Goal: Communication & Community: Ask a question

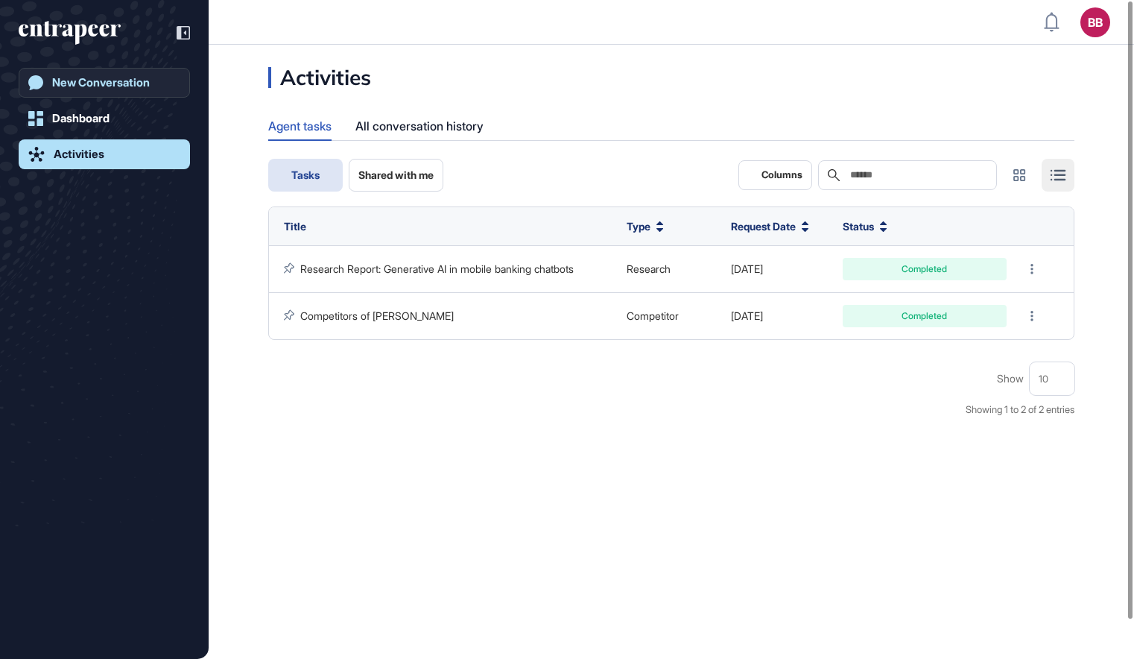
click at [117, 92] on link "New Conversation" at bounding box center [104, 83] width 171 height 30
click at [126, 86] on div "New Conversation" at bounding box center [101, 82] width 98 height 13
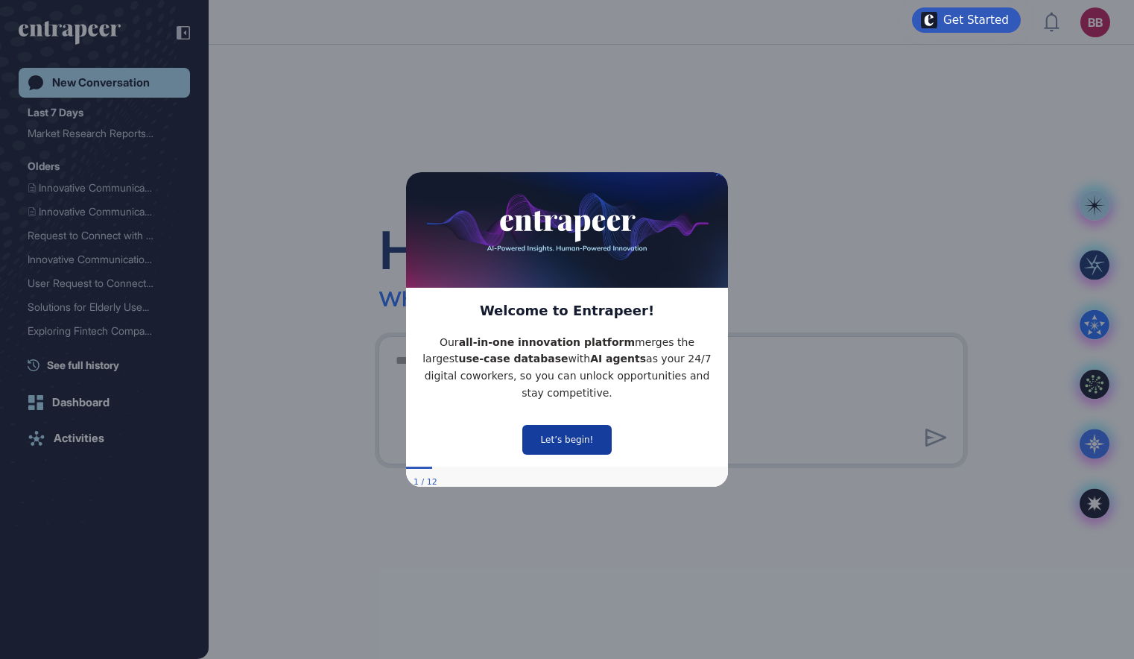
click at [598, 433] on button "Let’s begin!" at bounding box center [567, 439] width 89 height 30
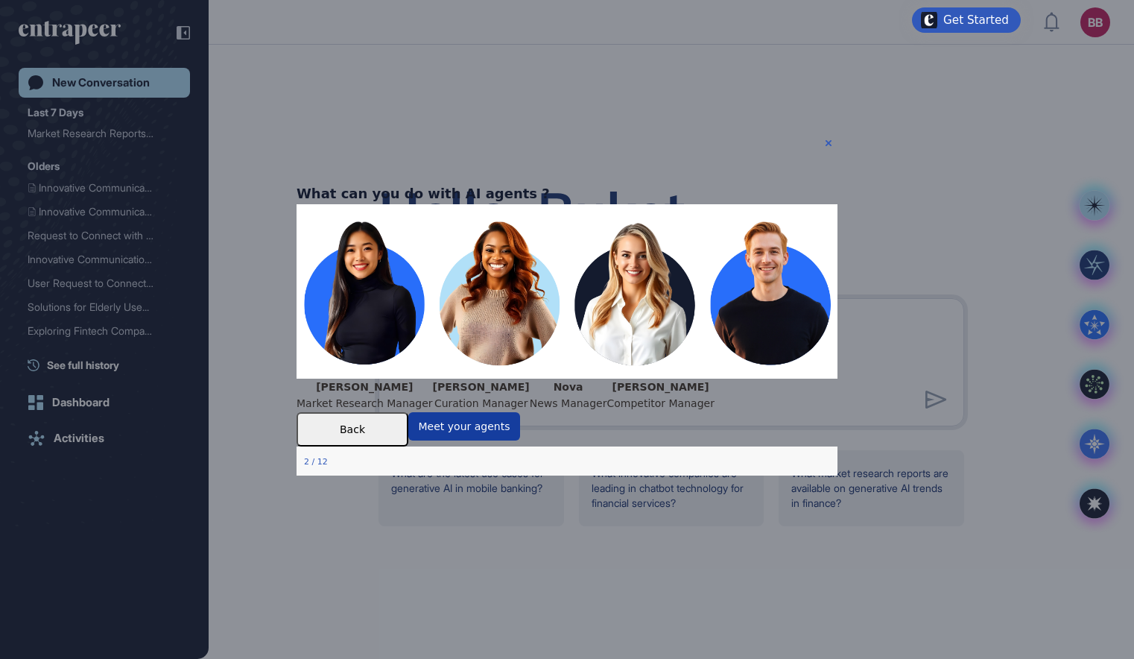
click at [520, 441] on button "Meet your agents" at bounding box center [464, 426] width 112 height 28
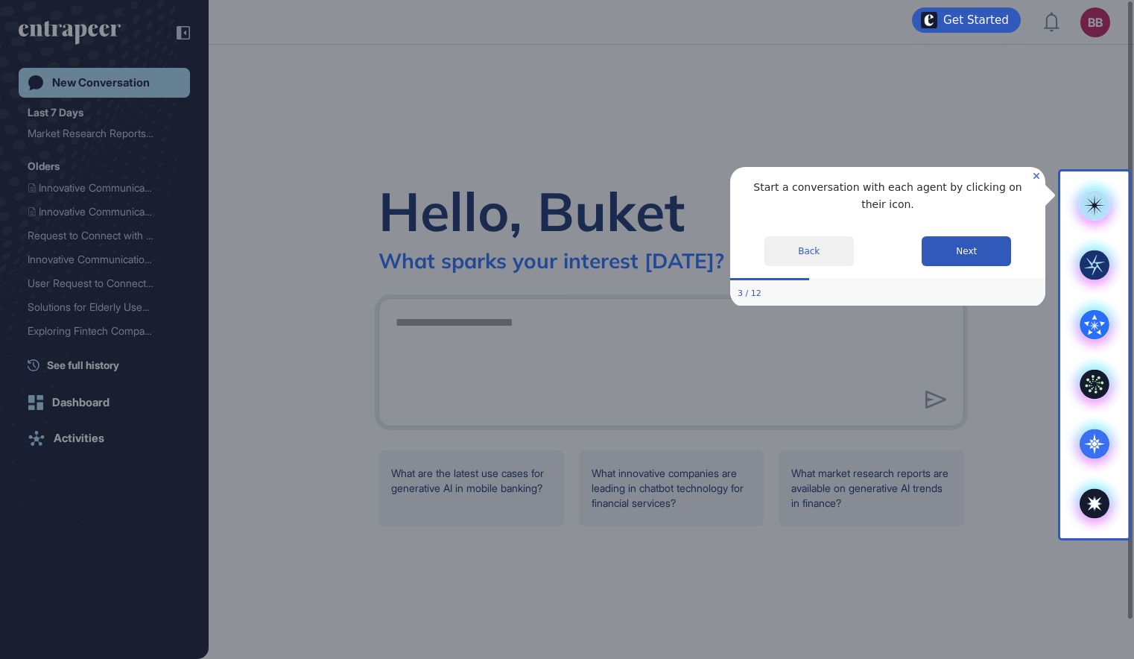
click at [1035, 176] on icon "Close Preview" at bounding box center [1037, 175] width 6 height 6
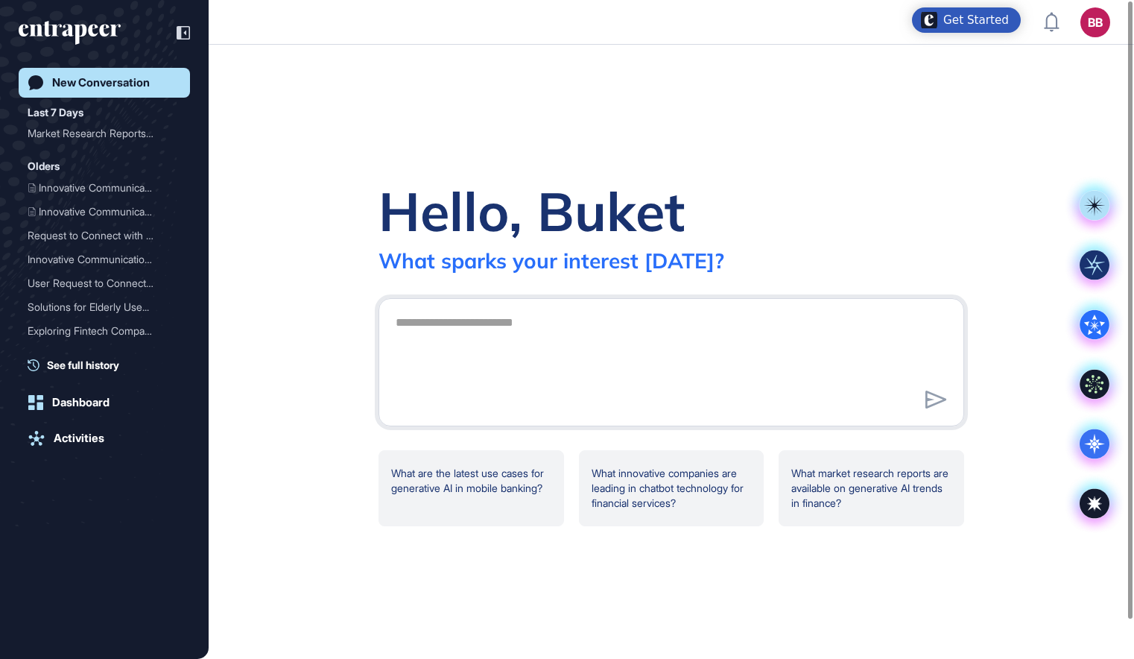
click at [982, 121] on div "Hello, Buket What sparks your interest [DATE]? What are the latest use cases fo…" at bounding box center [672, 352] width 926 height 614
click at [91, 429] on link "Activities" at bounding box center [104, 438] width 171 height 30
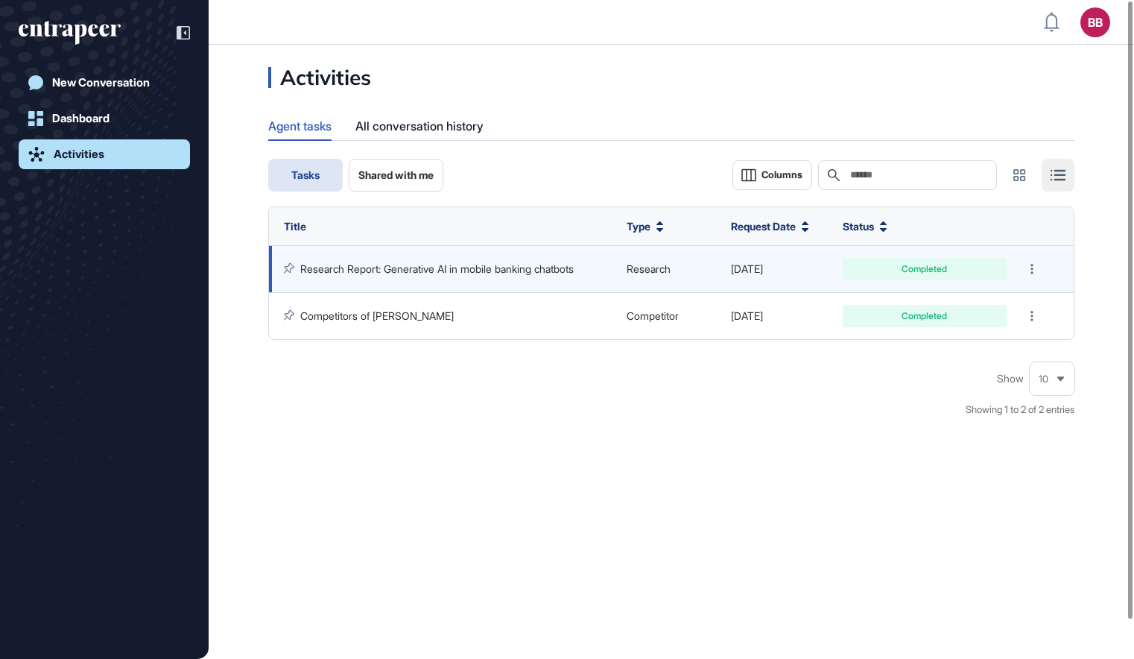
click at [441, 269] on link "Research Report: Generative AI in mobile banking chatbots" at bounding box center [437, 268] width 274 height 13
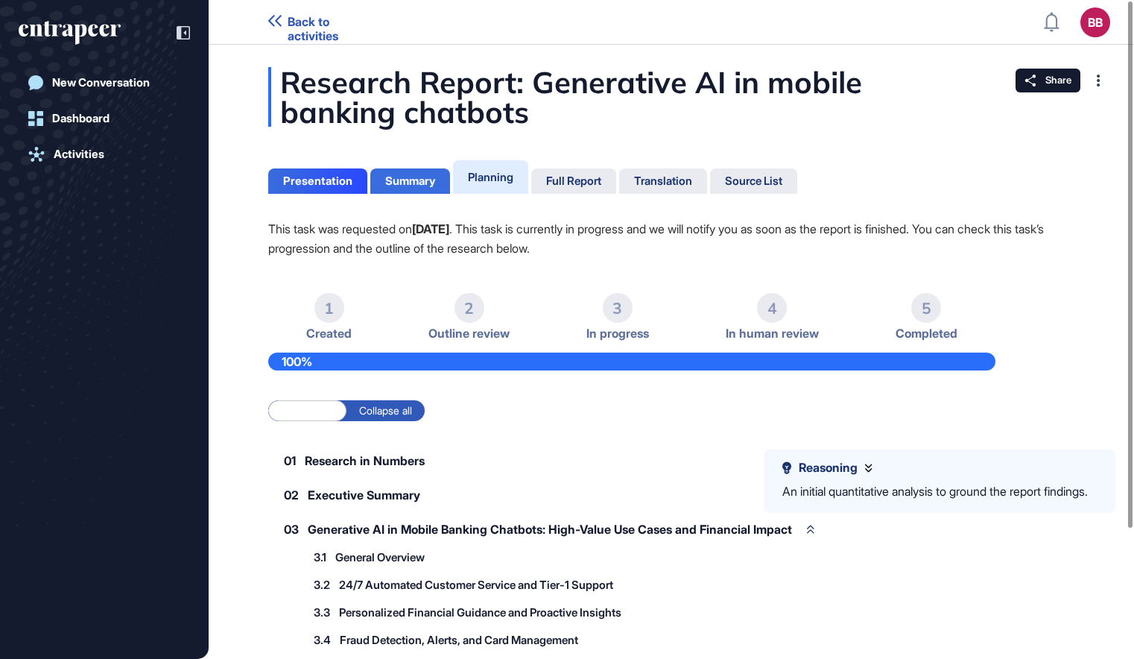
click at [416, 182] on div "Summary" at bounding box center [410, 180] width 50 height 13
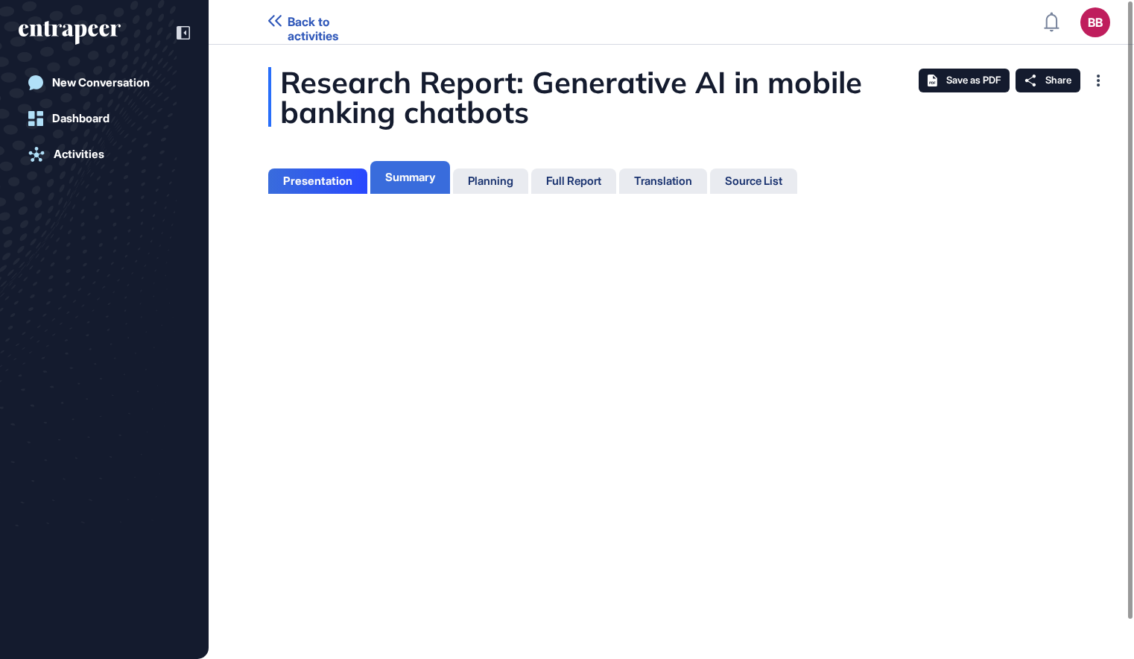
scroll to position [7, 1]
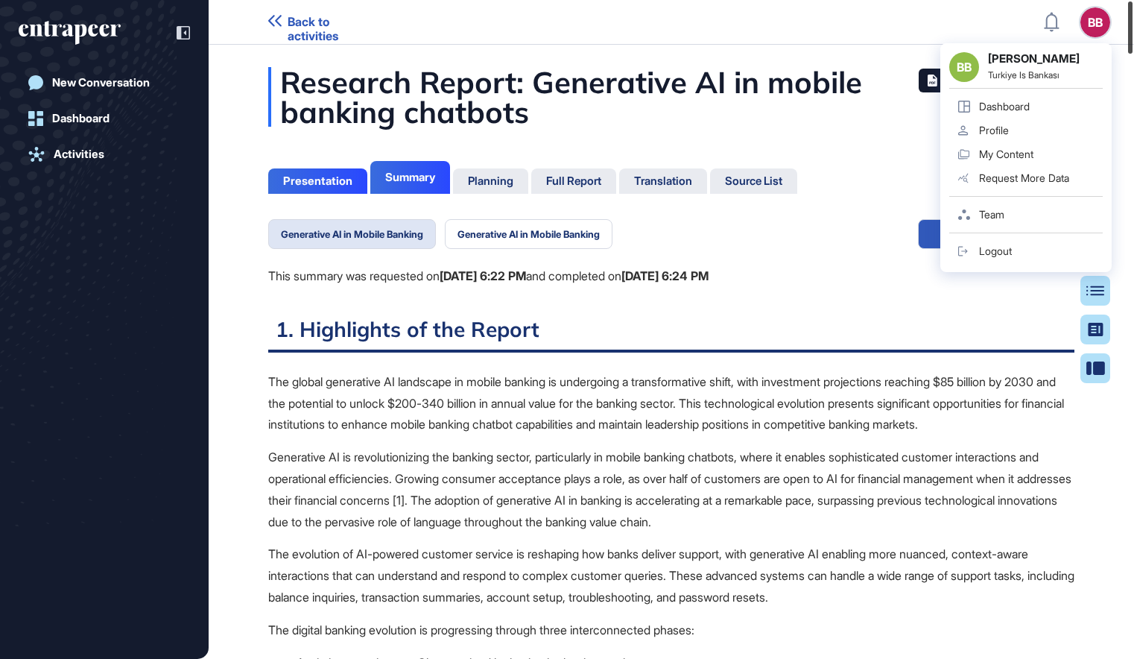
drag, startPoint x: 1131, startPoint y: 574, endPoint x: 1108, endPoint y: 5, distance: 569.2
click at [1108, 5] on div "Back to activities BB BB [PERSON_NAME] Turkiye Is Bankası Dashboard Profile My …" at bounding box center [567, 329] width 1134 height 659
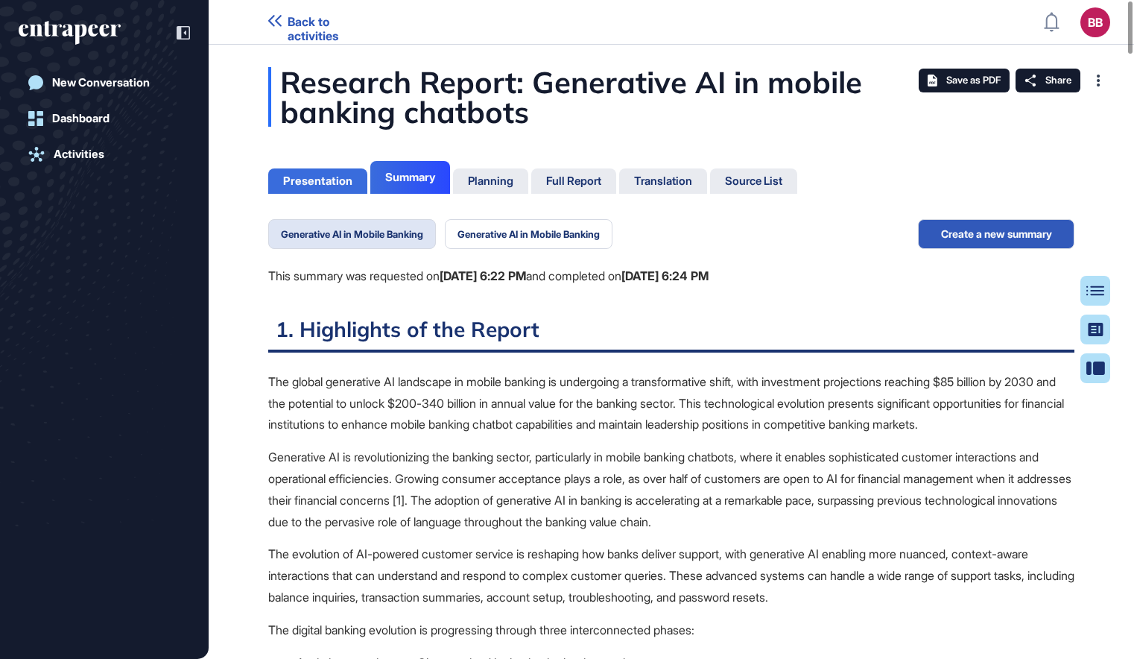
click at [333, 183] on div "Presentation" at bounding box center [317, 180] width 69 height 13
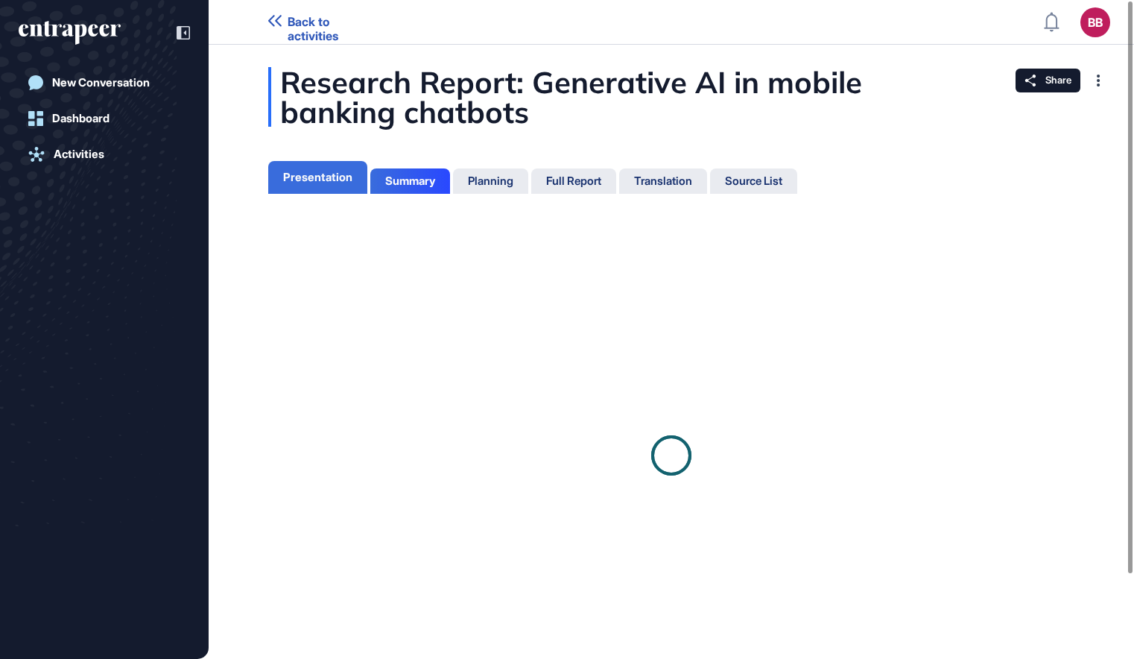
scroll to position [7, 1]
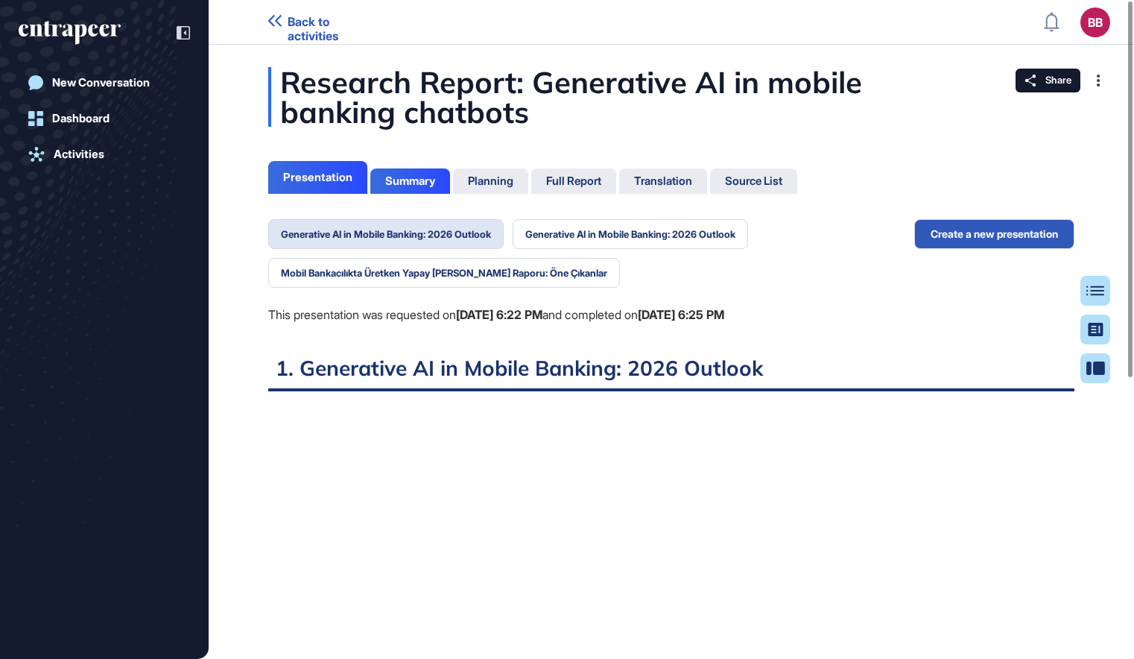
scroll to position [7, 1]
click at [736, 178] on div "Source List" at bounding box center [753, 180] width 57 height 13
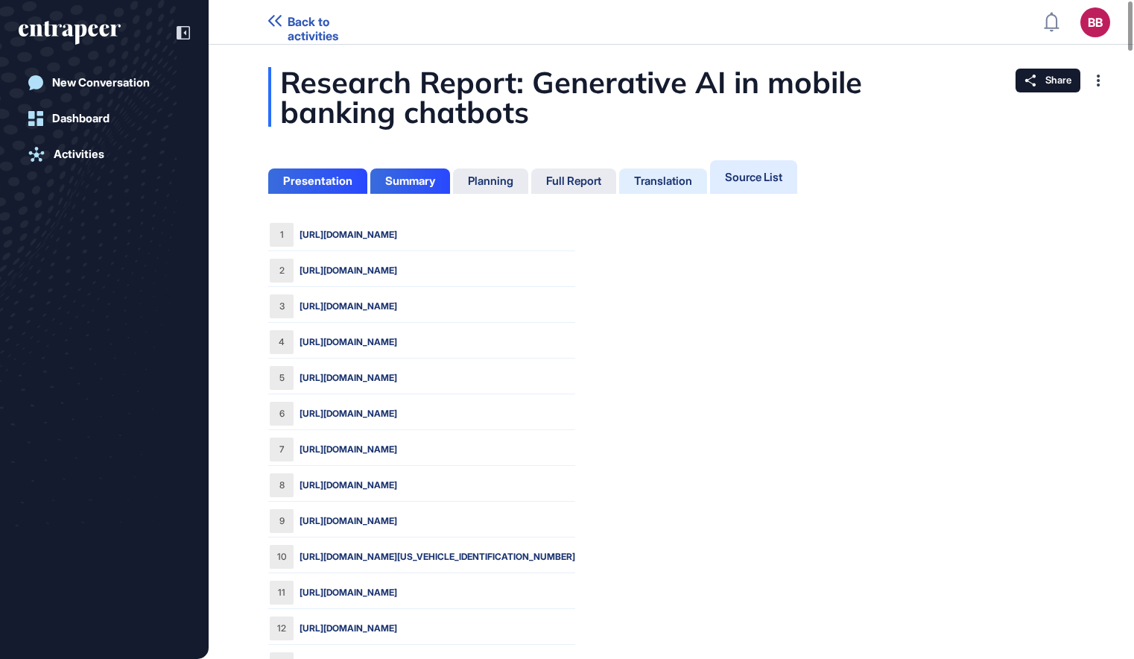
click at [673, 177] on div "Translation" at bounding box center [663, 180] width 58 height 13
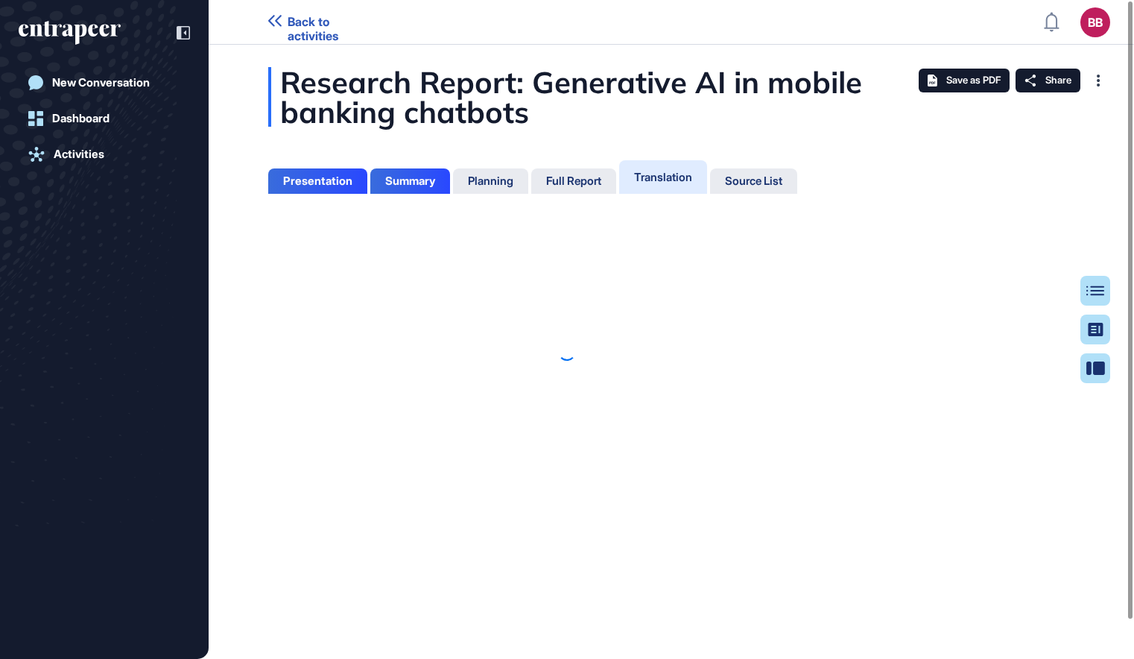
scroll to position [7, 1]
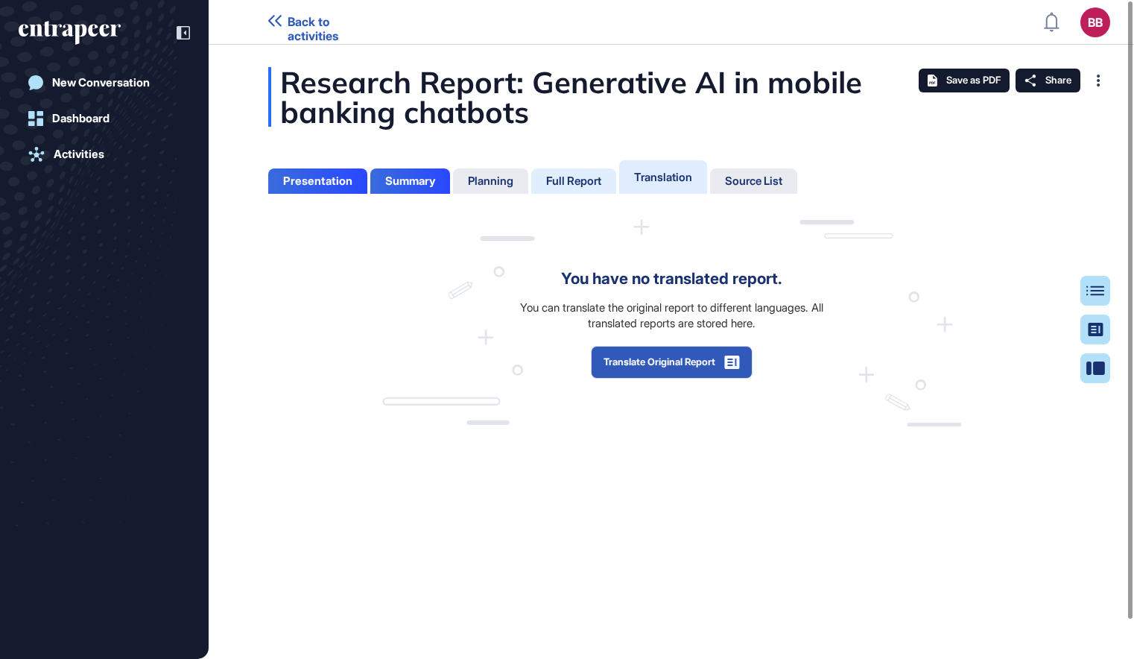
click at [580, 177] on div "Full Report" at bounding box center [573, 180] width 55 height 13
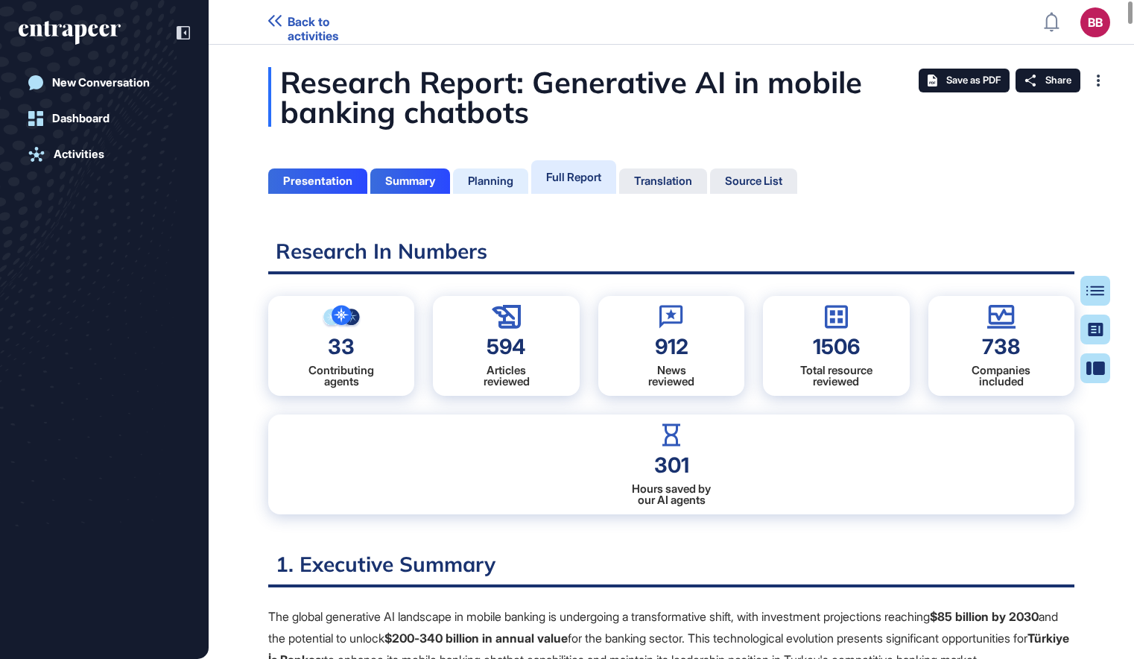
scroll to position [584, 4]
click at [513, 177] on div "Planning" at bounding box center [490, 180] width 45 height 13
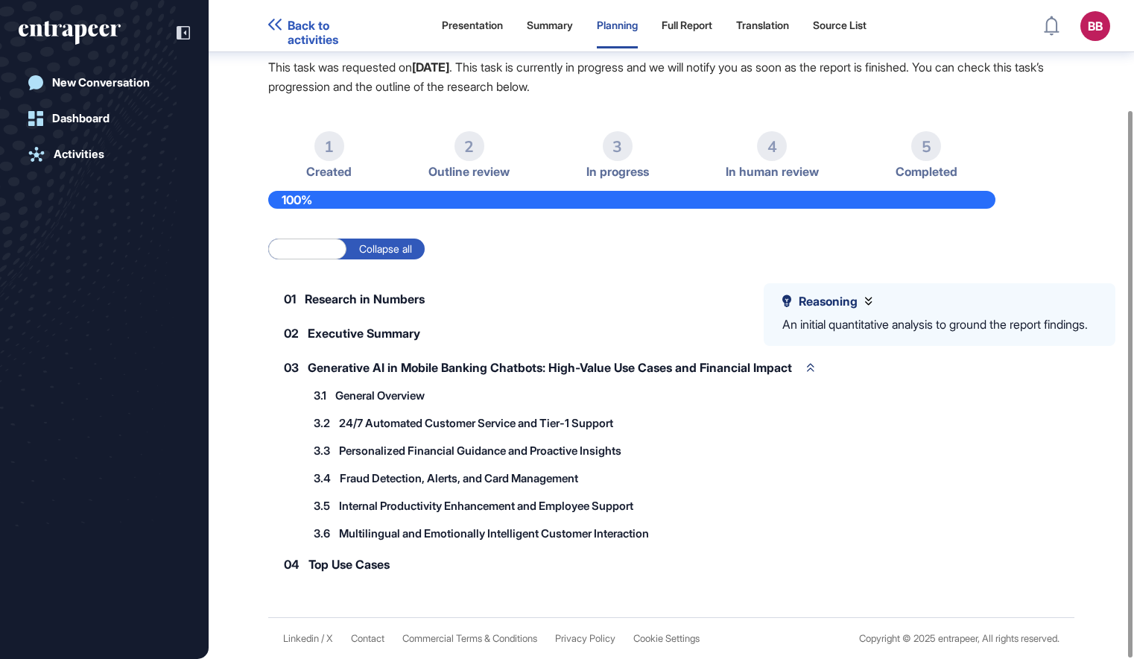
scroll to position [133, 0]
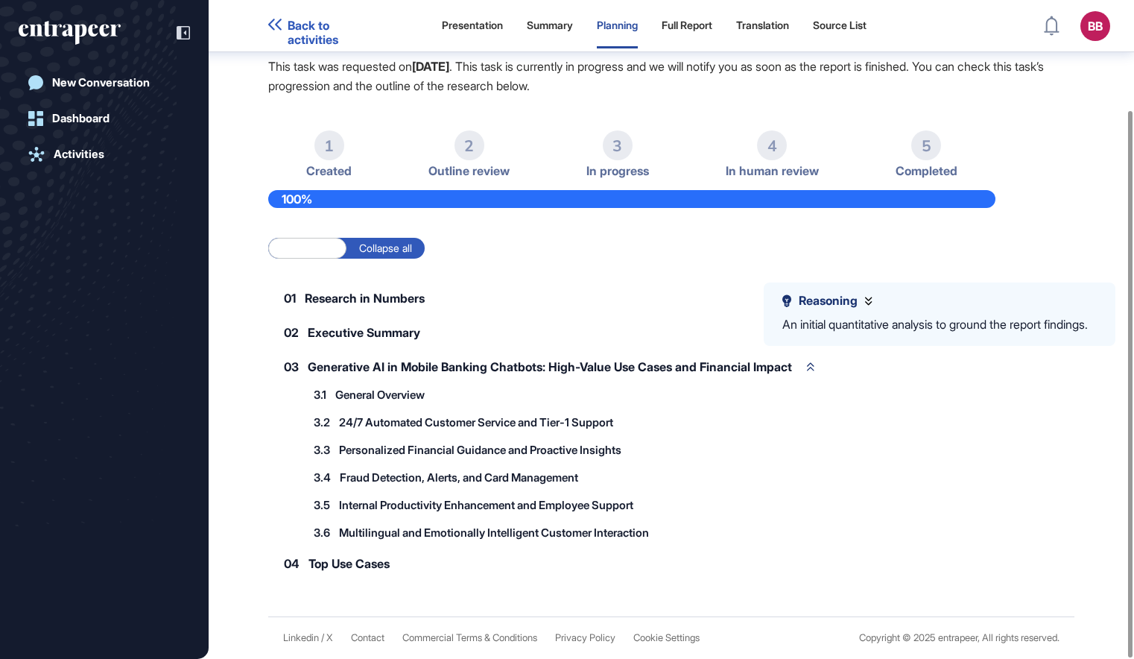
click at [382, 256] on label "Collapse all" at bounding box center [386, 248] width 78 height 21
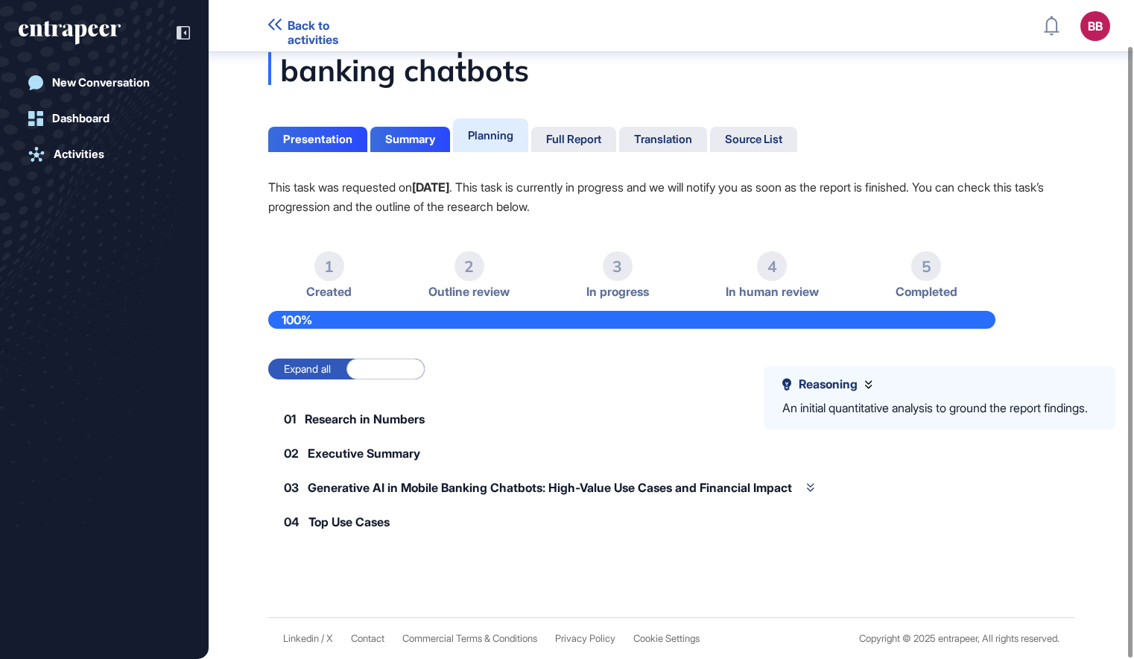
click at [334, 361] on label "Expand all" at bounding box center [307, 369] width 78 height 21
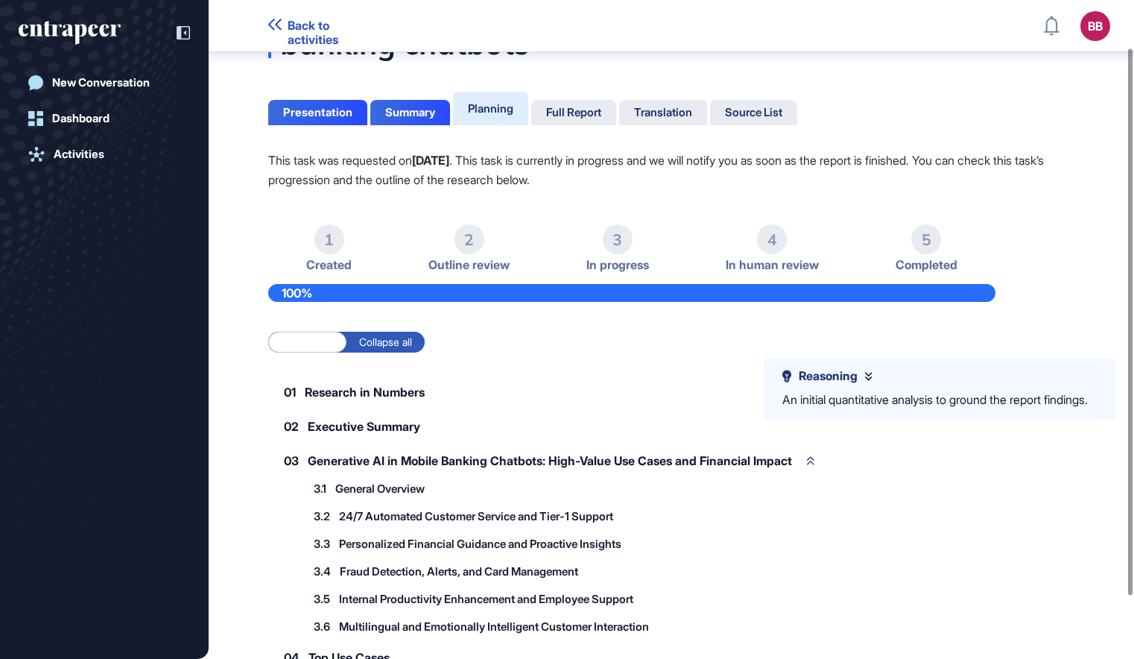
scroll to position [0, 0]
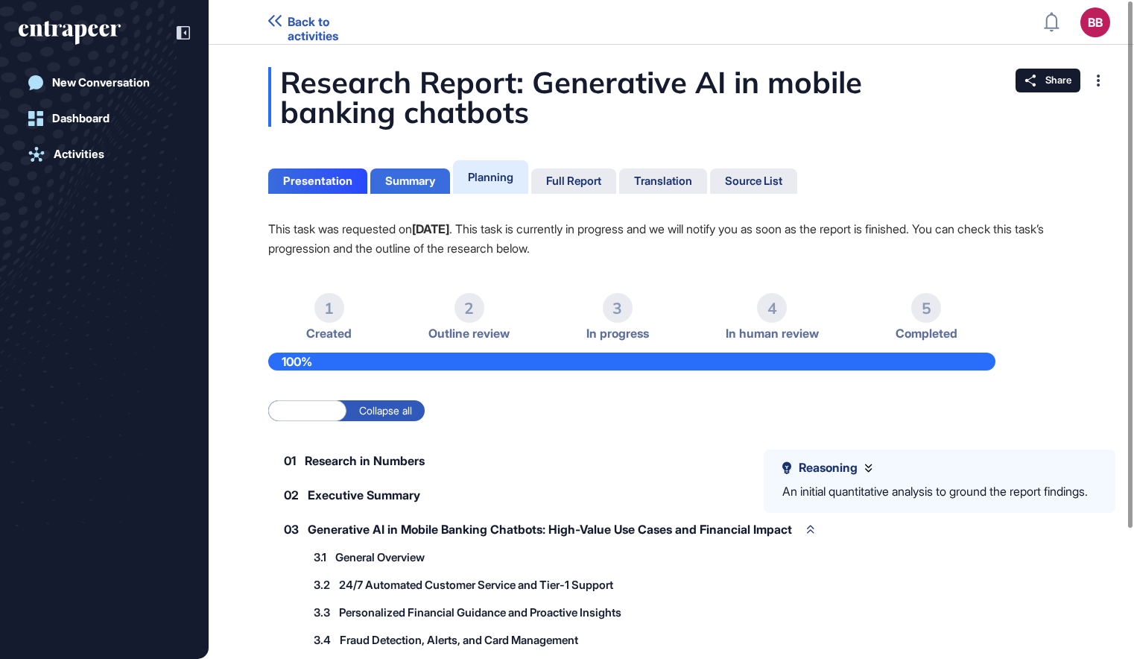
click at [432, 188] on div "Summary" at bounding box center [410, 180] width 80 height 25
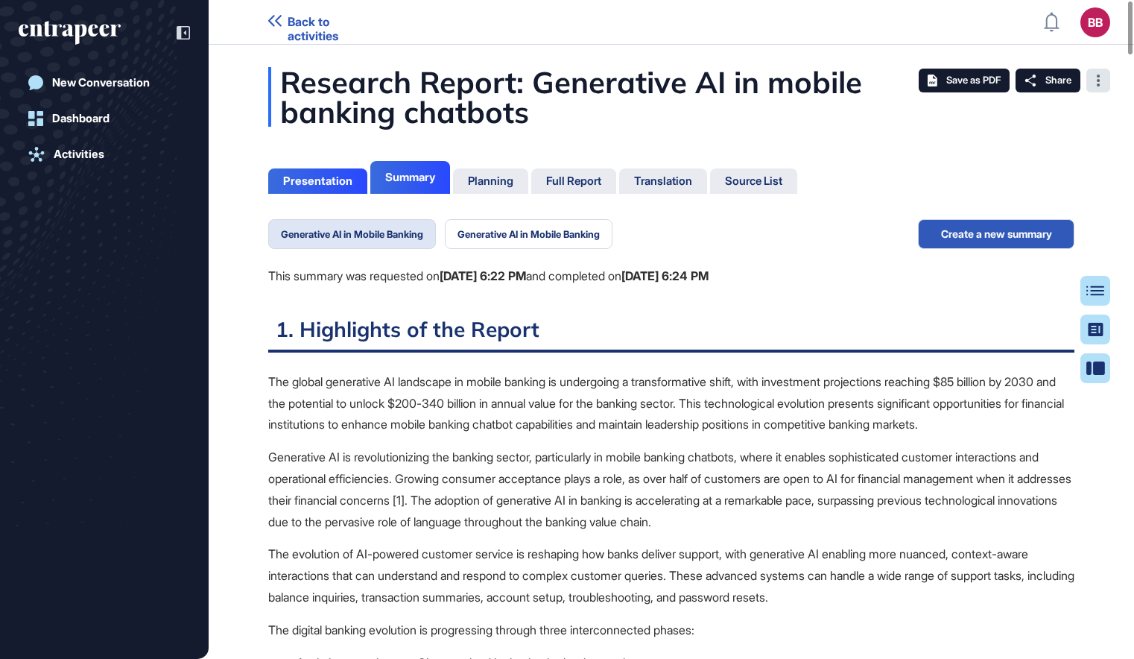
click at [1098, 77] on icon at bounding box center [1098, 81] width 3 height 12
click at [1094, 285] on div "Table of Contents" at bounding box center [1047, 291] width 101 height 12
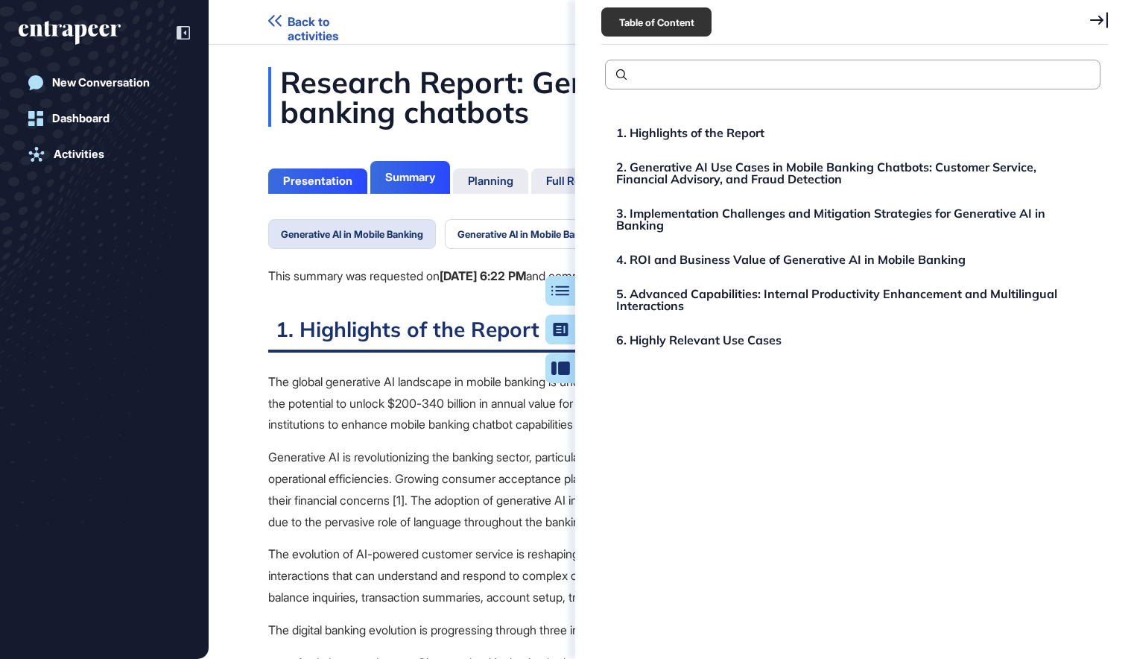
click at [1093, 15] on icon at bounding box center [1100, 20] width 18 height 16
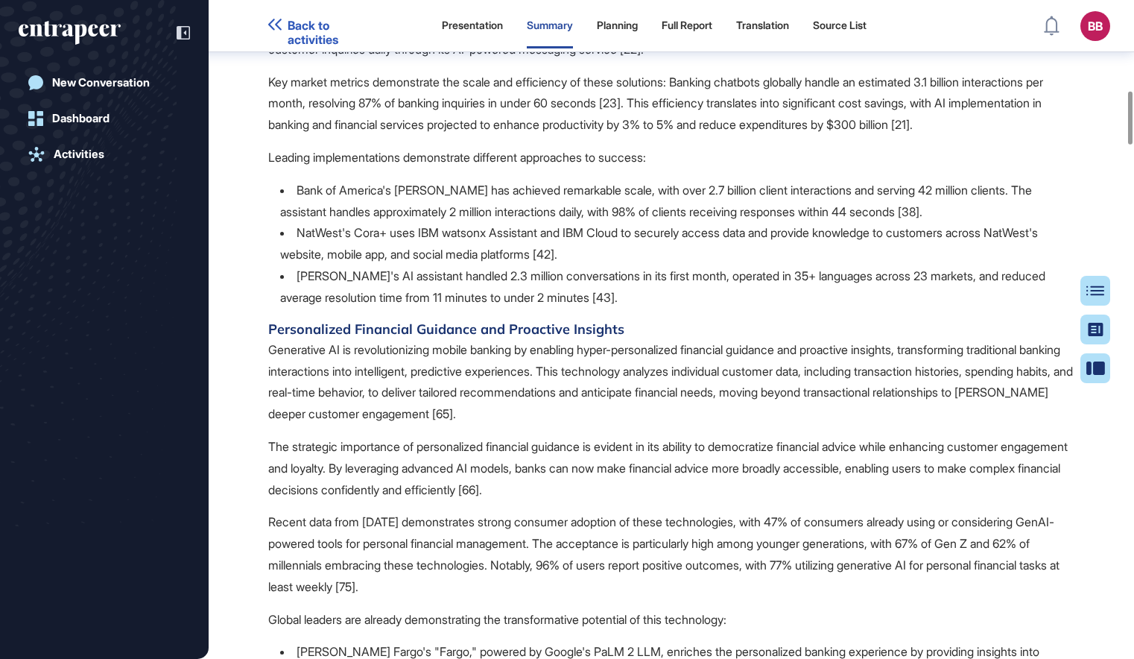
scroll to position [1126, 0]
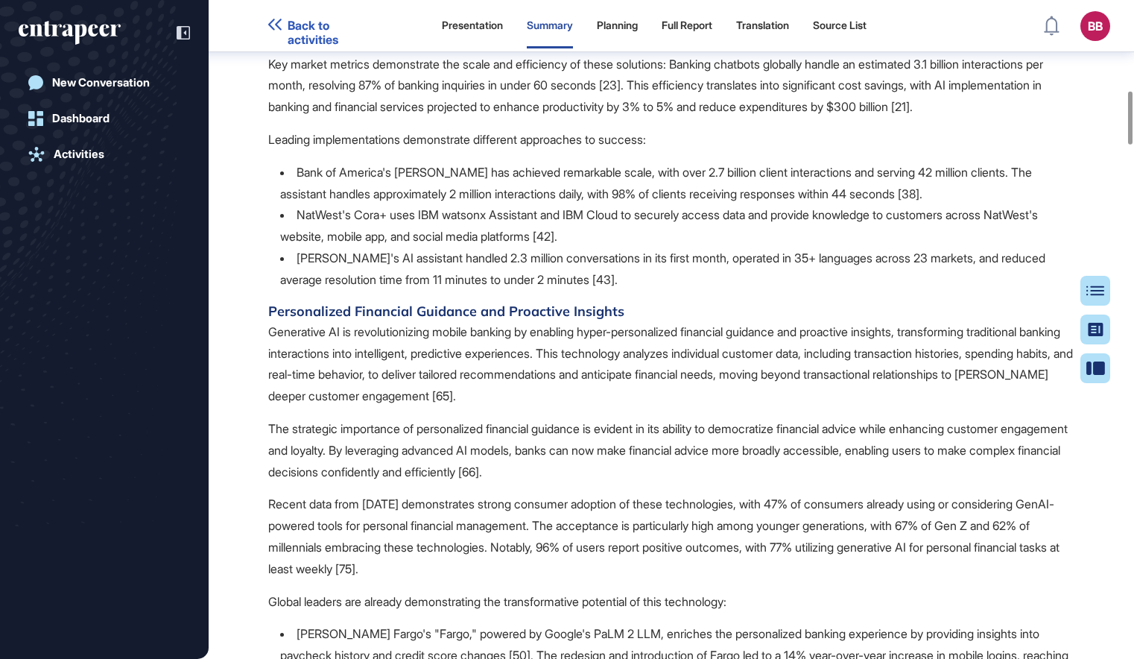
click at [346, 244] on p "NatWest's Cora+ uses IBM watsonx Assistant and IBM Cloud to securely access dat…" at bounding box center [659, 225] width 758 height 37
drag, startPoint x: 297, startPoint y: 240, endPoint x: 432, endPoint y: 242, distance: 135.7
click at [432, 201] on p "Bank of America's [PERSON_NAME] has achieved remarkable scale, with over 2.7 bi…" at bounding box center [656, 183] width 752 height 37
click at [801, 201] on p "Bank of America's [PERSON_NAME] has achieved remarkable scale, with over 2.7 bi…" at bounding box center [656, 183] width 752 height 37
drag, startPoint x: 587, startPoint y: 257, endPoint x: 701, endPoint y: 262, distance: 114.1
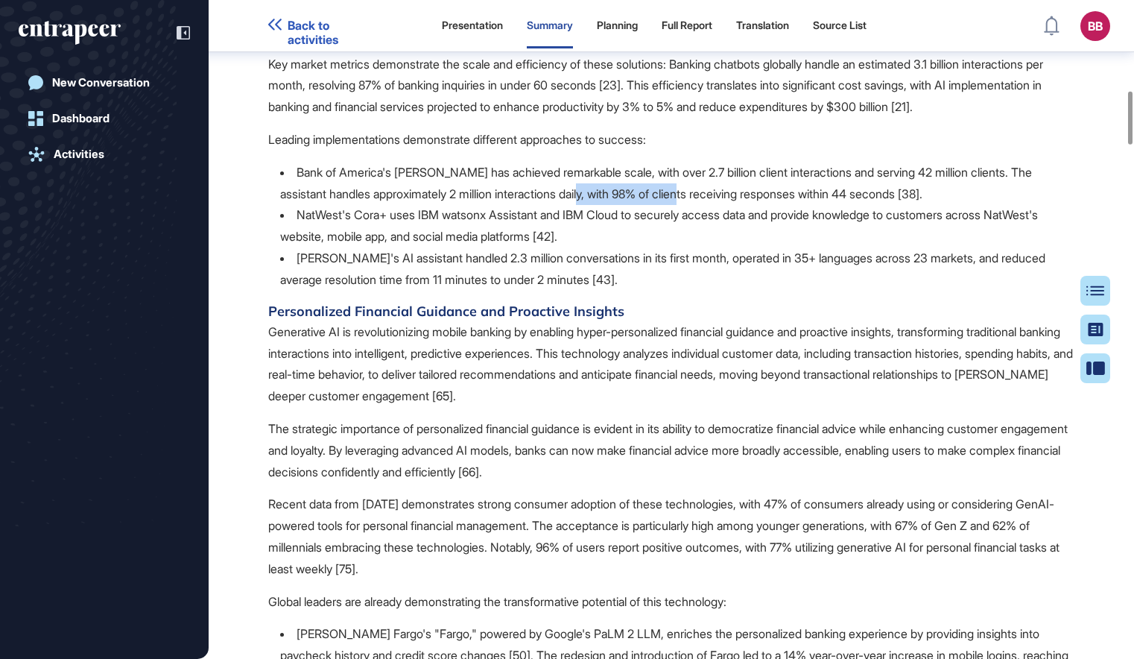
click at [701, 201] on p "Bank of America's [PERSON_NAME] has achieved remarkable scale, with over 2.7 bi…" at bounding box center [656, 183] width 752 height 37
click at [397, 244] on p "NatWest's Cora+ uses IBM watsonx Assistant and IBM Cloud to securely access dat…" at bounding box center [659, 225] width 758 height 37
drag, startPoint x: 307, startPoint y: 279, endPoint x: 357, endPoint y: 278, distance: 49.9
click at [357, 244] on p "NatWest's Cora+ uses IBM watsonx Assistant and IBM Cloud to securely access dat…" at bounding box center [659, 225] width 758 height 37
drag, startPoint x: 357, startPoint y: 278, endPoint x: 474, endPoint y: 280, distance: 117.0
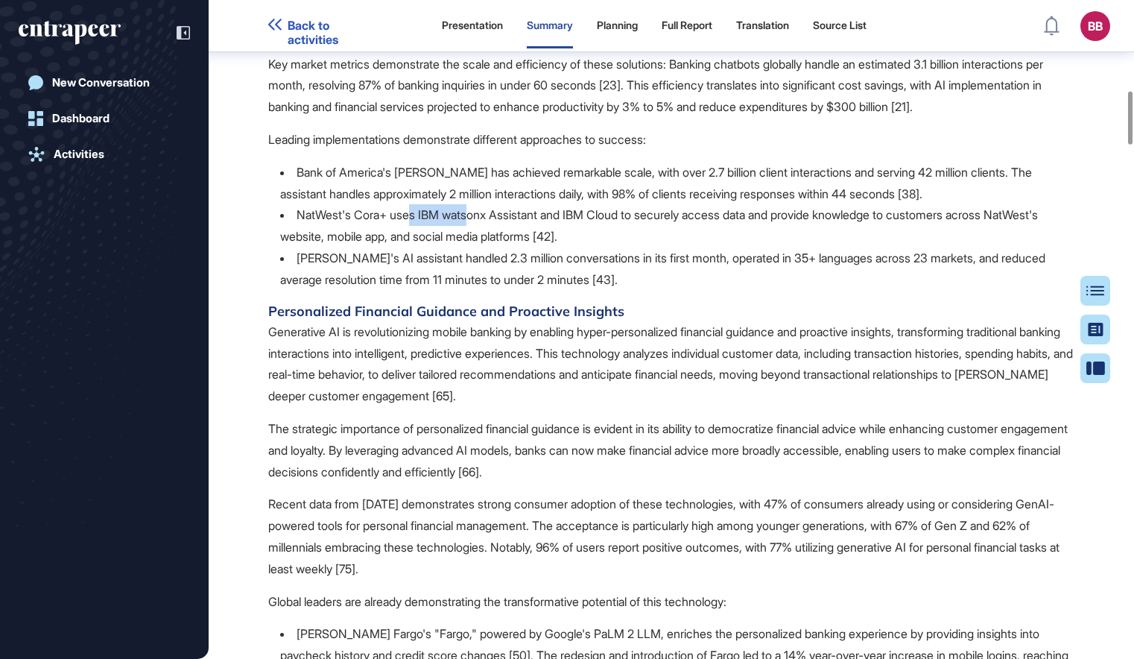
click at [474, 244] on p "NatWest's Cora+ uses IBM watsonx Assistant and IBM Cloud to securely access dat…" at bounding box center [659, 225] width 758 height 37
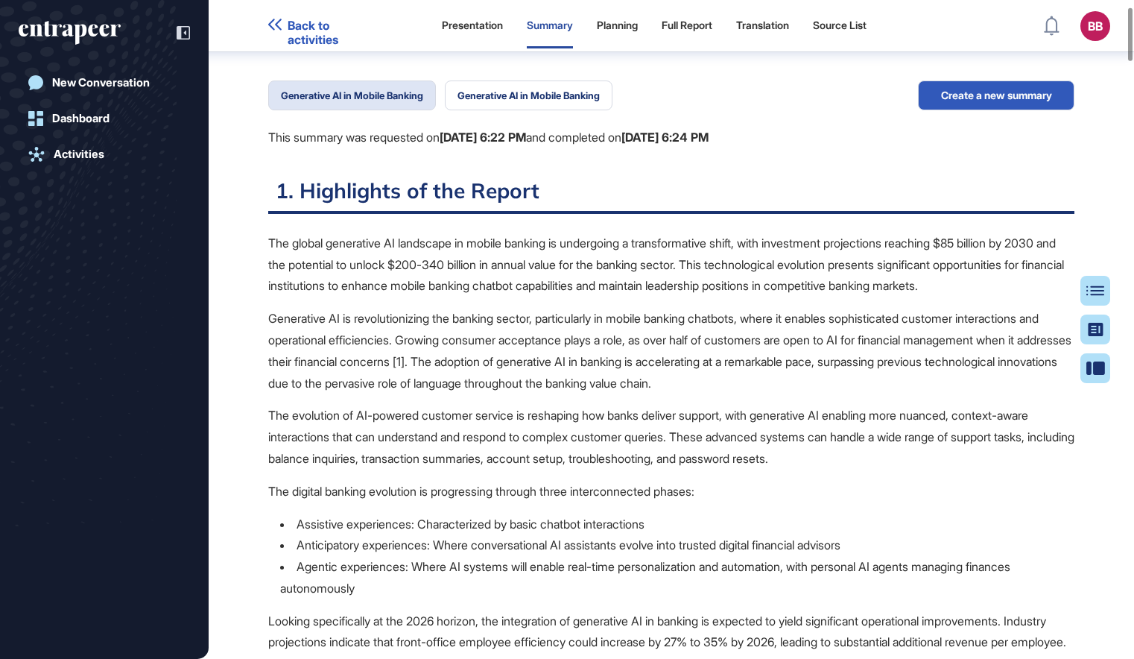
scroll to position [0, 0]
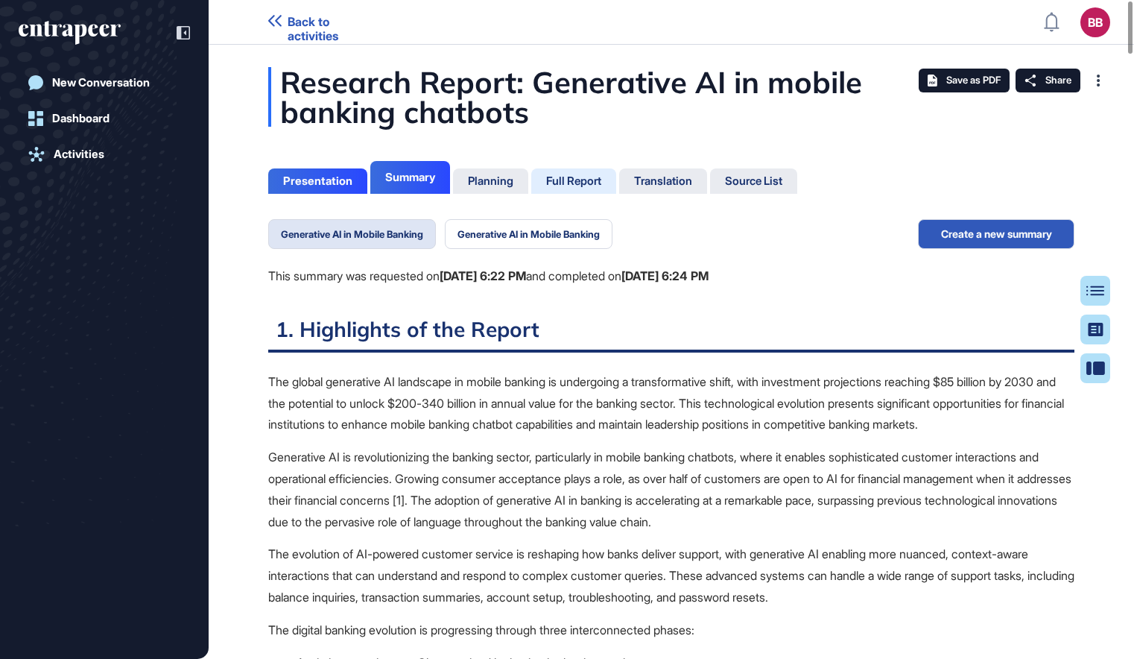
click at [568, 186] on div "Full Report" at bounding box center [573, 180] width 55 height 13
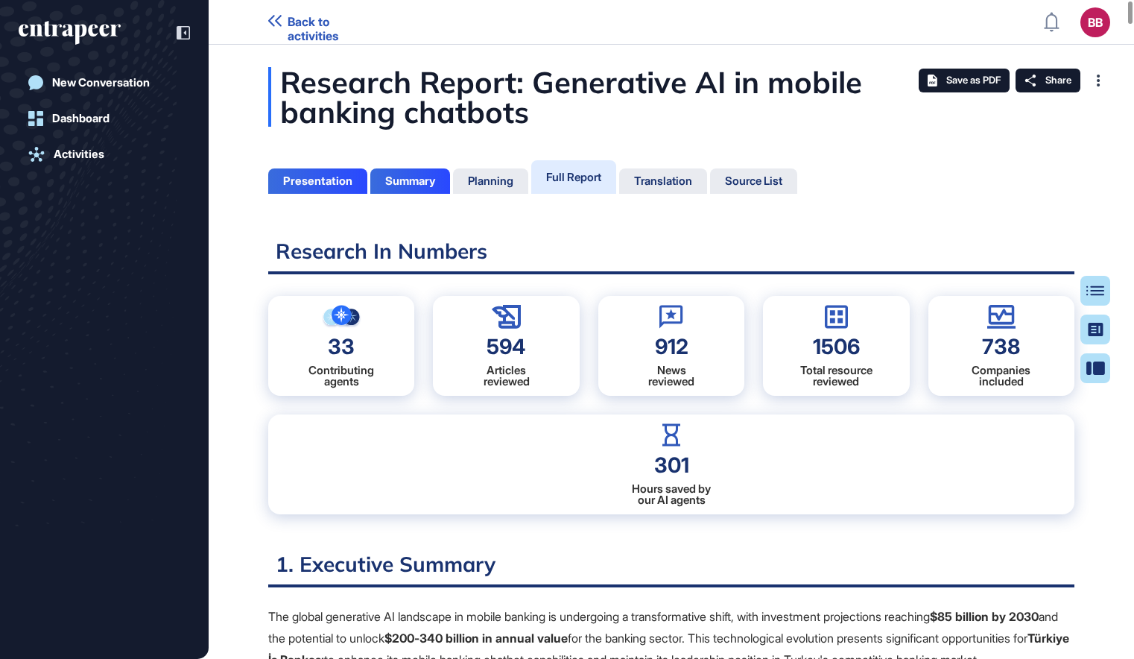
scroll to position [584, 4]
click at [719, 552] on h2 "1. Executive Summary" at bounding box center [671, 569] width 807 height 37
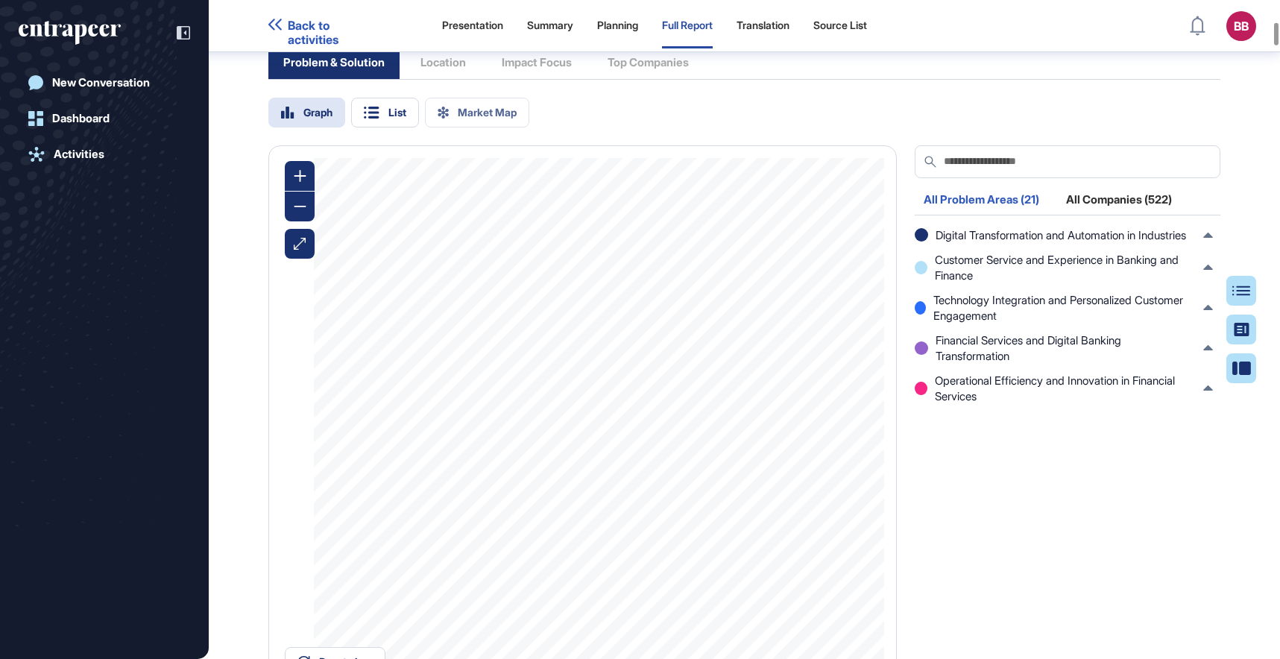
scroll to position [1063, 0]
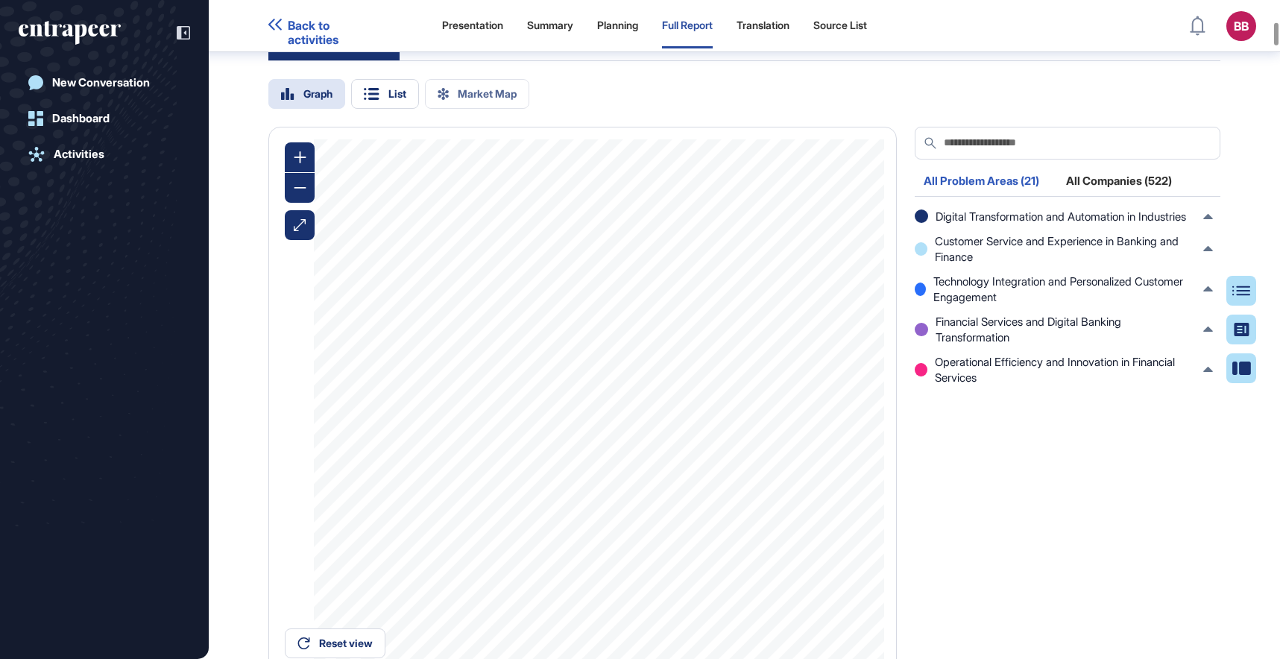
click at [1122, 195] on div "All Companies (522)" at bounding box center [1119, 185] width 124 height 20
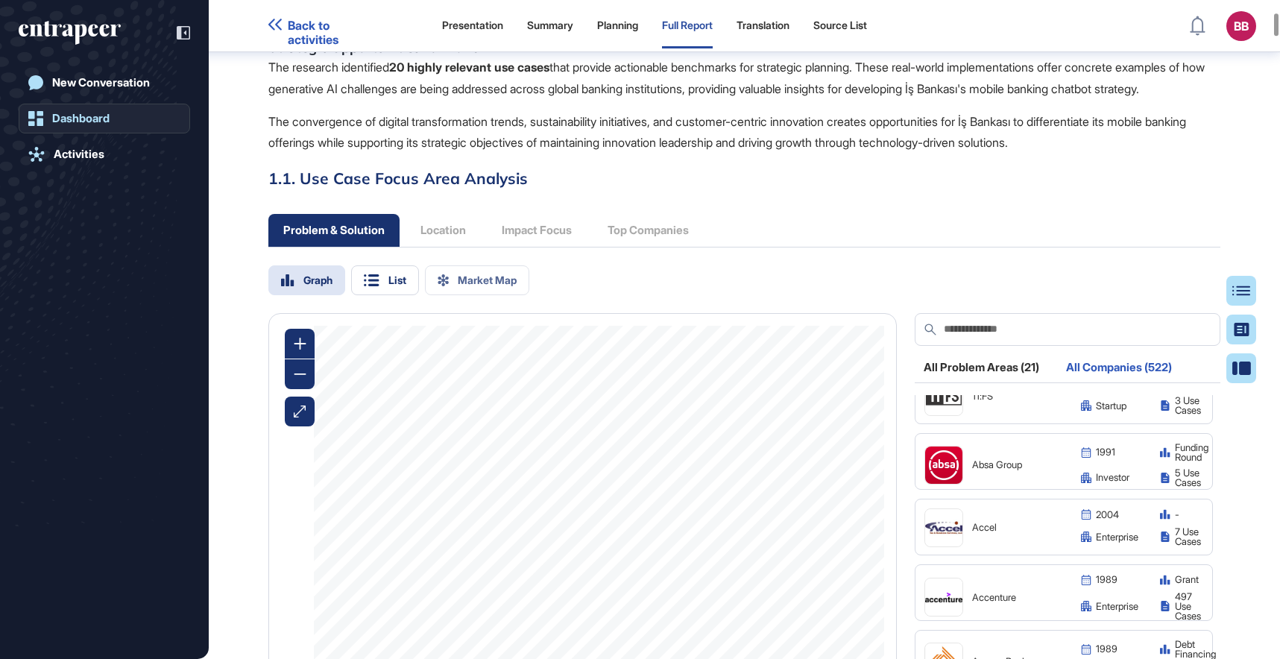
scroll to position [597, 0]
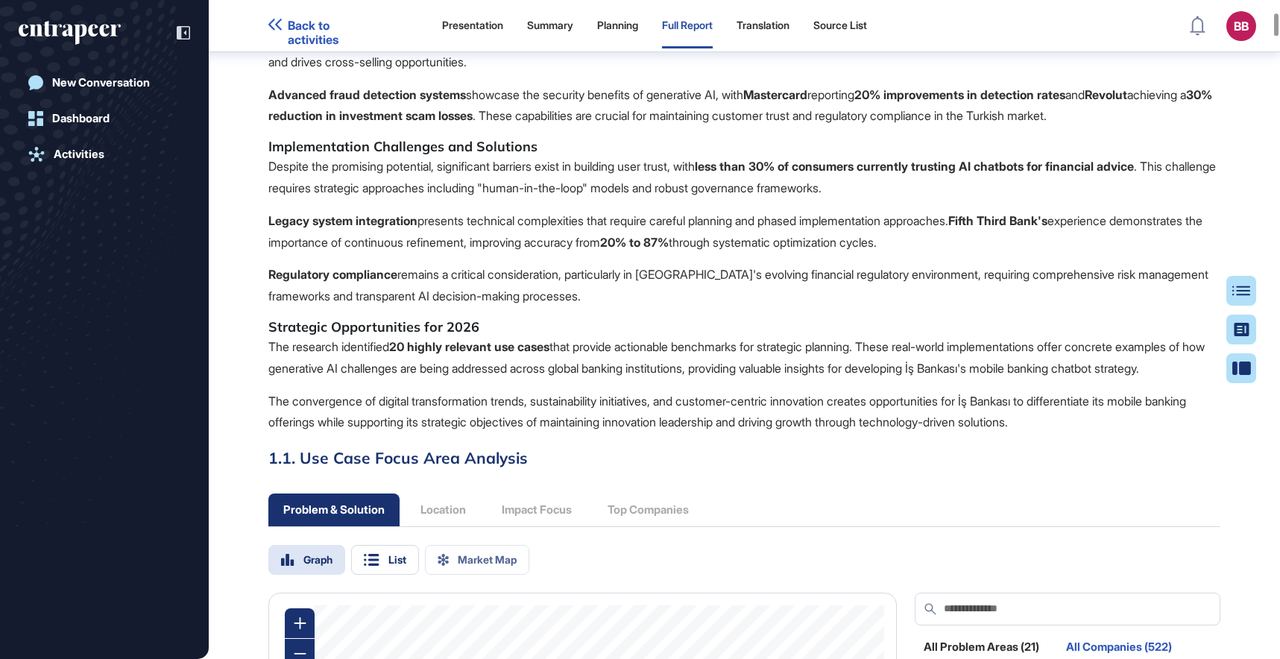
drag, startPoint x: 75, startPoint y: 25, endPoint x: 37, endPoint y: 252, distance: 229.8
click at [37, 252] on div "New Conversation Dashboard Activities" at bounding box center [104, 345] width 171 height 554
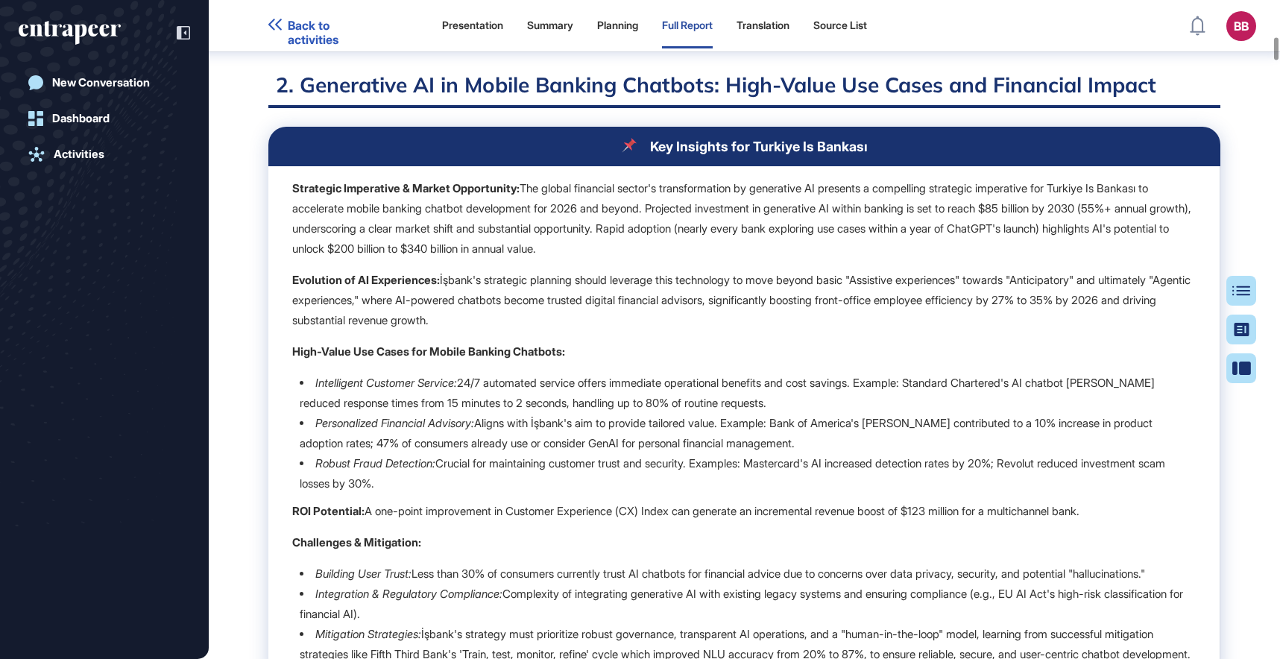
scroll to position [1870, 0]
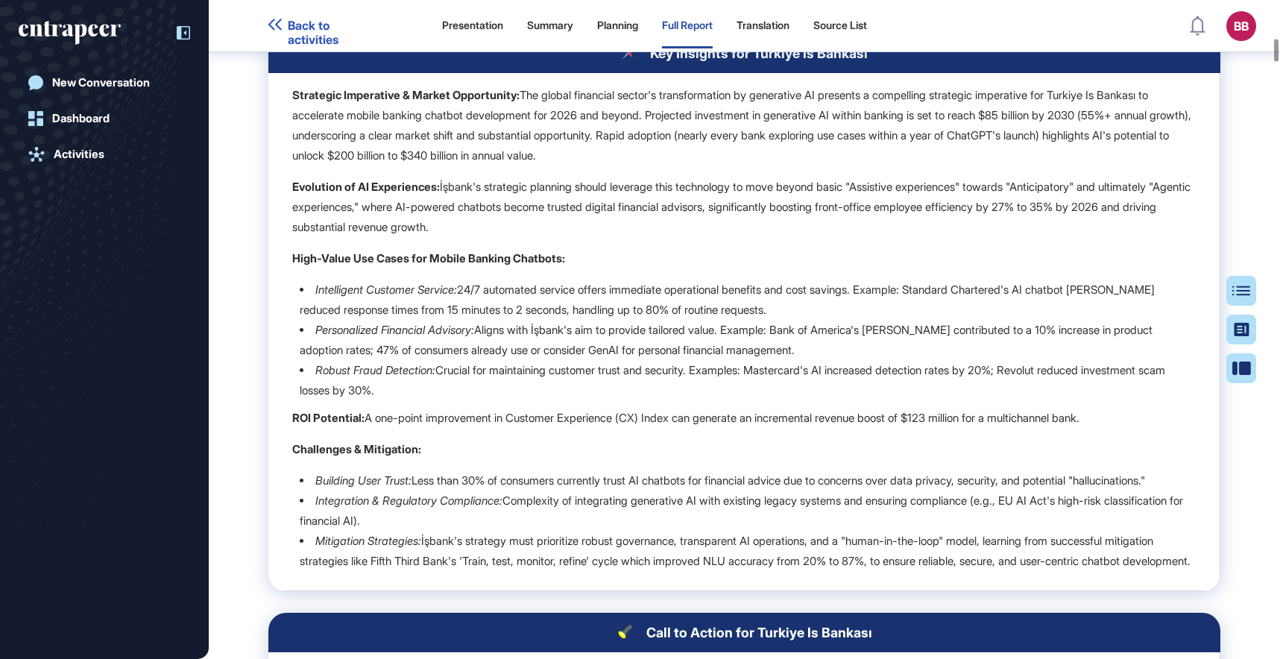
click at [180, 31] on icon at bounding box center [183, 32] width 13 height 13
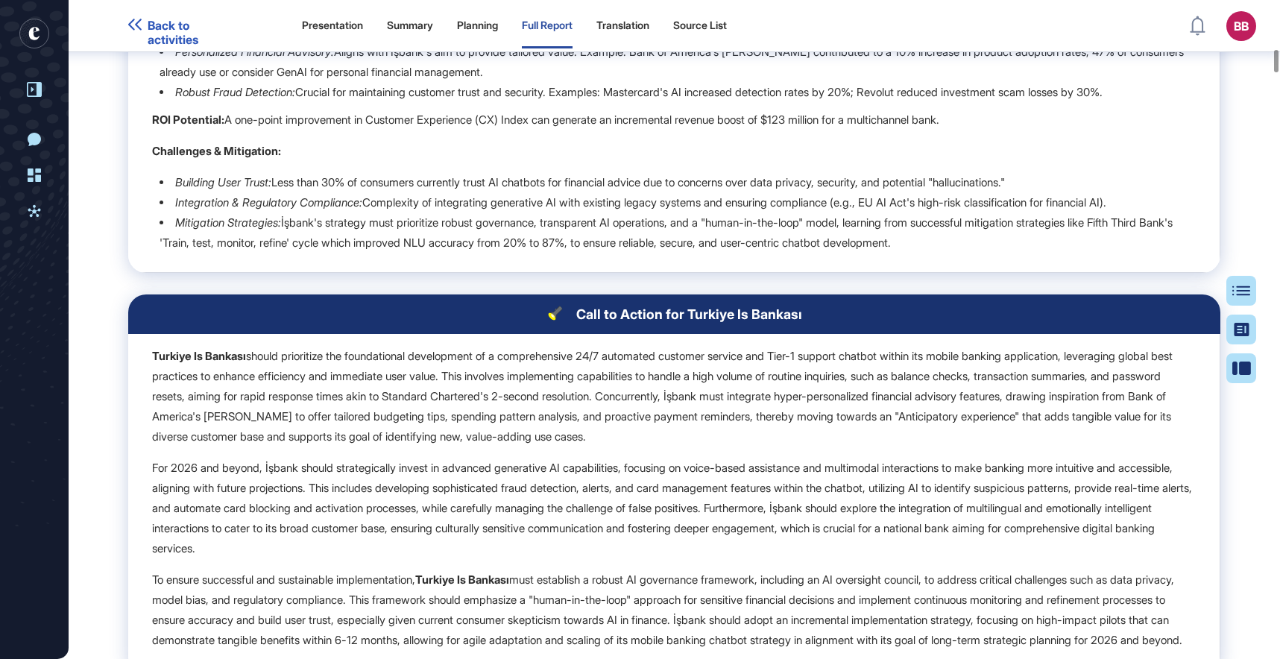
scroll to position [2243, 0]
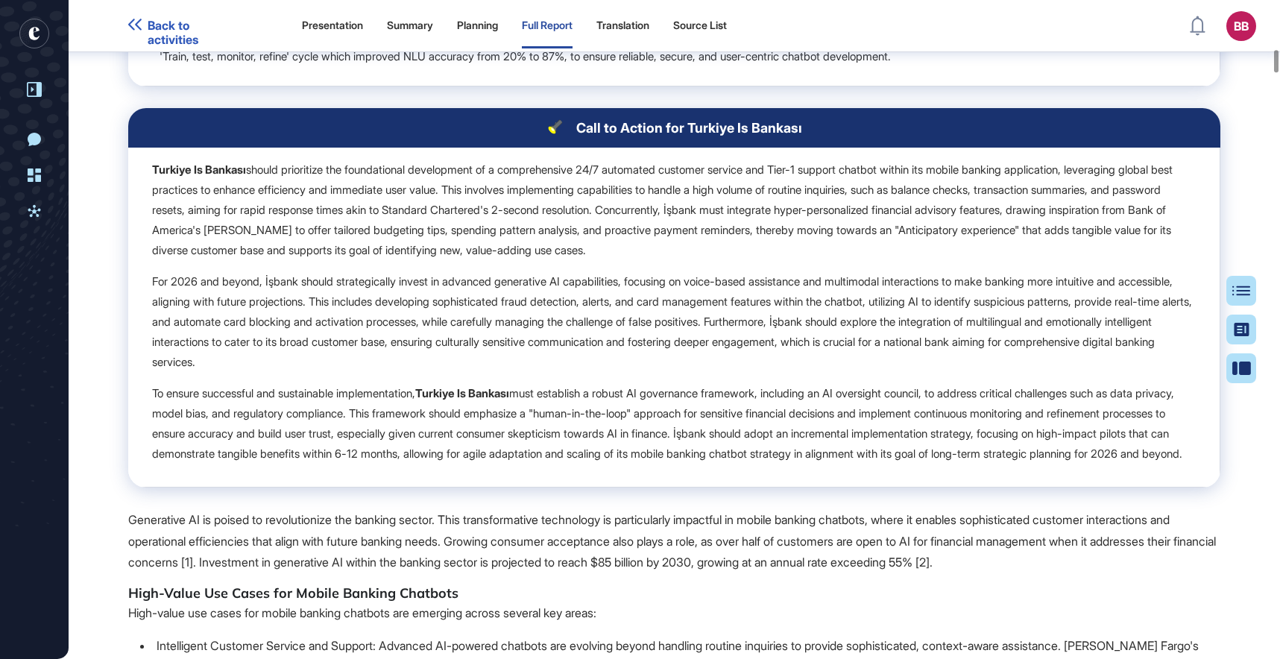
drag, startPoint x: 333, startPoint y: 232, endPoint x: 460, endPoint y: 227, distance: 126.8
click at [455, 228] on p "Turkiye Is Bankası should prioritize the foundational development of a comprehe…" at bounding box center [674, 210] width 1044 height 101
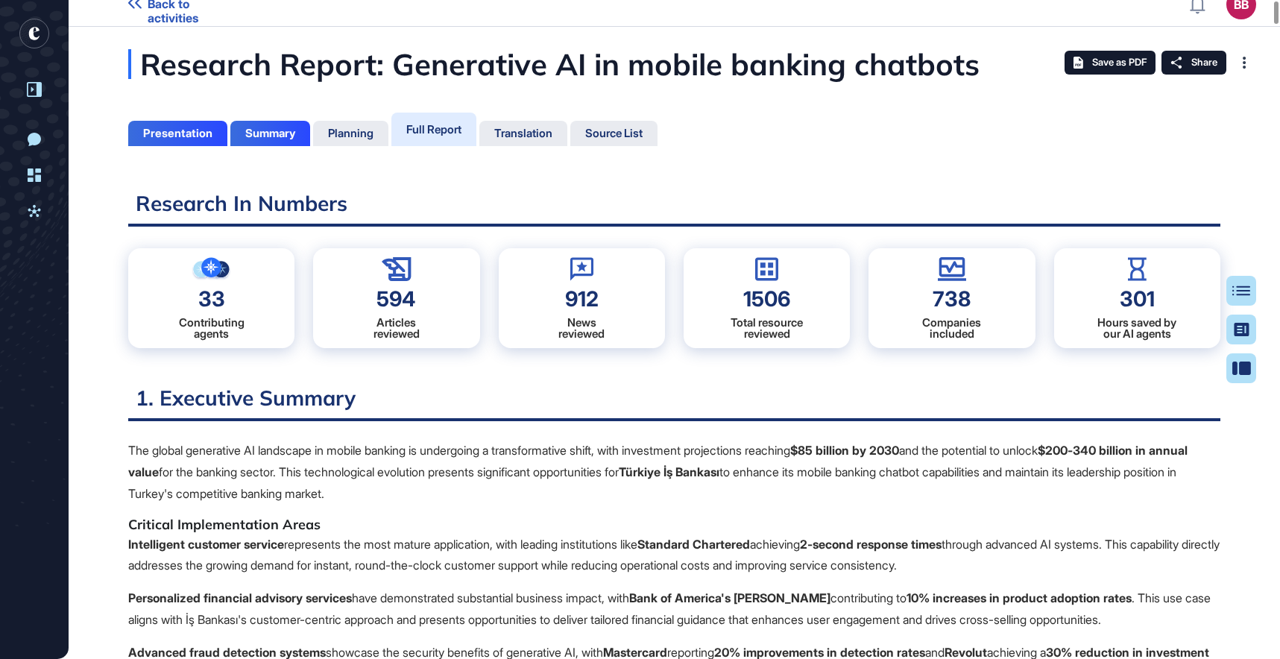
scroll to position [0, 0]
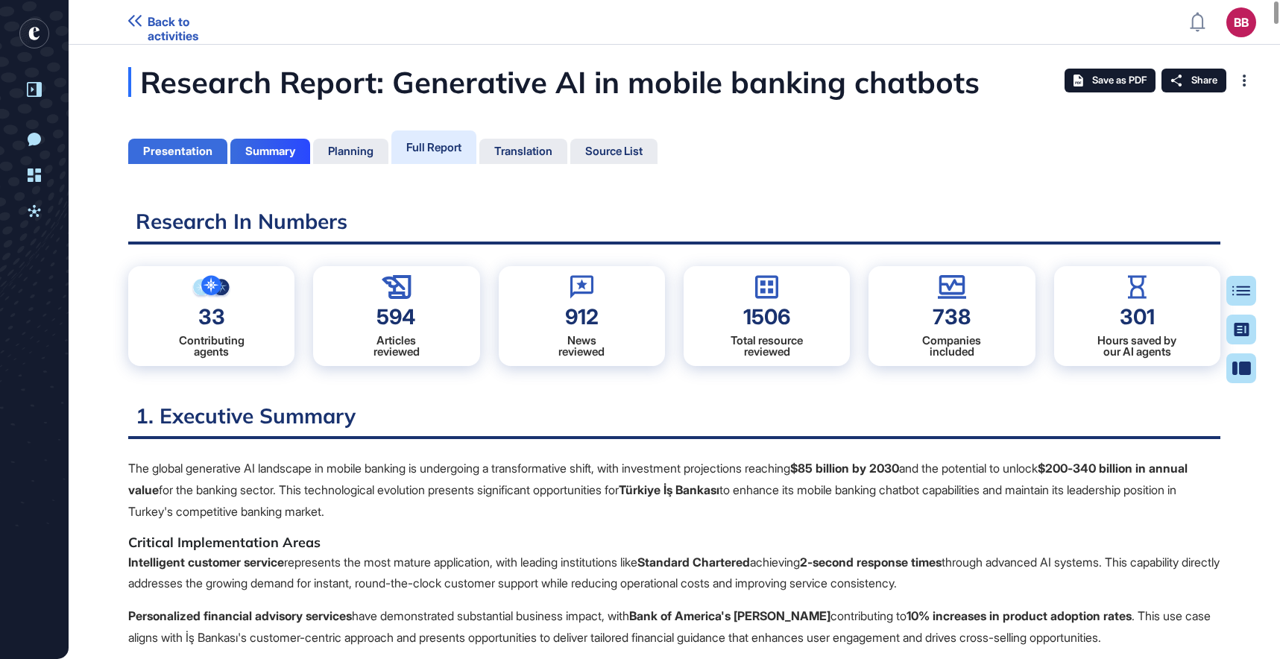
click at [202, 151] on div "Presentation" at bounding box center [177, 151] width 69 height 13
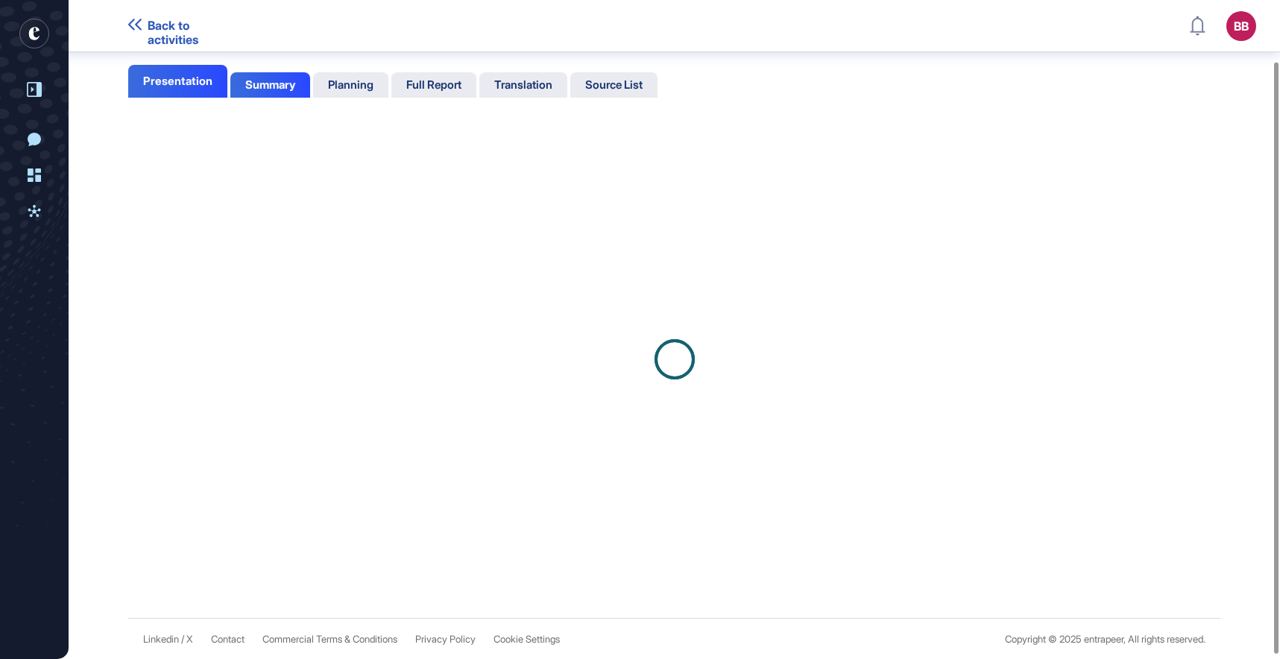
scroll to position [75, 0]
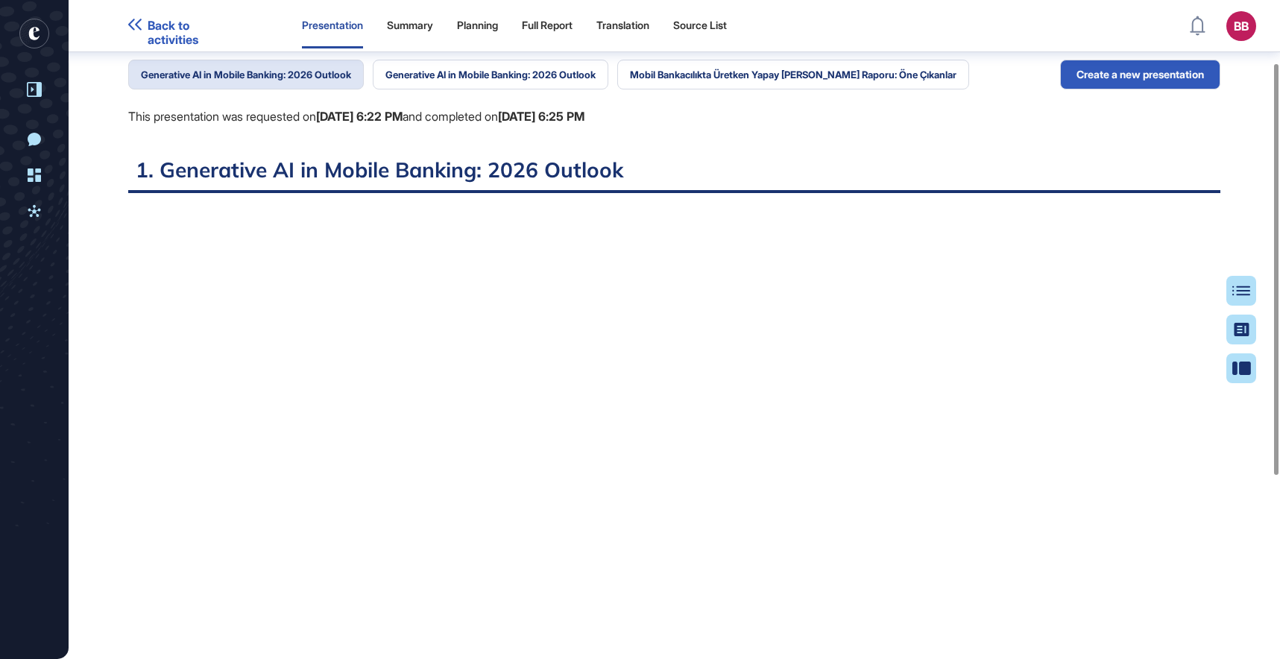
scroll to position [101, 0]
click at [758, 78] on button "Mobil Bankacılıkta Üretken Yapay [PERSON_NAME] Raporu: Öne Çıkanlar" at bounding box center [793, 74] width 352 height 30
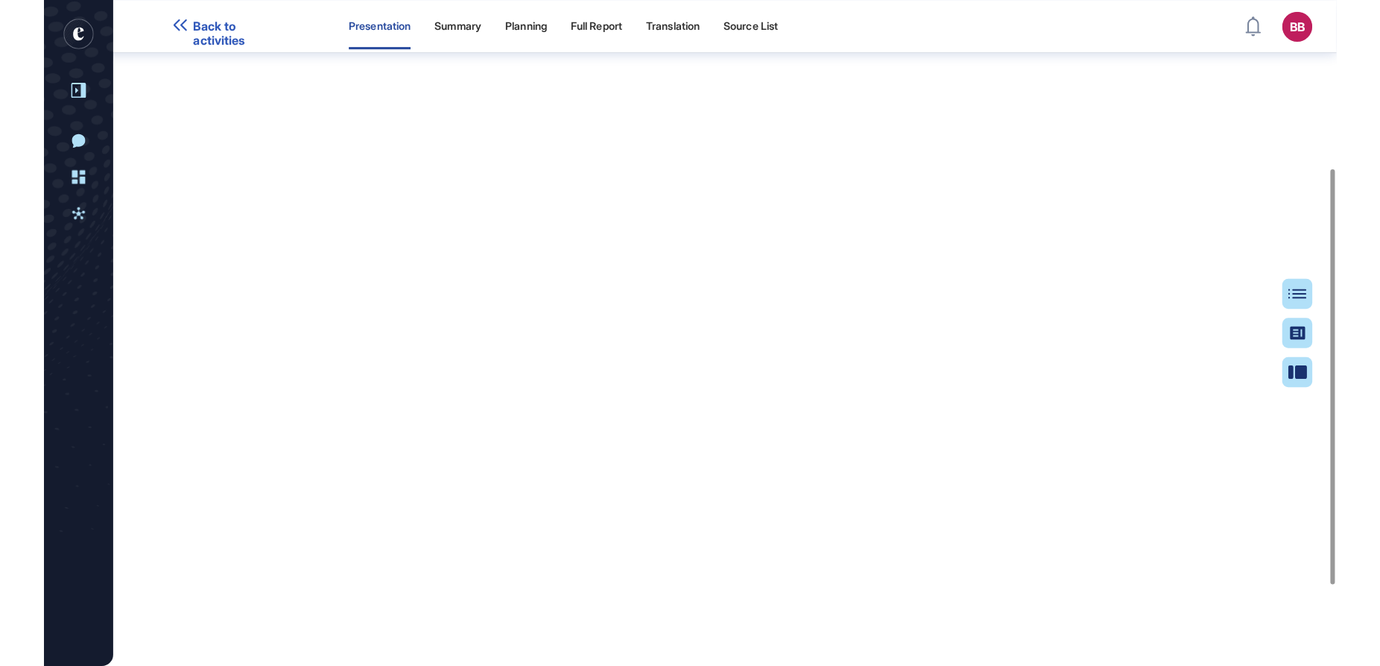
scroll to position [287, 0]
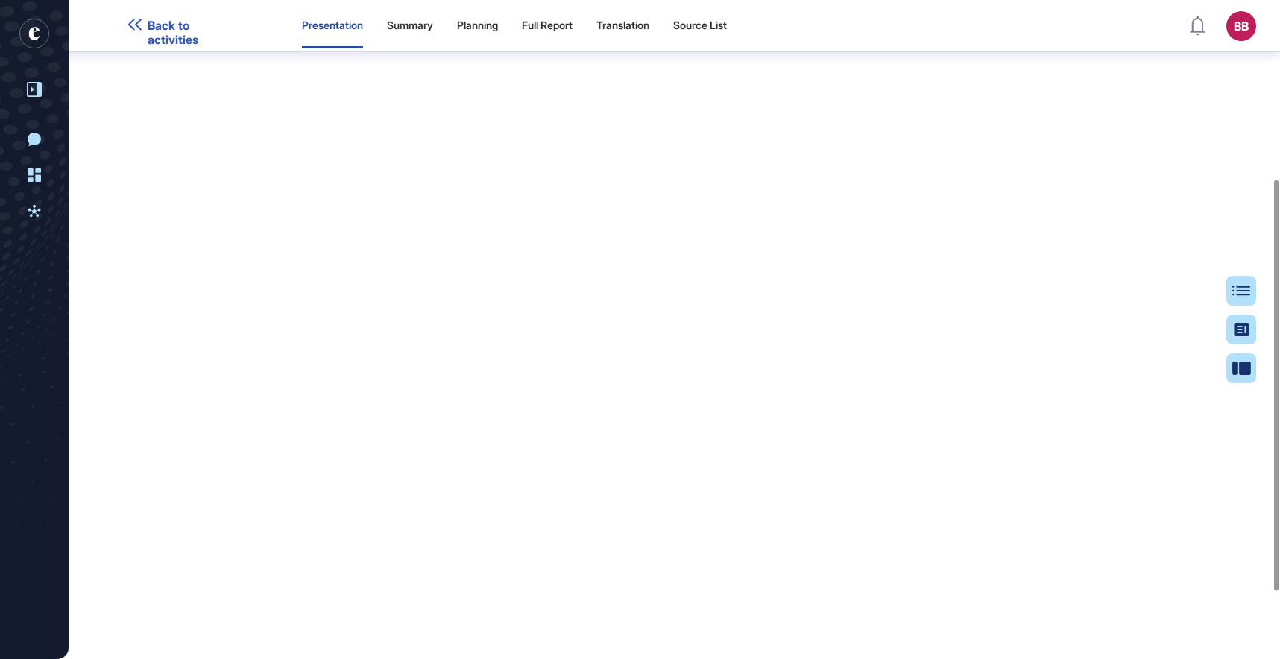
click at [91, 195] on div "Research Report: Generative AI in mobile banking chatbots Presentation Turn you…" at bounding box center [674, 245] width 1211 height 915
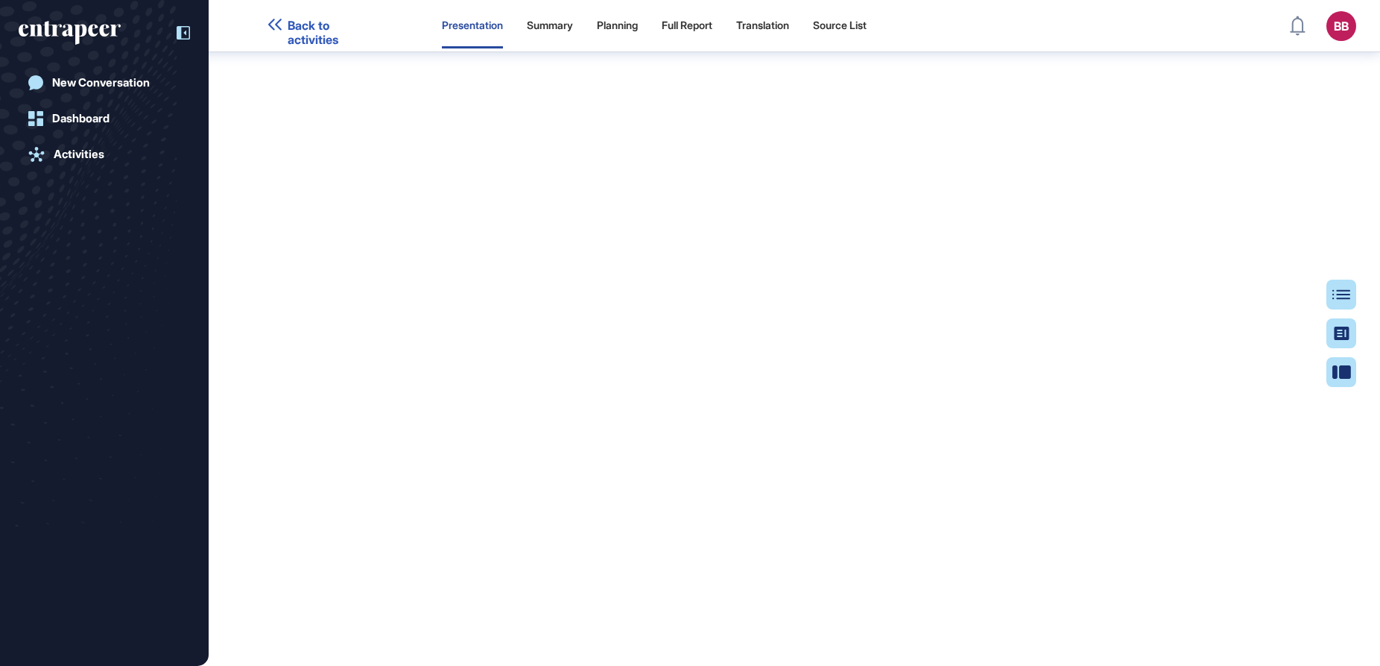
scroll to position [591, 4]
click at [189, 28] on icon at bounding box center [183, 32] width 13 height 13
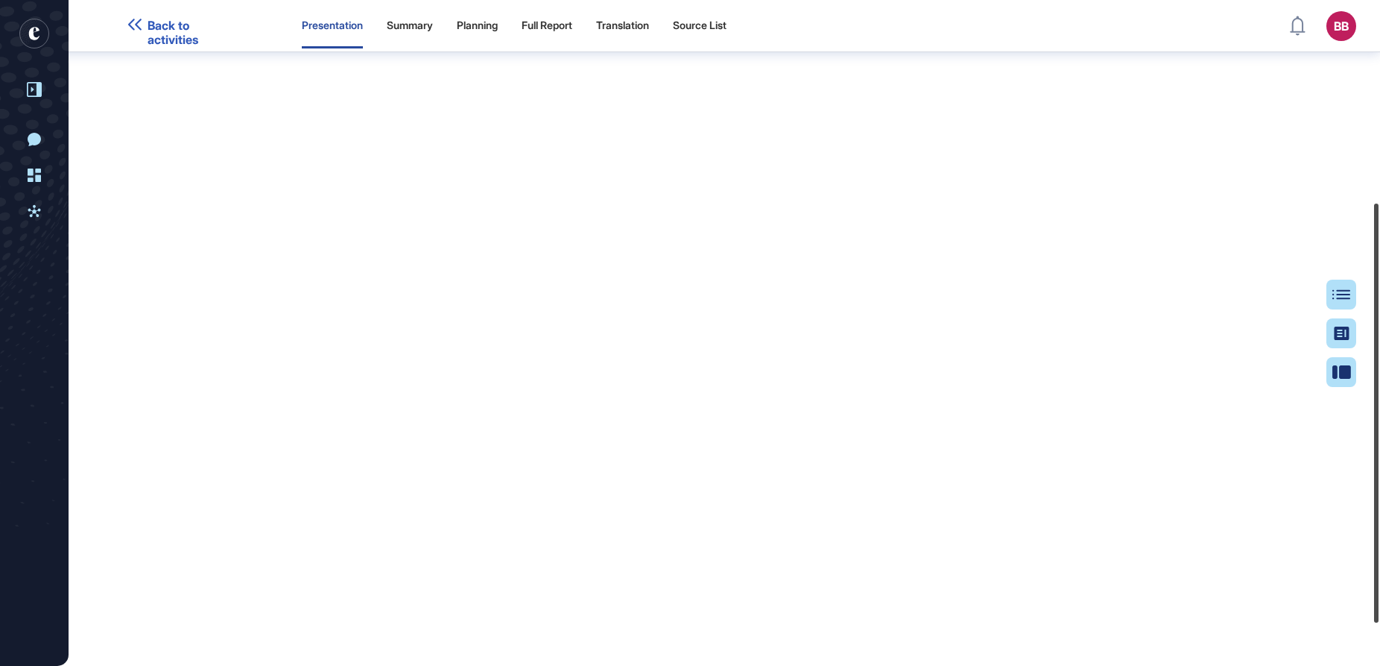
scroll to position [320, 0]
drag, startPoint x: 1375, startPoint y: 257, endPoint x: 1377, endPoint y: 215, distance: 42.6
click at [1134, 215] on div at bounding box center [1377, 412] width 4 height 419
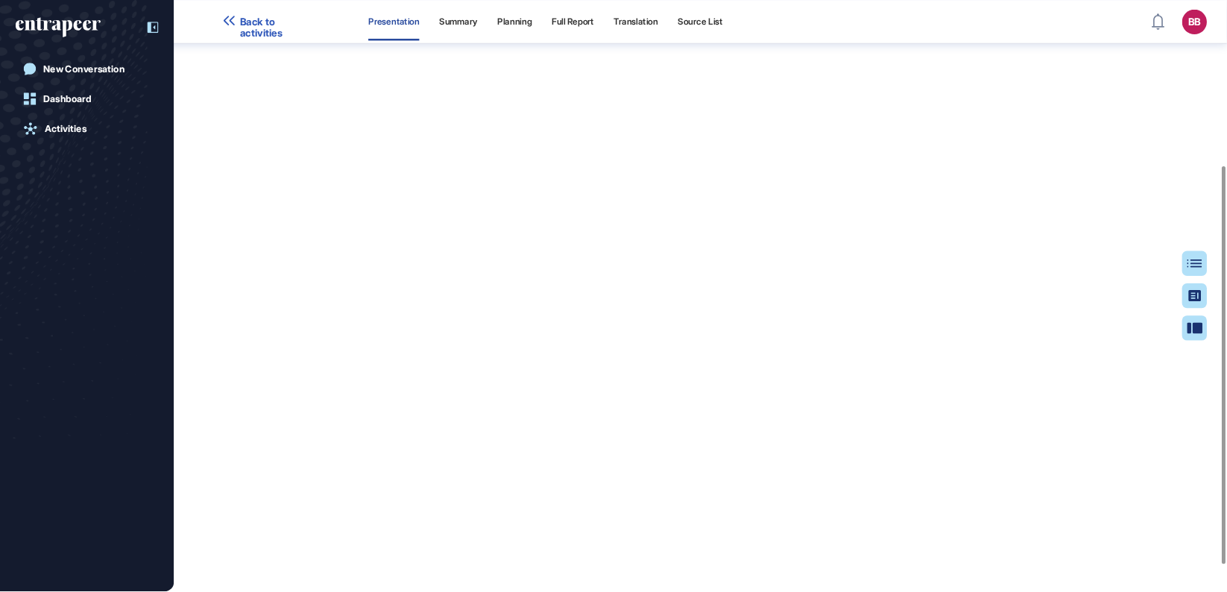
scroll to position [532, 3]
click at [180, 42] on div at bounding box center [176, 33] width 28 height 28
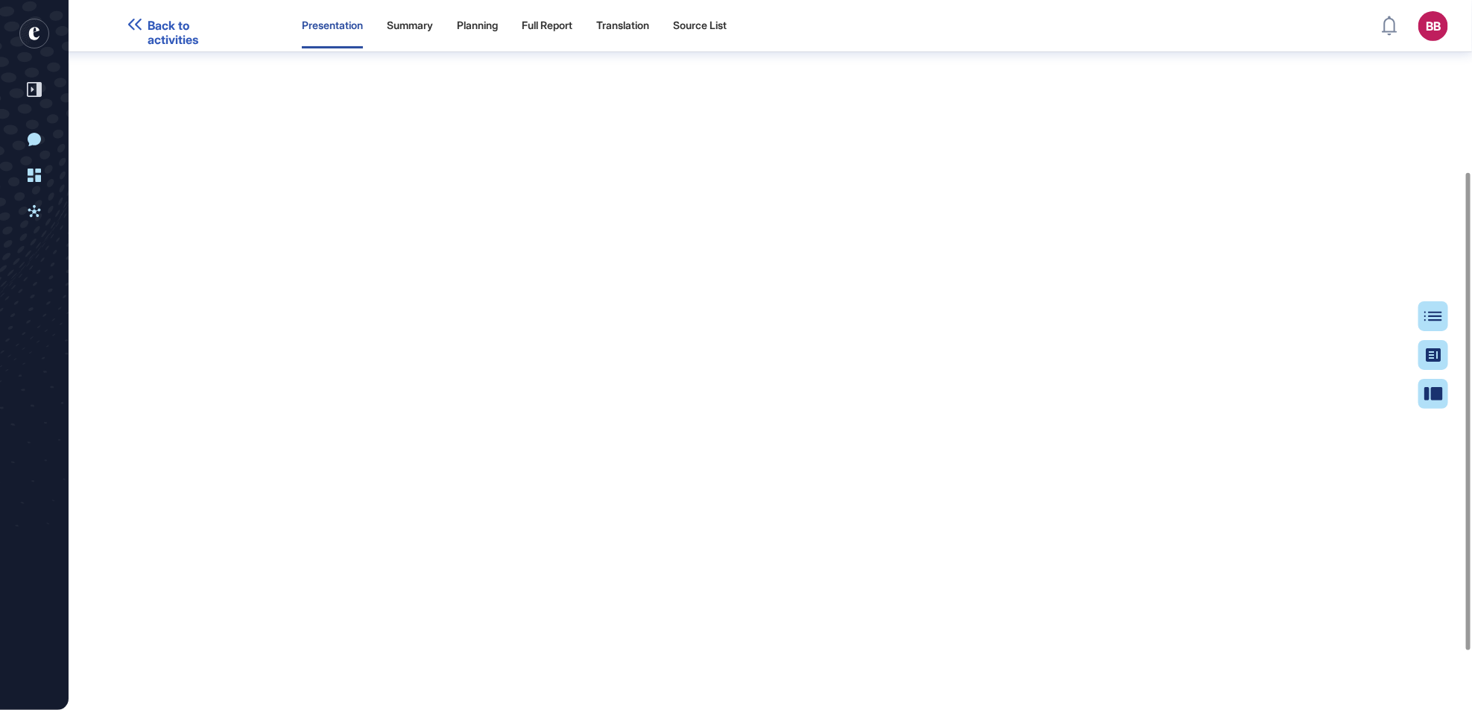
click at [1134, 189] on div "Research Report: Generative AI in mobile banking chatbots Presentation Turn you…" at bounding box center [771, 277] width 1404 height 915
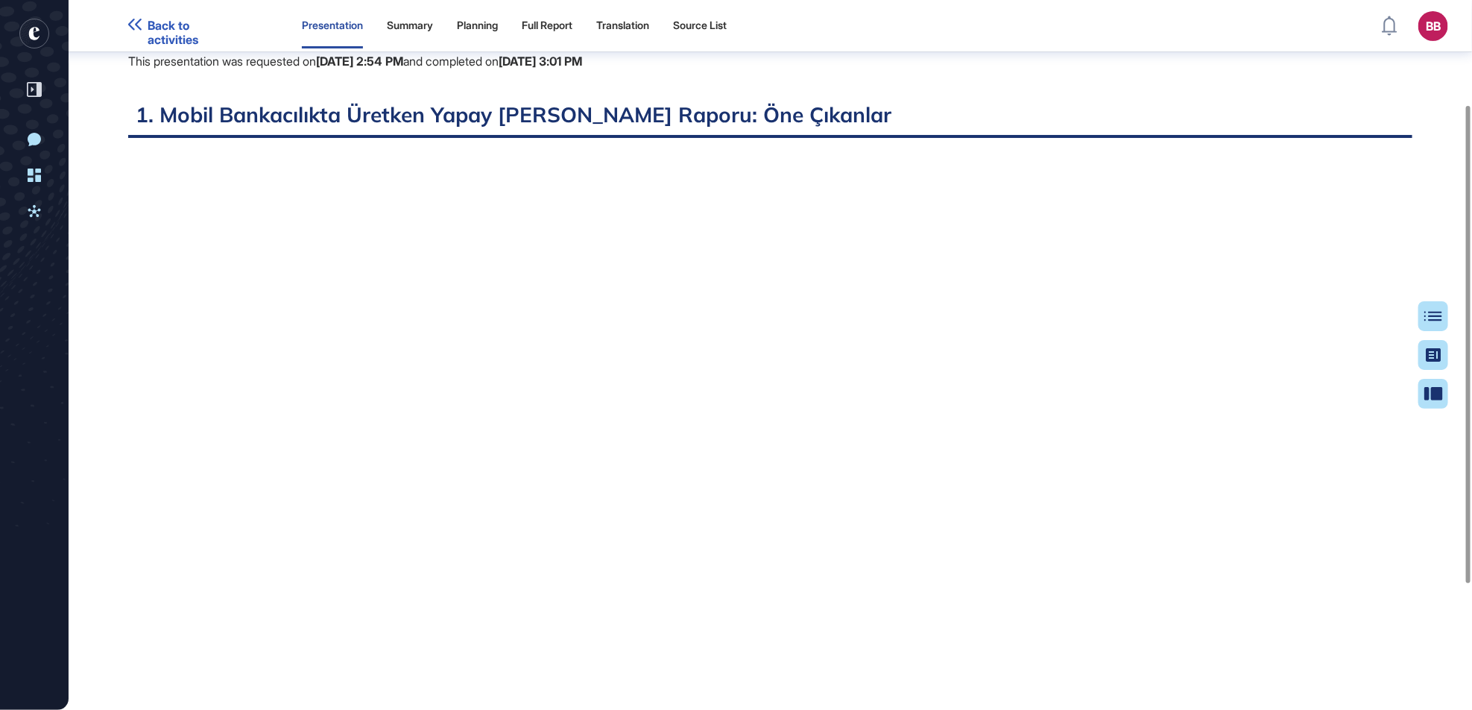
scroll to position [254, 0]
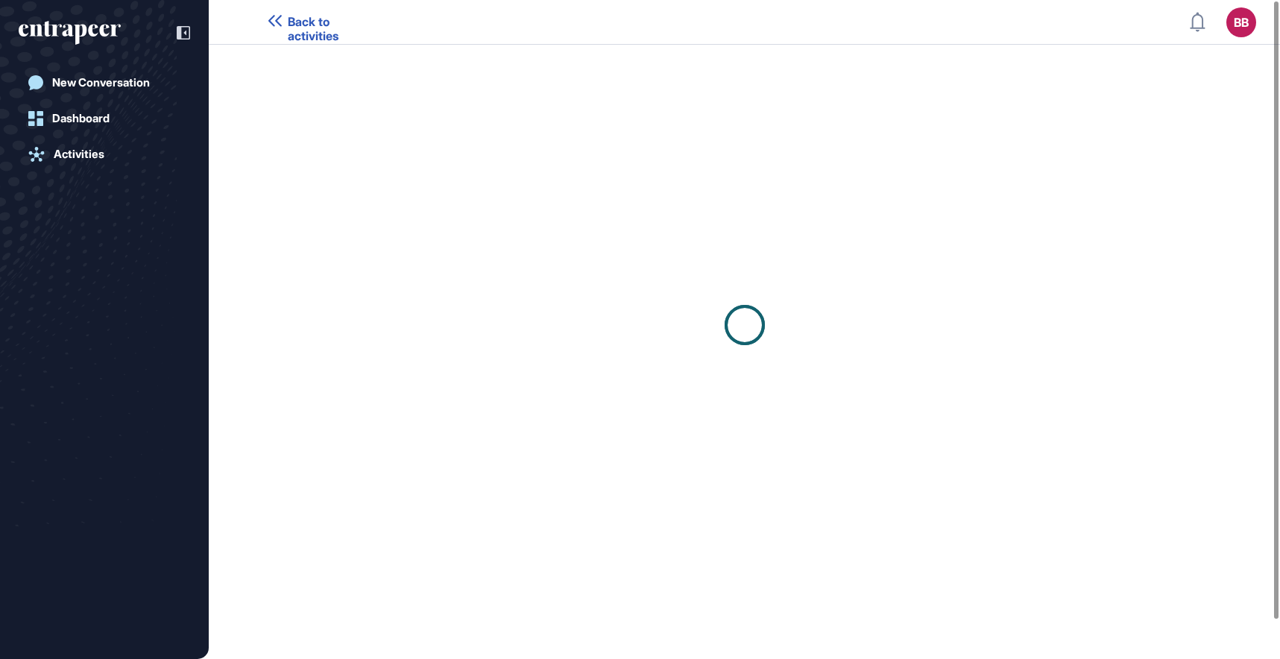
click at [96, 35] on icon "entrapeer-logo" at bounding box center [70, 33] width 102 height 24
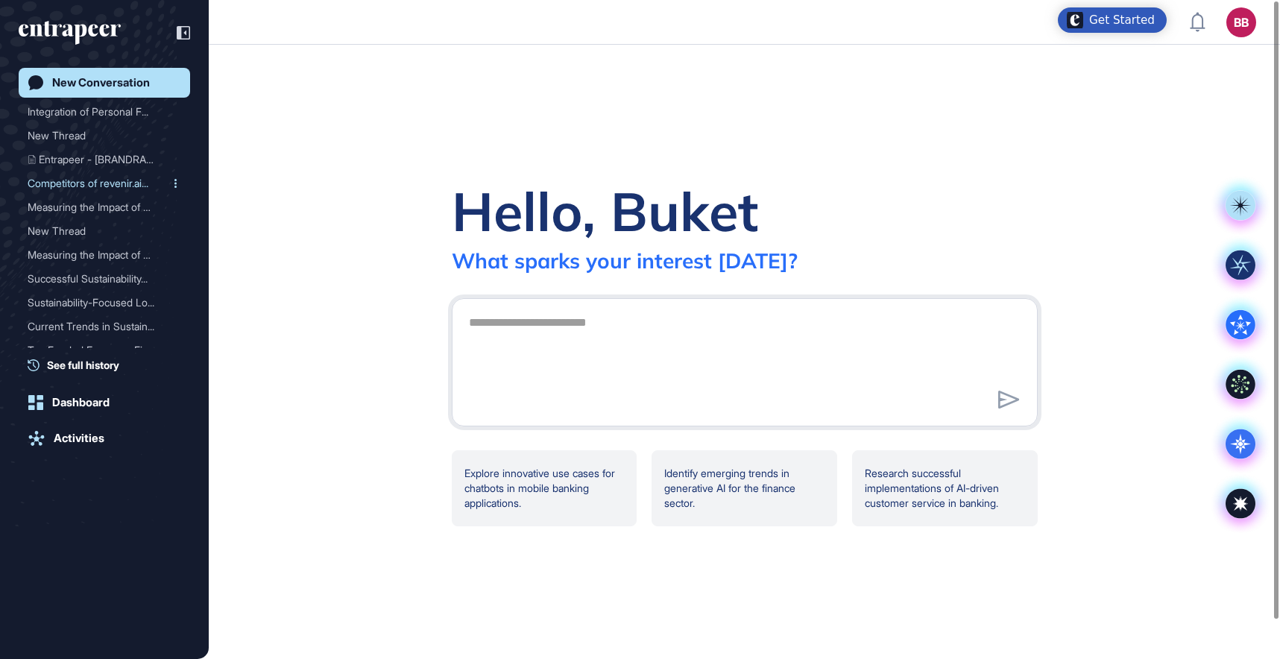
scroll to position [527, 0]
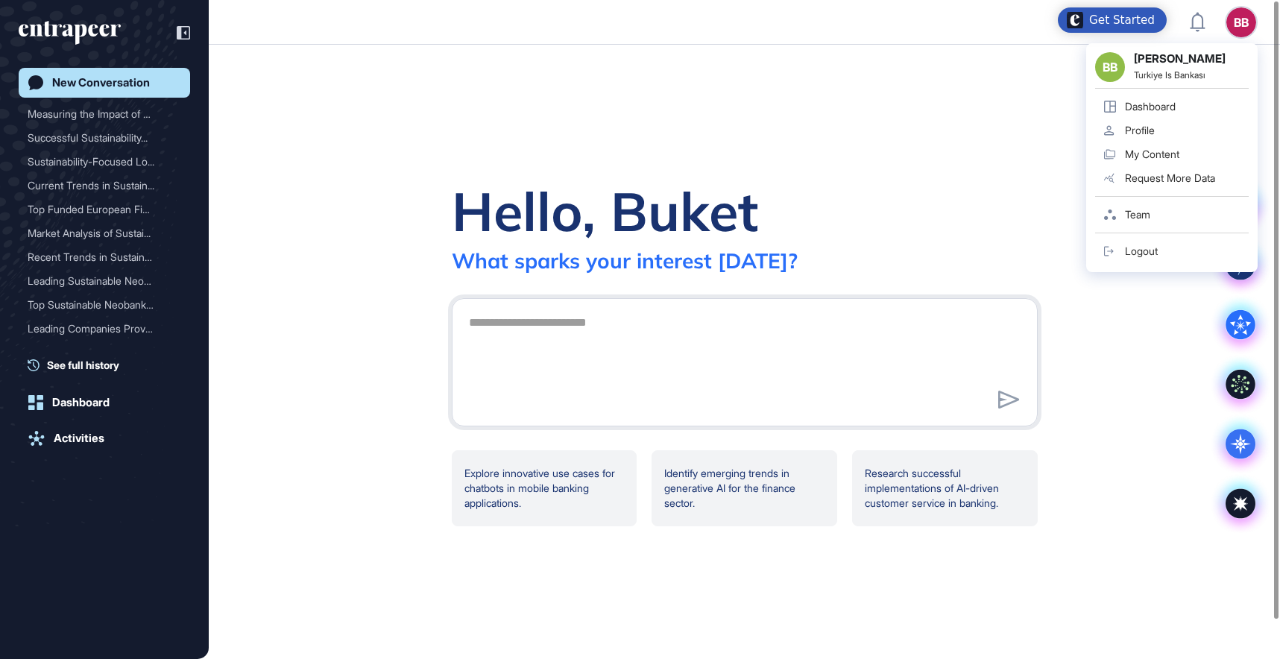
click at [1244, 23] on div "BB BB [PERSON_NAME] Turkiye Is Bankası Dashboard Profile My Content Request Mor…" at bounding box center [1241, 22] width 30 height 30
click at [1137, 101] on div "Dashboard" at bounding box center [1150, 107] width 51 height 12
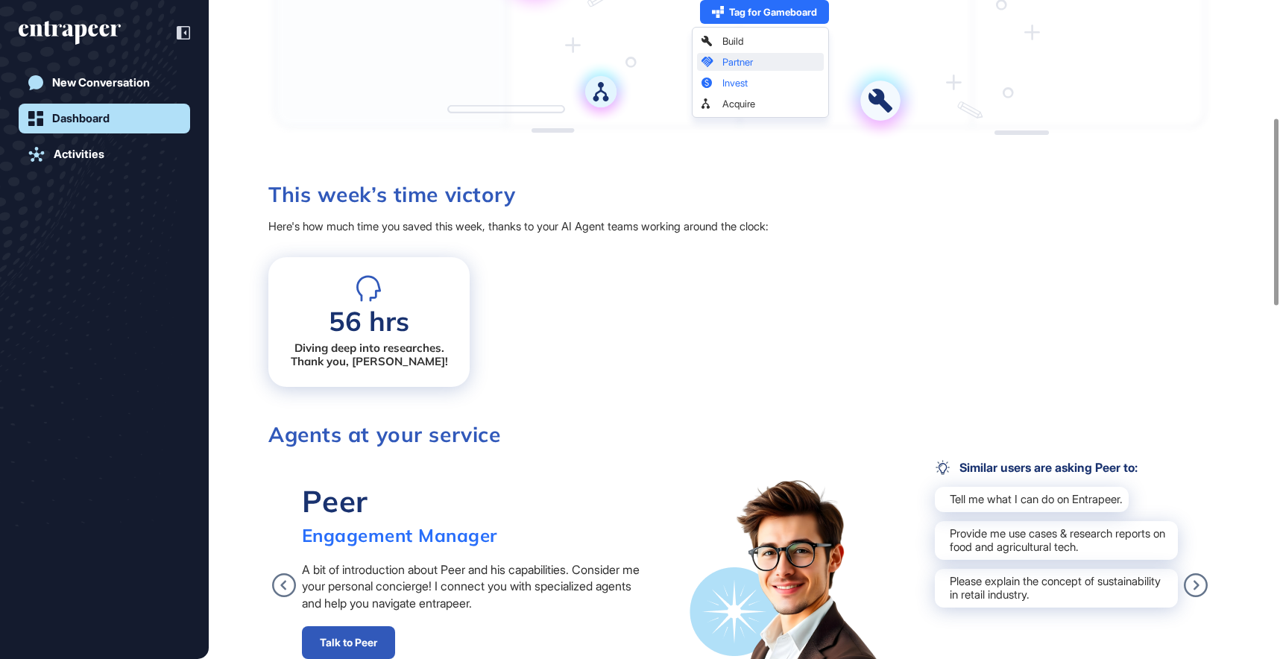
scroll to position [566, 0]
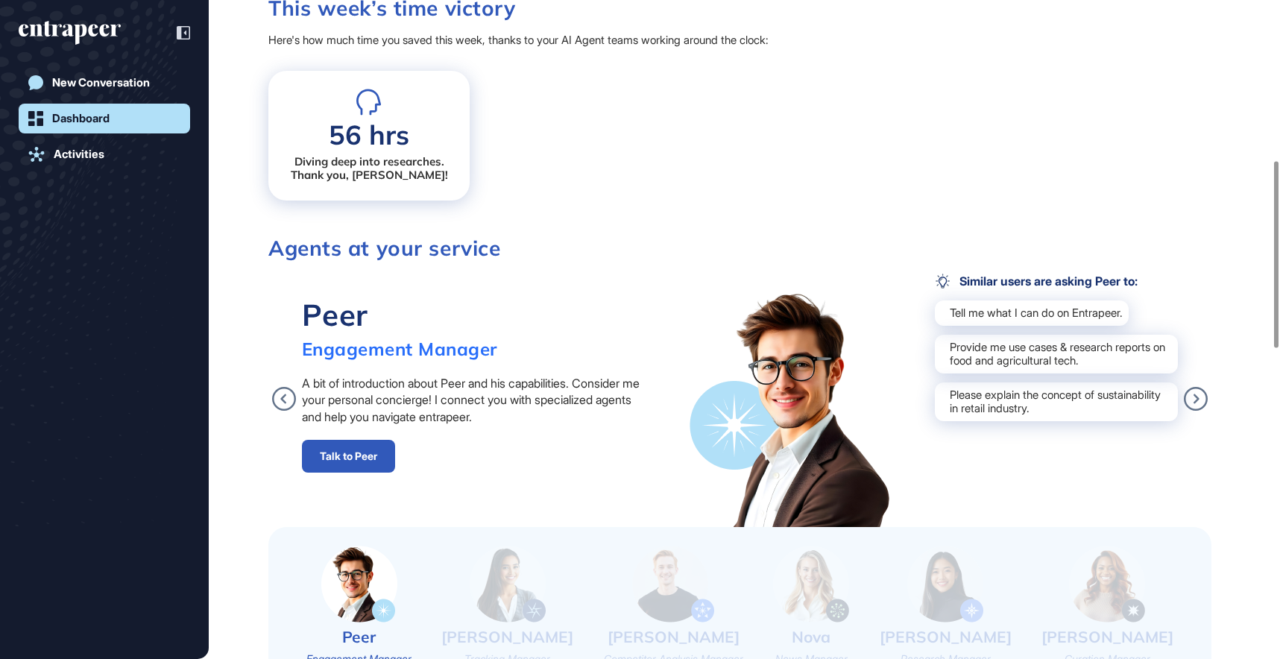
click at [1208, 400] on div "Peer Engagement Manager A bit of introduction about Peer and his capabilities. …" at bounding box center [739, 400] width 943 height 253
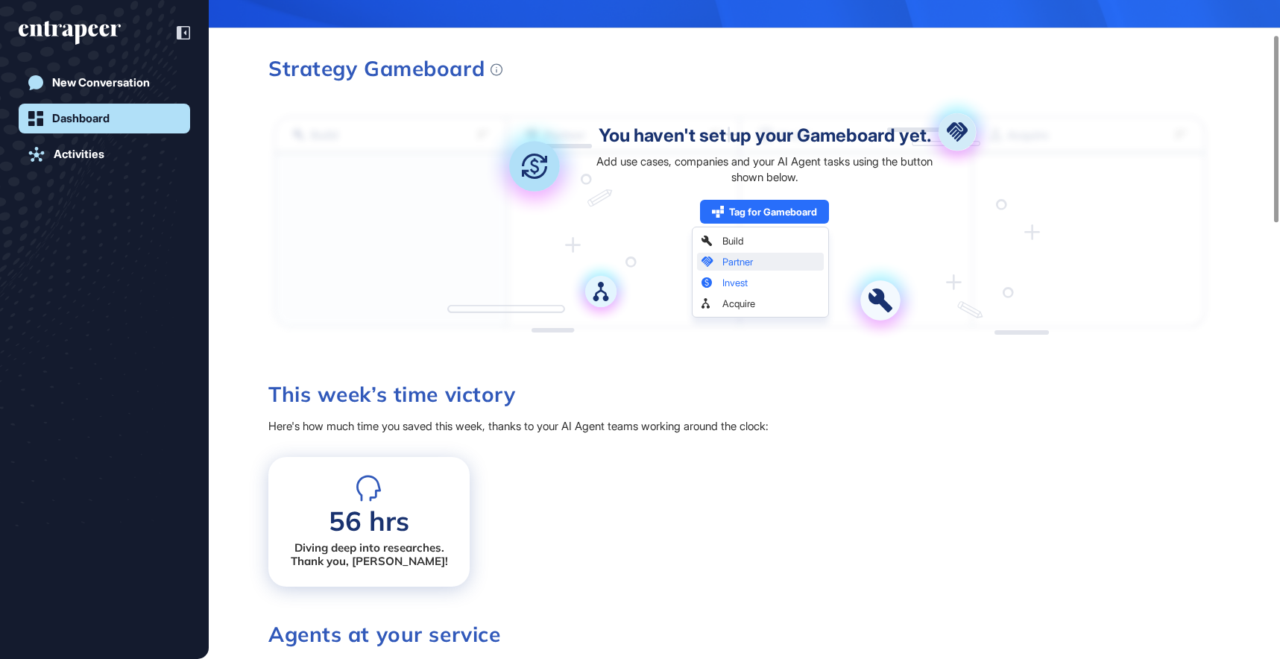
scroll to position [0, 0]
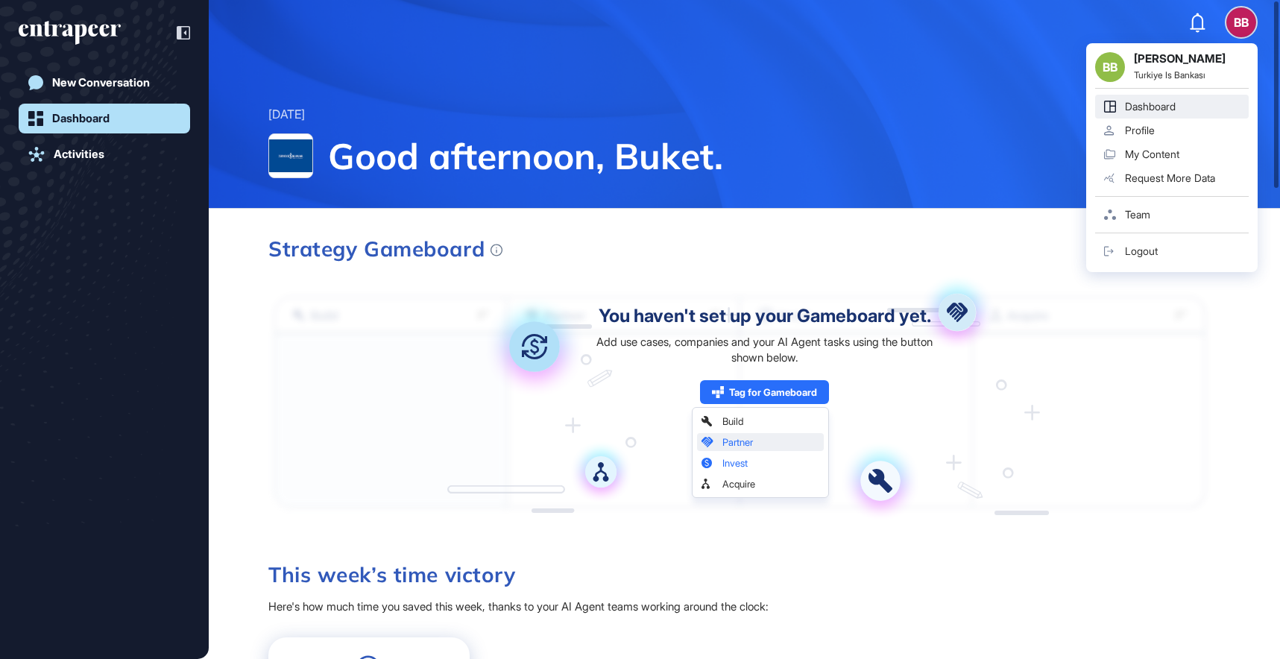
click at [1247, 14] on div "BB BB [PERSON_NAME] Turkiye Is Bankası Dashboard Profile My Content Request Mor…" at bounding box center [1241, 22] width 30 height 30
click at [1195, 209] on link "Team" at bounding box center [1172, 215] width 154 height 24
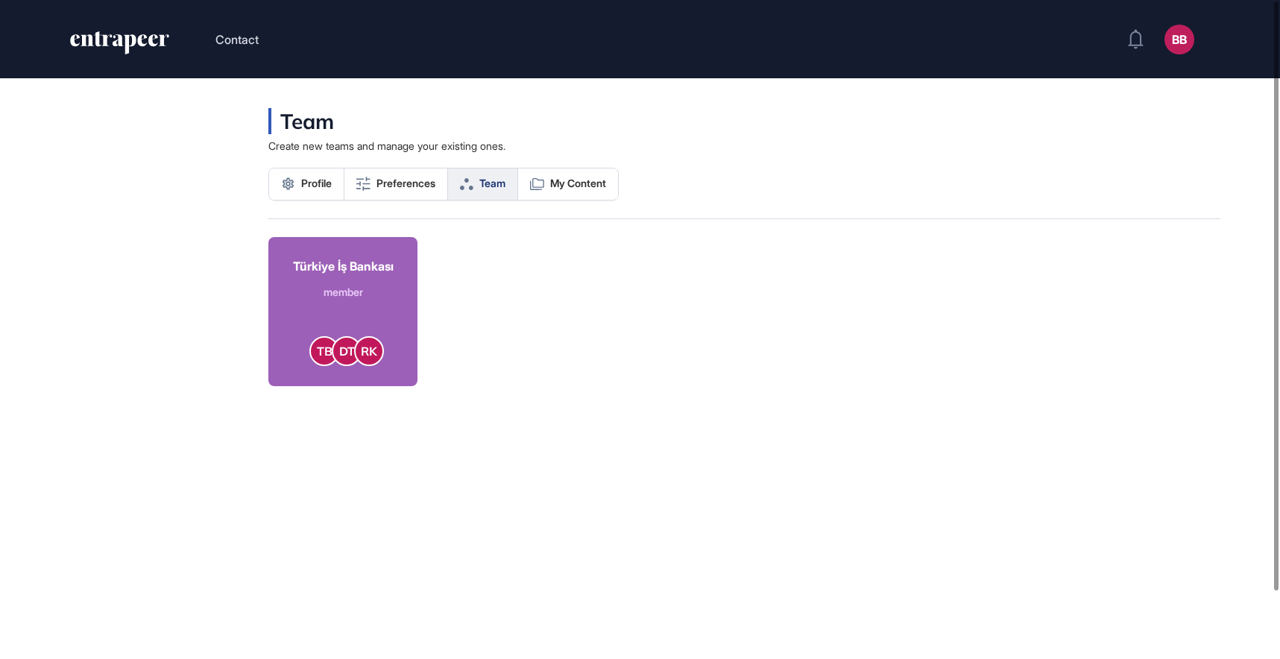
click at [356, 274] on div "Türkiye İş Bankası member" at bounding box center [343, 278] width 101 height 42
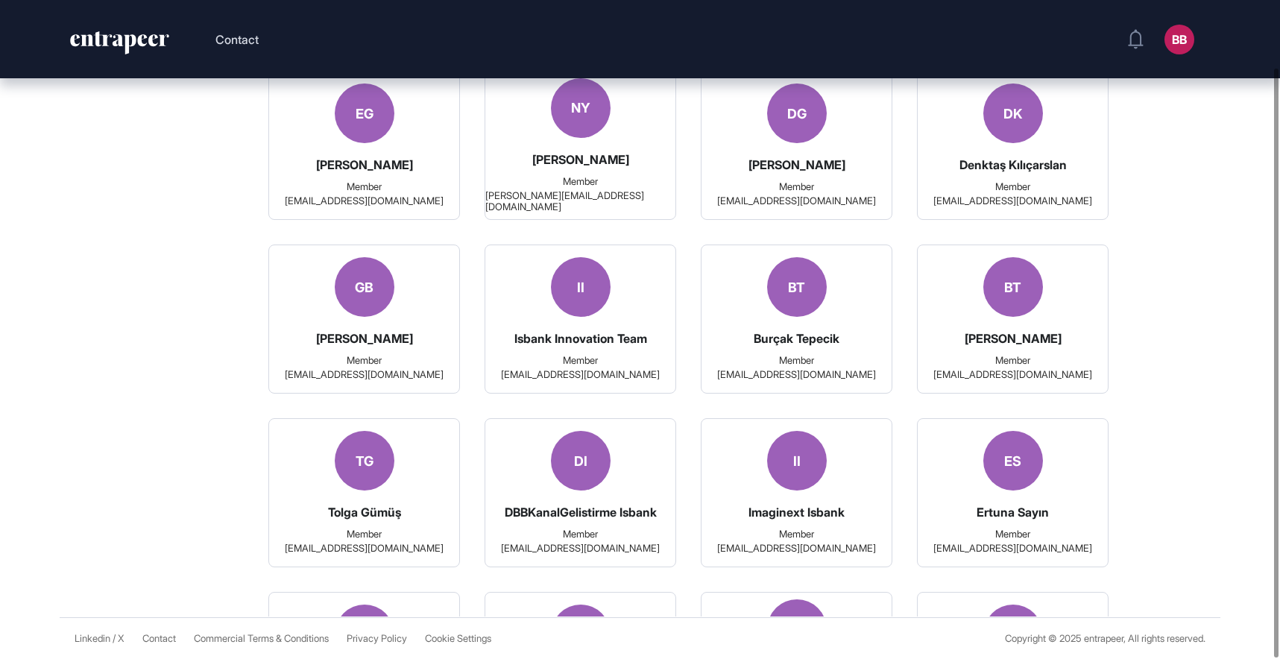
scroll to position [4845, 0]
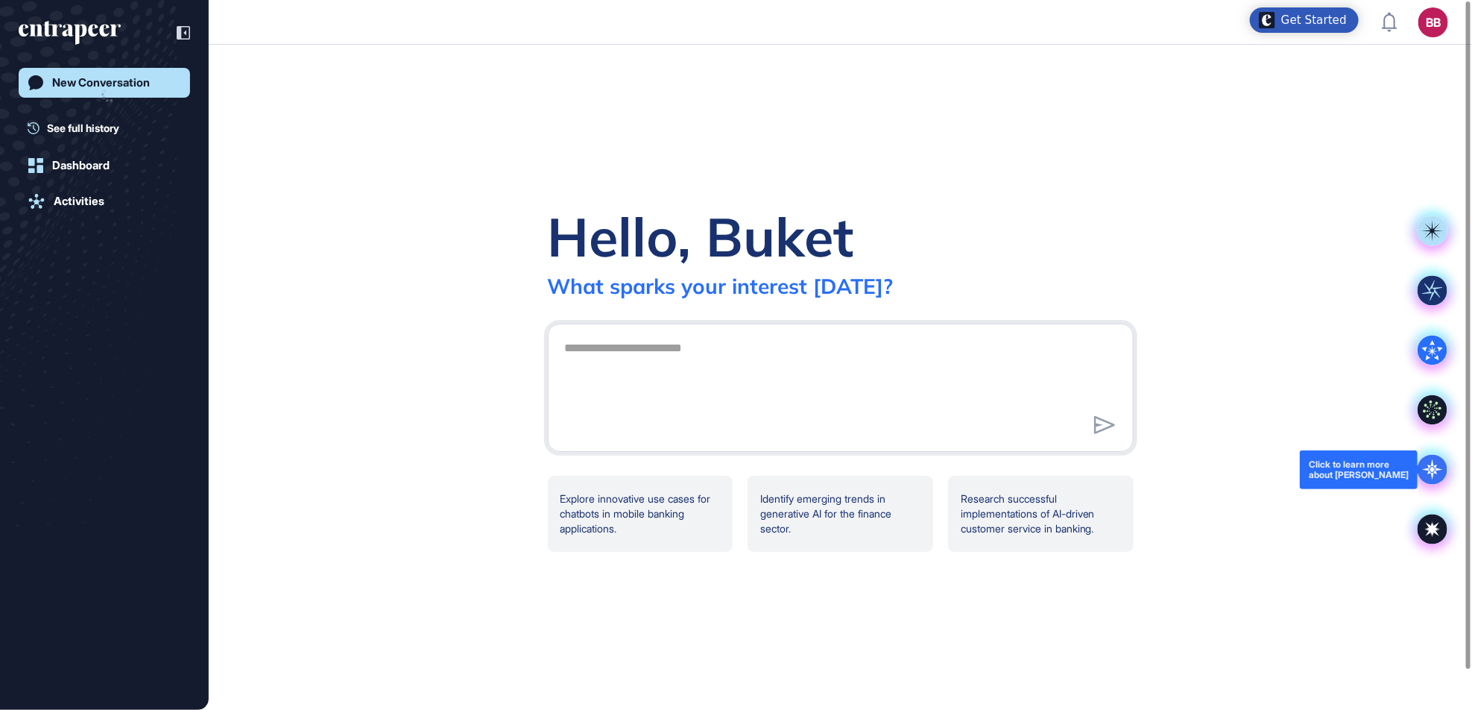
scroll to position [1, 1]
click at [1024, 414] on textarea at bounding box center [840, 385] width 569 height 104
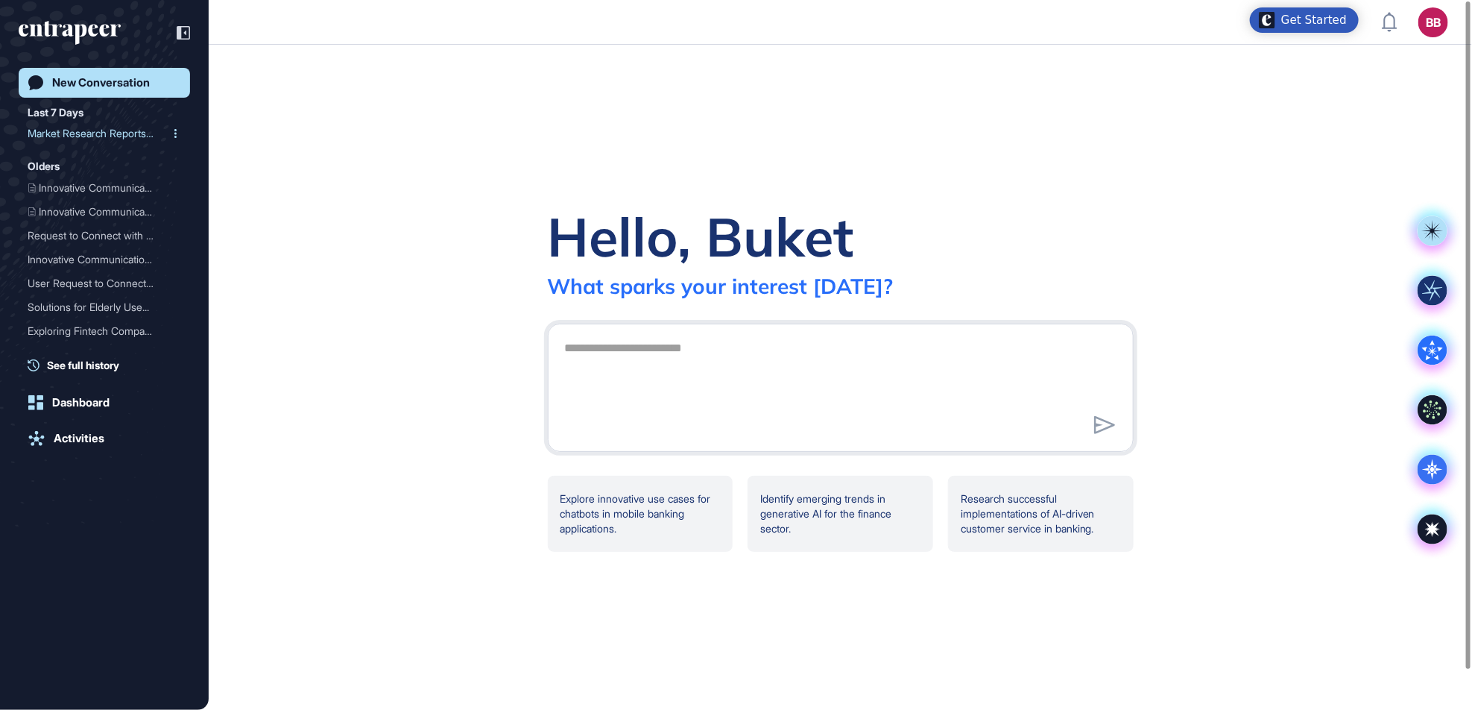
click at [132, 131] on div "Market Research Reports o..." at bounding box center [99, 133] width 142 height 24
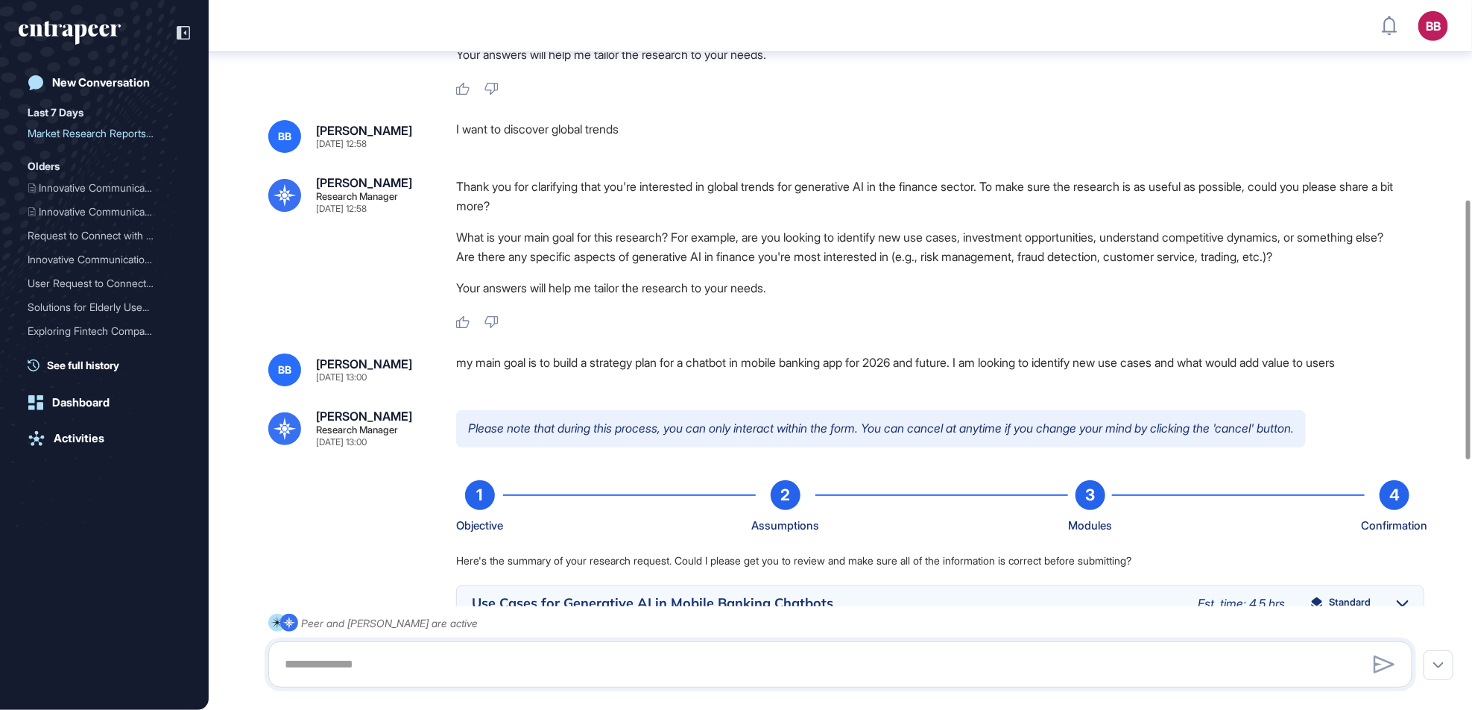
scroll to position [604, 0]
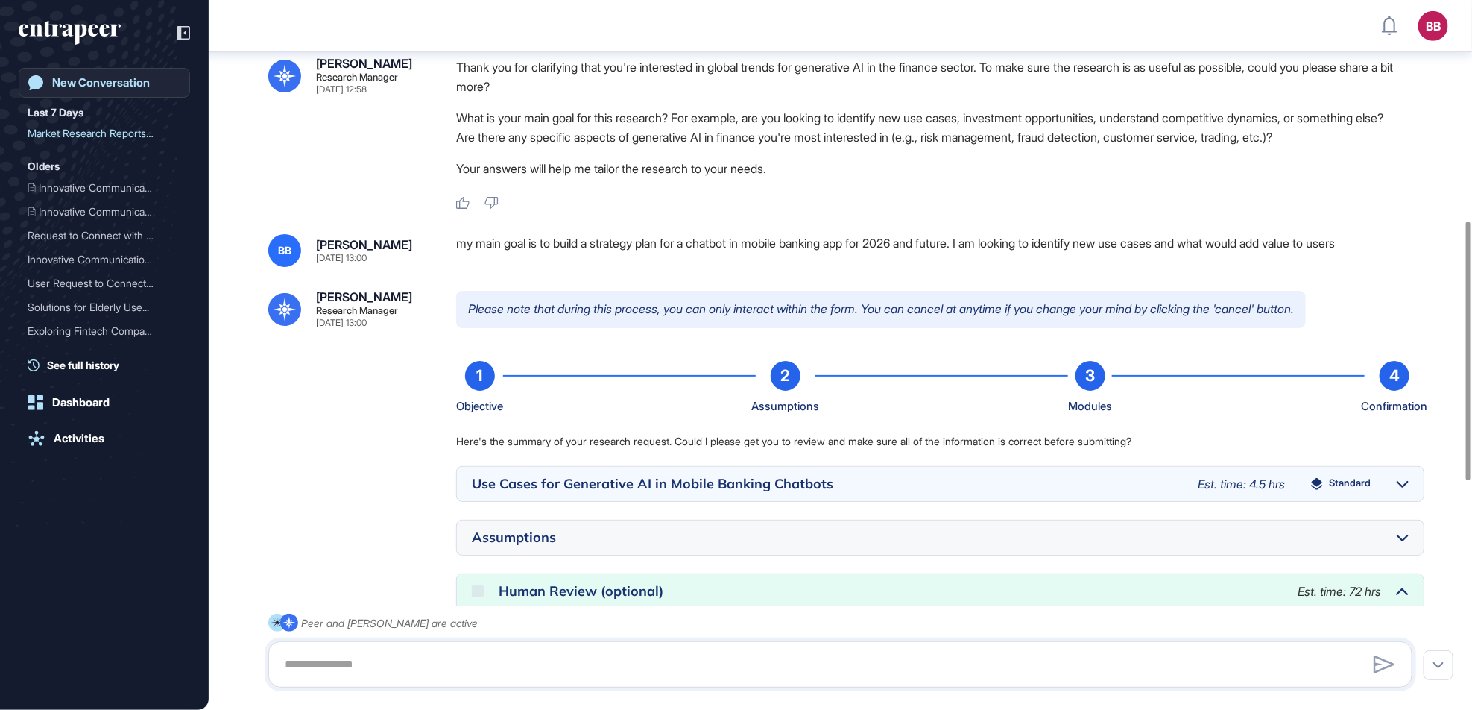
click at [123, 76] on div "New Conversation" at bounding box center [101, 82] width 98 height 13
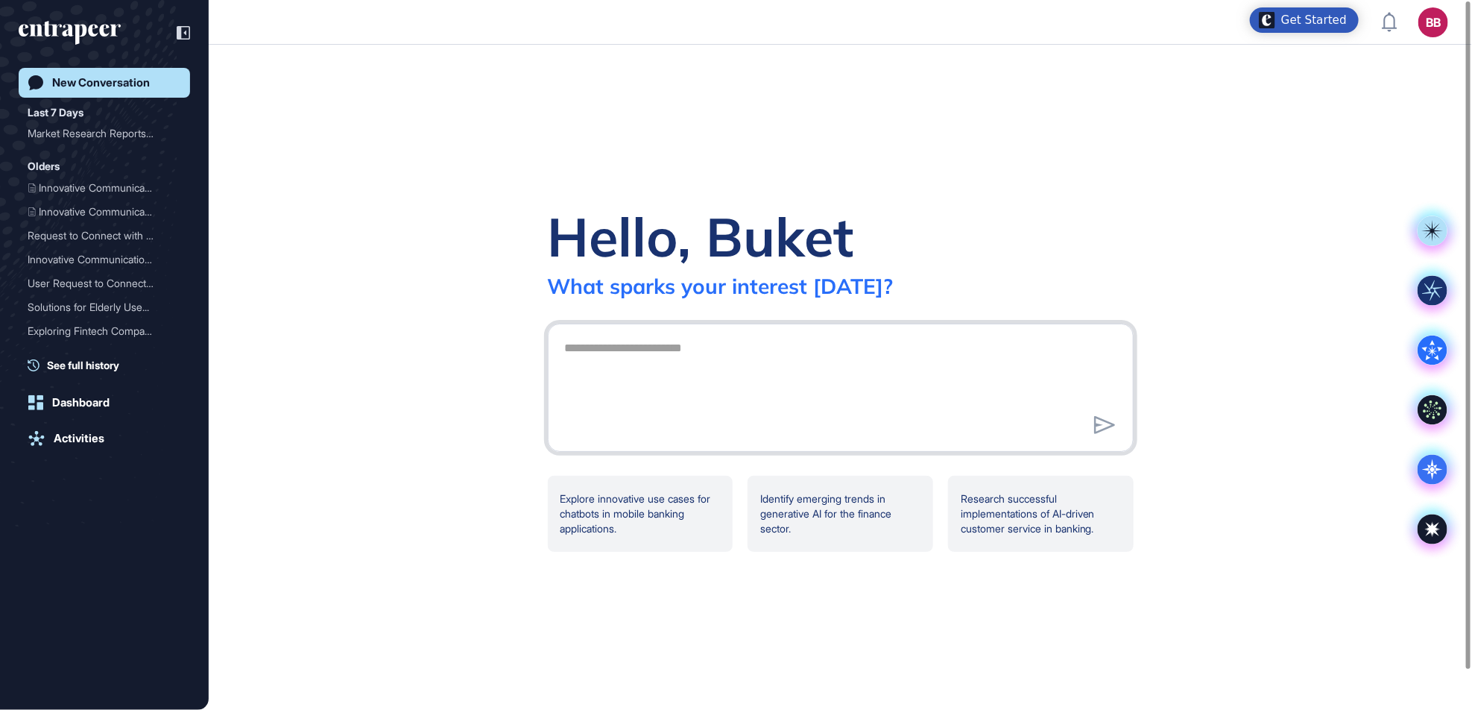
click at [669, 367] on textarea at bounding box center [840, 385] width 569 height 104
click at [479, 382] on div "**********" at bounding box center [840, 377] width 1263 height 665
click at [1011, 354] on textarea "**********" at bounding box center [840, 385] width 569 height 104
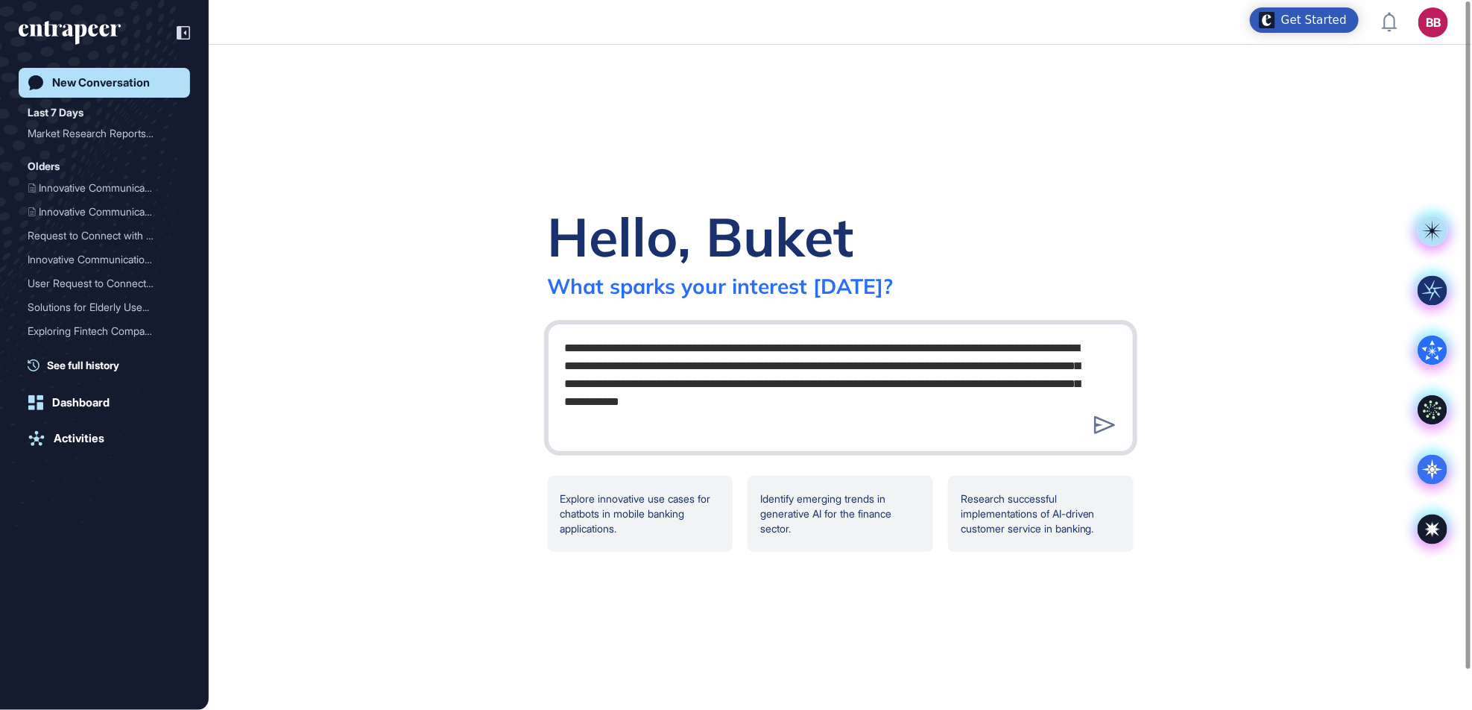
click at [1023, 350] on textarea "**********" at bounding box center [840, 385] width 569 height 104
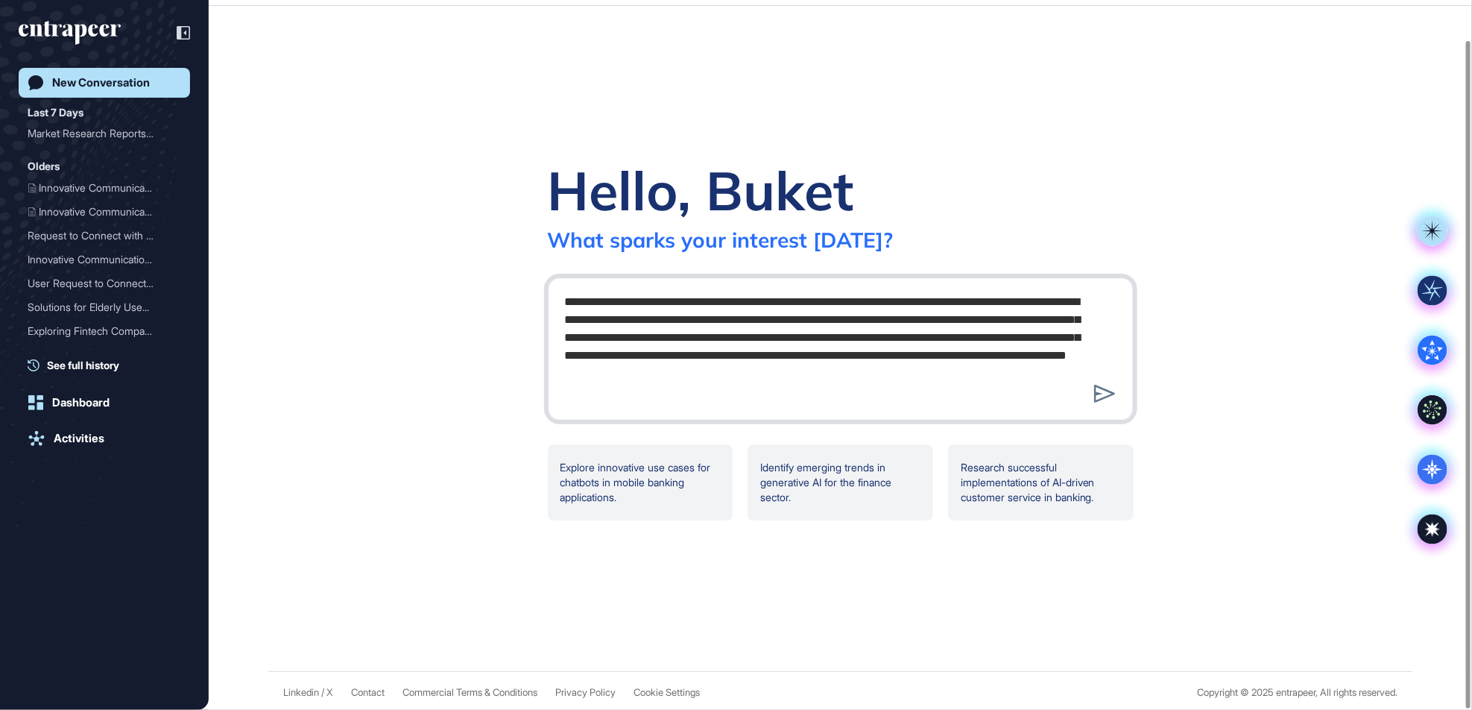
scroll to position [42, 0]
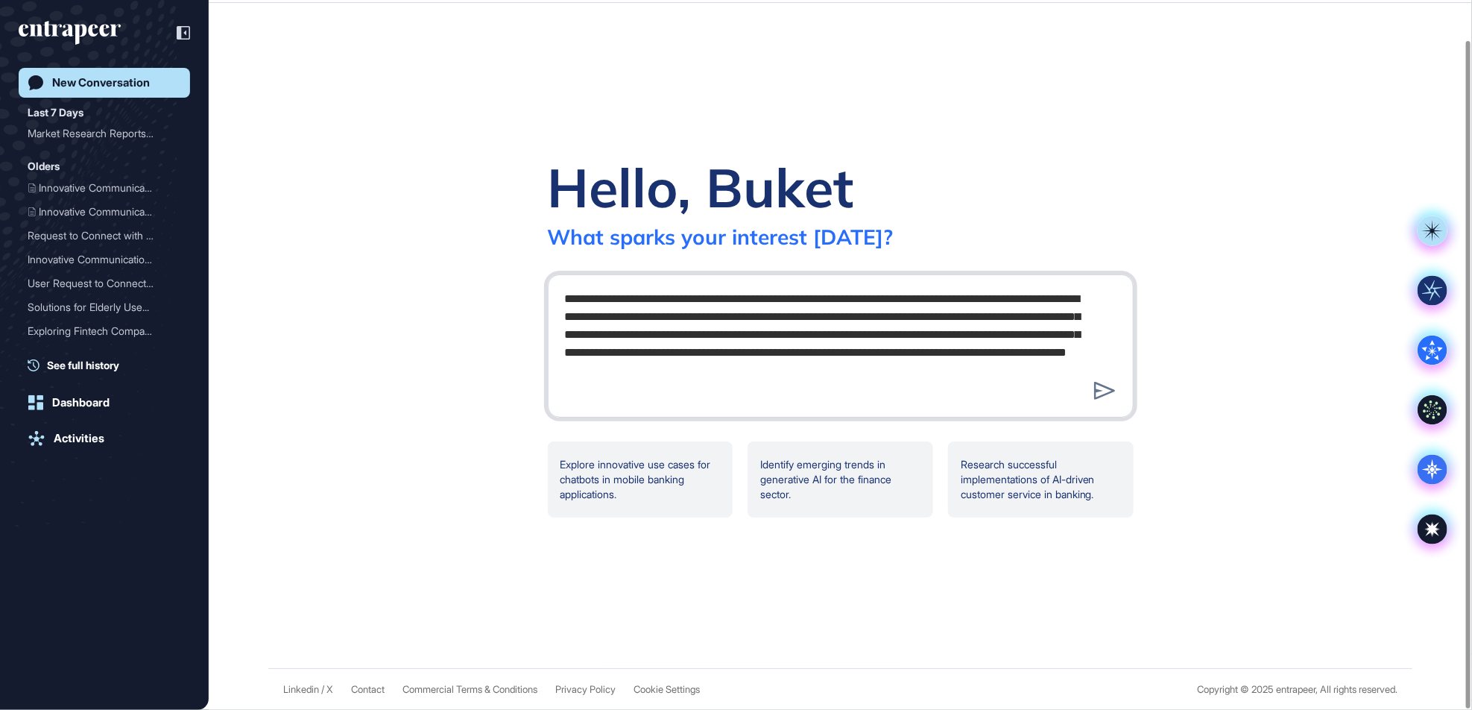
click at [985, 385] on textarea "**********" at bounding box center [840, 343] width 569 height 119
type textarea "**********"
click at [1101, 400] on div at bounding box center [1105, 390] width 29 height 25
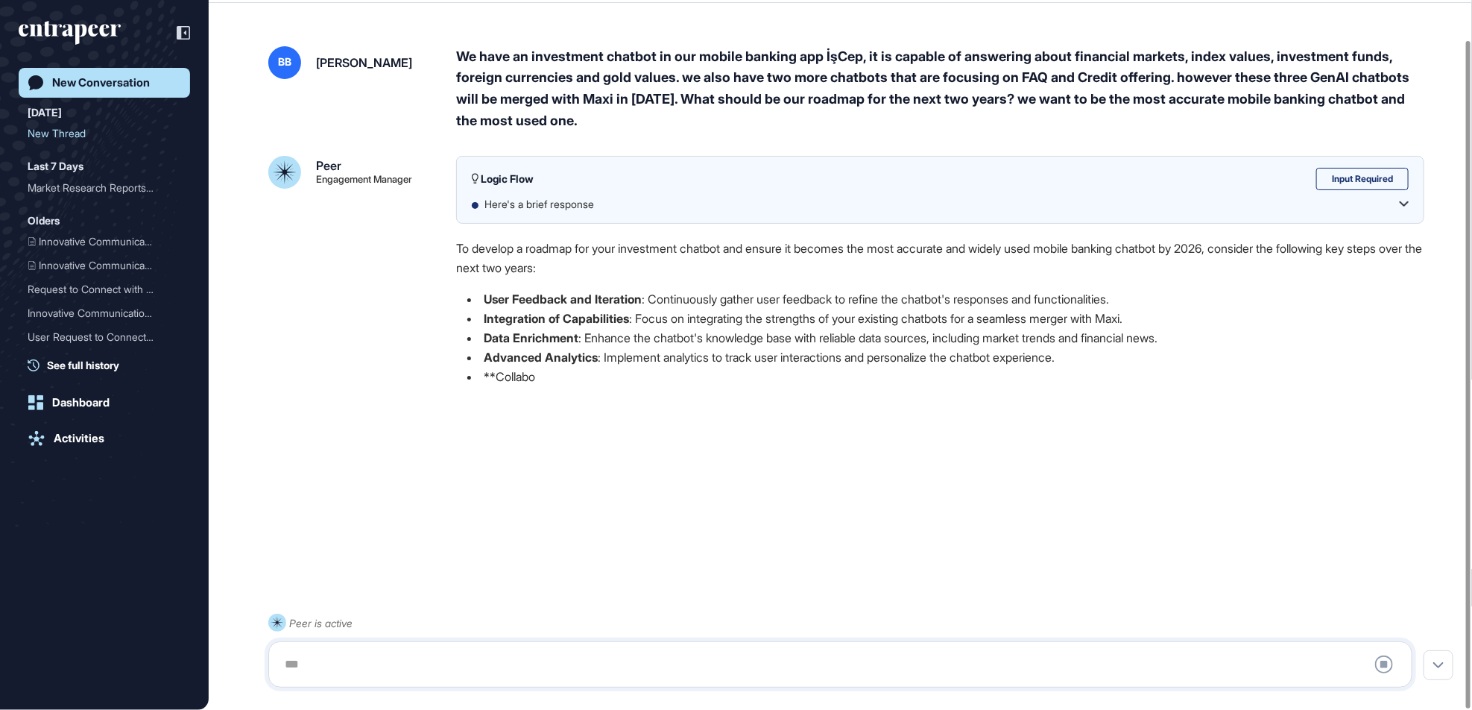
click at [1407, 207] on div "Here's a brief response" at bounding box center [947, 204] width 924 height 15
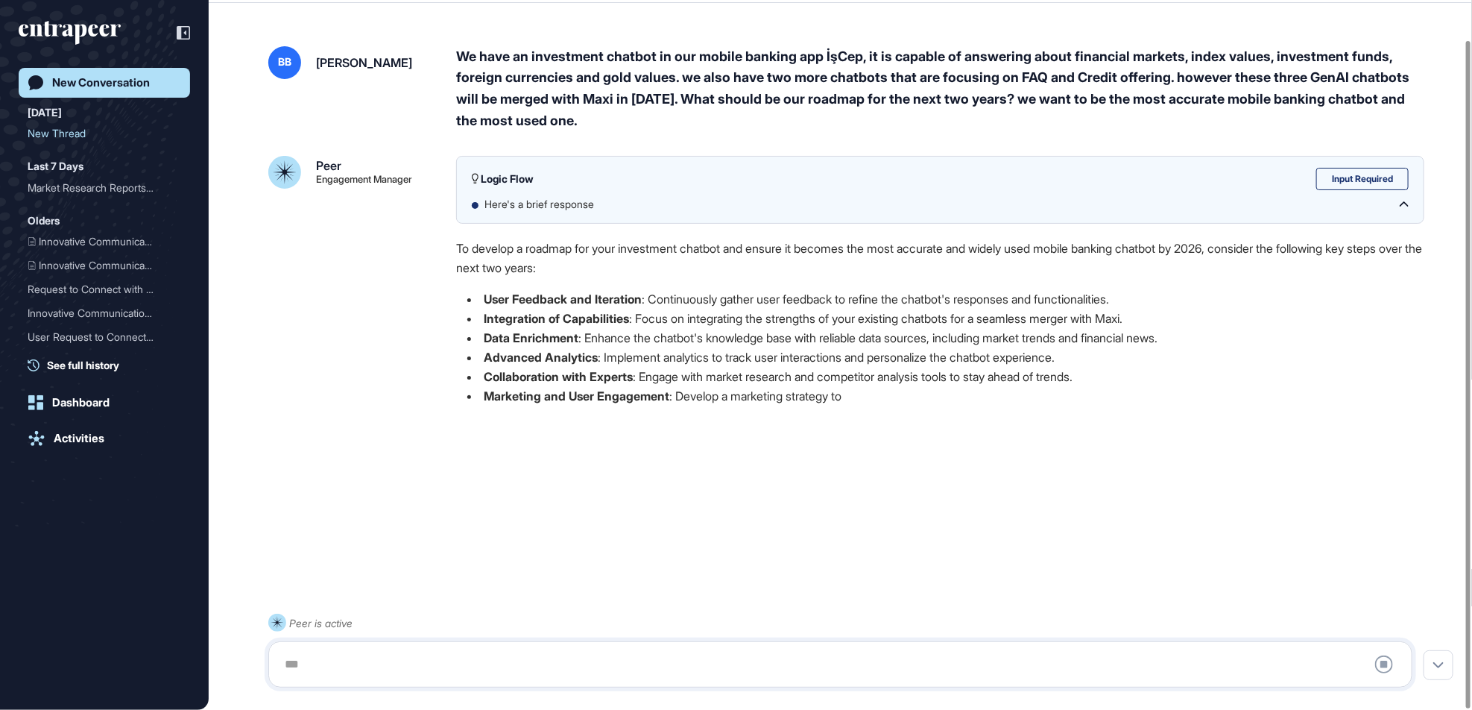
click at [1407, 207] on div "Here's a brief response" at bounding box center [947, 204] width 924 height 15
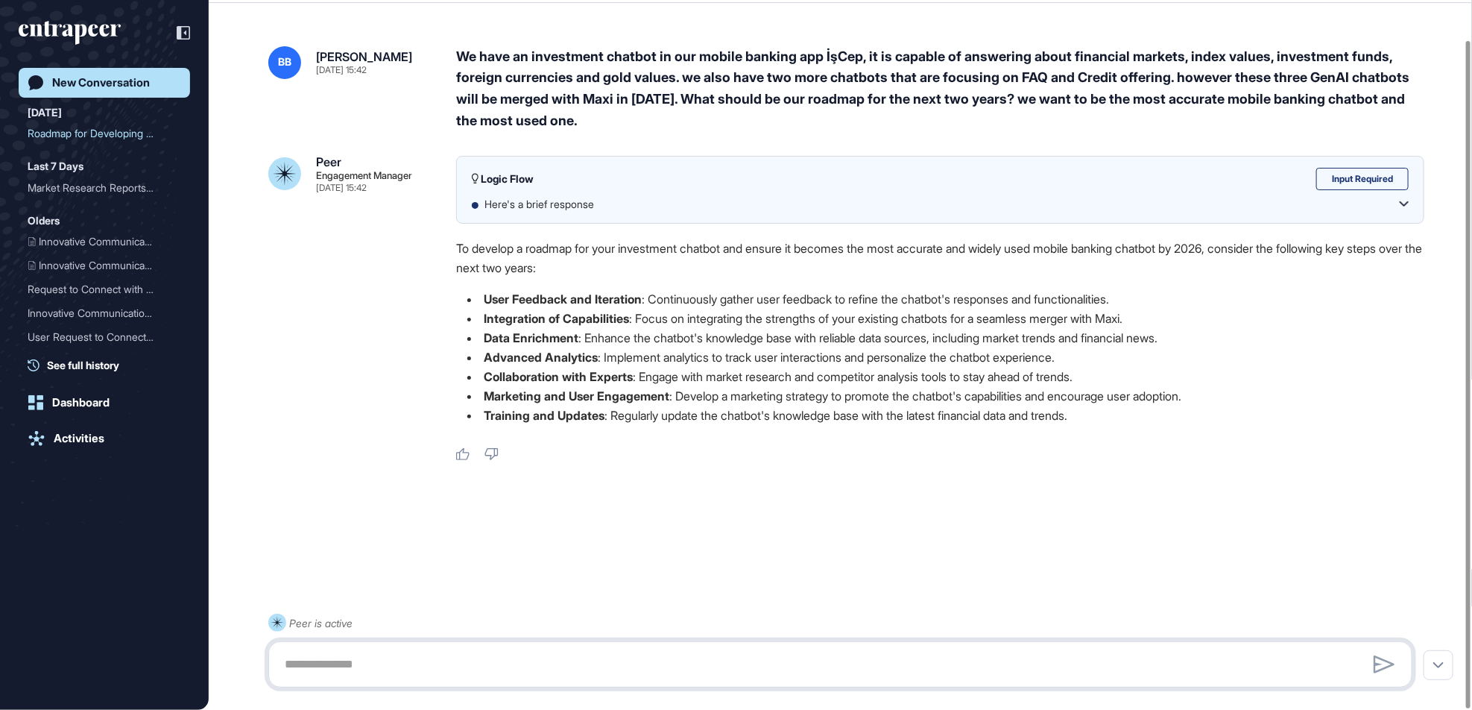
click at [481, 659] on textarea at bounding box center [841, 664] width 1128 height 30
type textarea "**********"
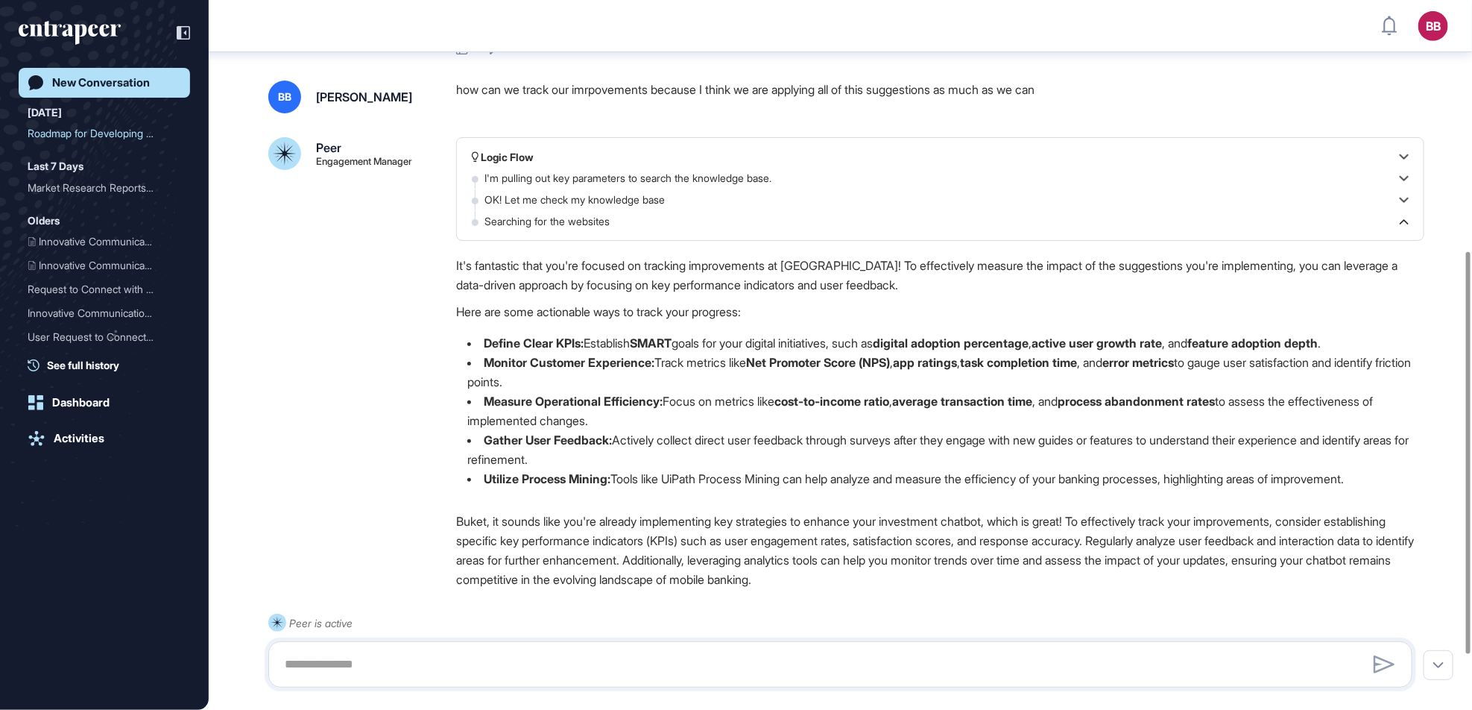
scroll to position [441, 0]
drag, startPoint x: 914, startPoint y: 344, endPoint x: 1074, endPoint y: 344, distance: 160.3
click at [1074, 344] on li "Define Clear KPIs: Establish SMART goals for your digital initiatives, such as …" at bounding box center [940, 342] width 968 height 19
click at [1134, 332] on div "It's fantastic that you're focused on tracking improvements at İşbank! To effec…" at bounding box center [940, 378] width 968 height 244
drag, startPoint x: 1079, startPoint y: 343, endPoint x: 1216, endPoint y: 346, distance: 136.4
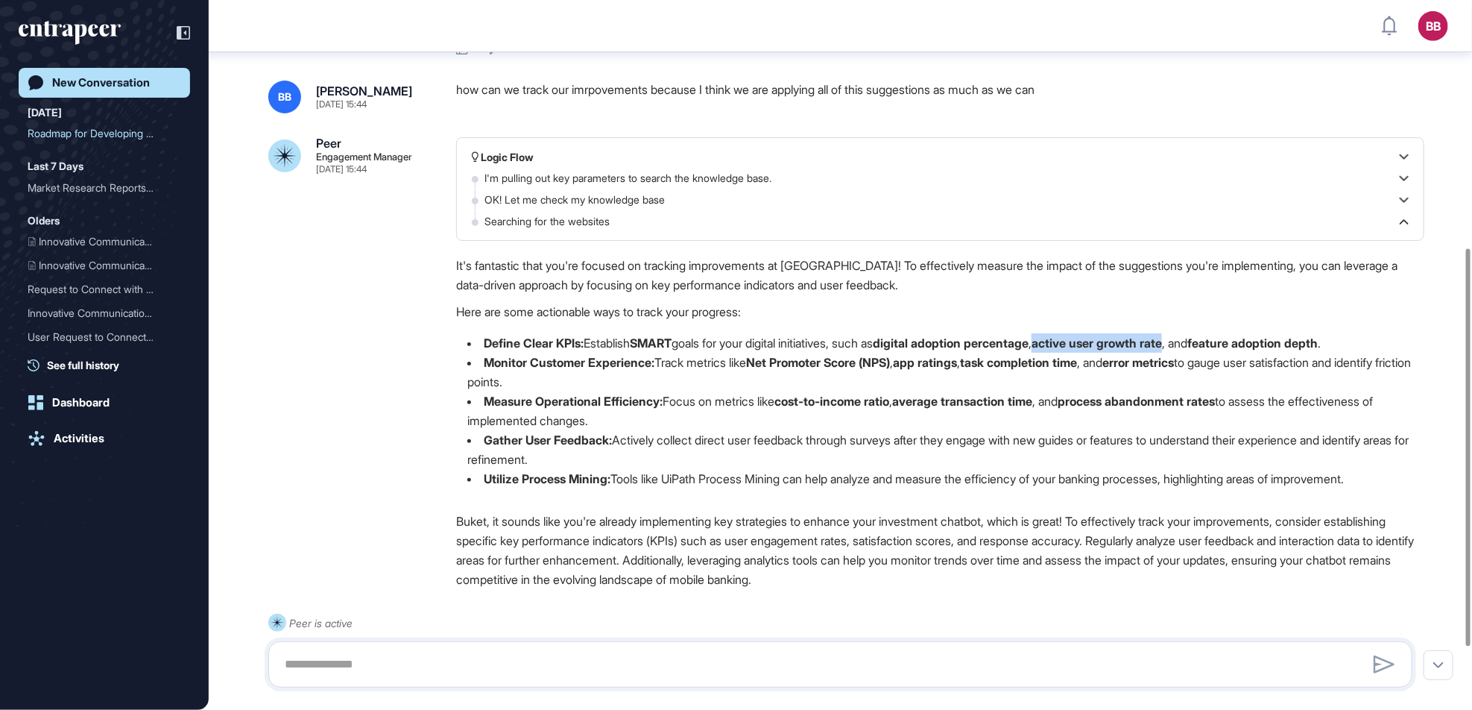
click at [1216, 346] on li "Define Clear KPIs: Establish SMART goals for your digital initiatives, such as …" at bounding box center [940, 342] width 968 height 19
click at [1216, 347] on li "Define Clear KPIs: Establish SMART goals for your digital initiatives, such as …" at bounding box center [940, 342] width 968 height 19
drag, startPoint x: 1216, startPoint y: 347, endPoint x: 1247, endPoint y: 346, distance: 30.6
click at [1247, 346] on strong "feature adoption depth" at bounding box center [1252, 342] width 130 height 15
click at [1242, 346] on li "Define Clear KPIs: Establish SMART goals for your digital initiatives, such as …" at bounding box center [940, 342] width 968 height 19
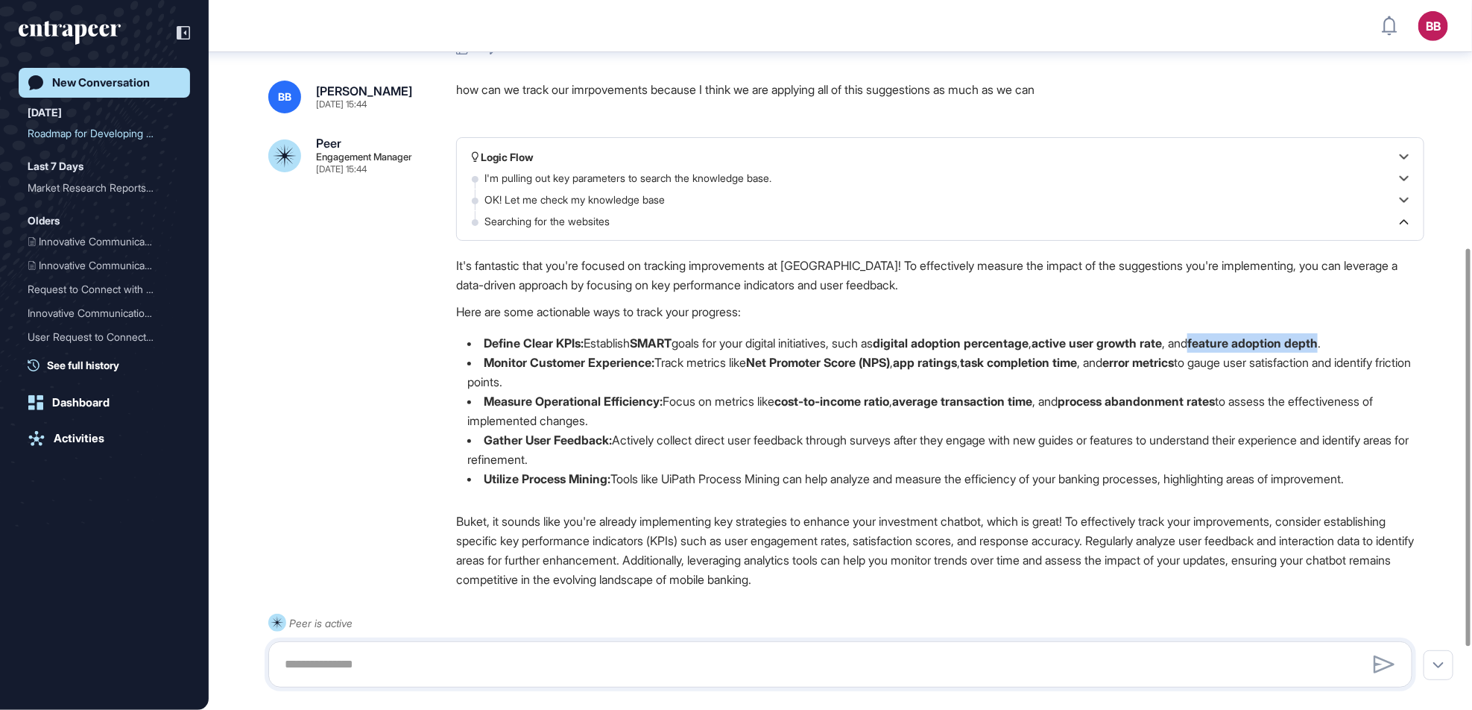
drag, startPoint x: 1244, startPoint y: 345, endPoint x: 1377, endPoint y: 344, distance: 132.7
click at [1377, 344] on li "Define Clear KPIs: Establish SMART goals for your digital initiatives, such as …" at bounding box center [940, 342] width 968 height 19
click at [694, 372] on li "Monitor Customer Experience: Track metrics like Net Promoter Score (NPS) , app …" at bounding box center [940, 372] width 968 height 39
drag, startPoint x: 764, startPoint y: 367, endPoint x: 918, endPoint y: 367, distance: 153.6
click at [918, 367] on li "Monitor Customer Experience: Track metrics like Net Promoter Score (NPS) , app …" at bounding box center [940, 372] width 968 height 39
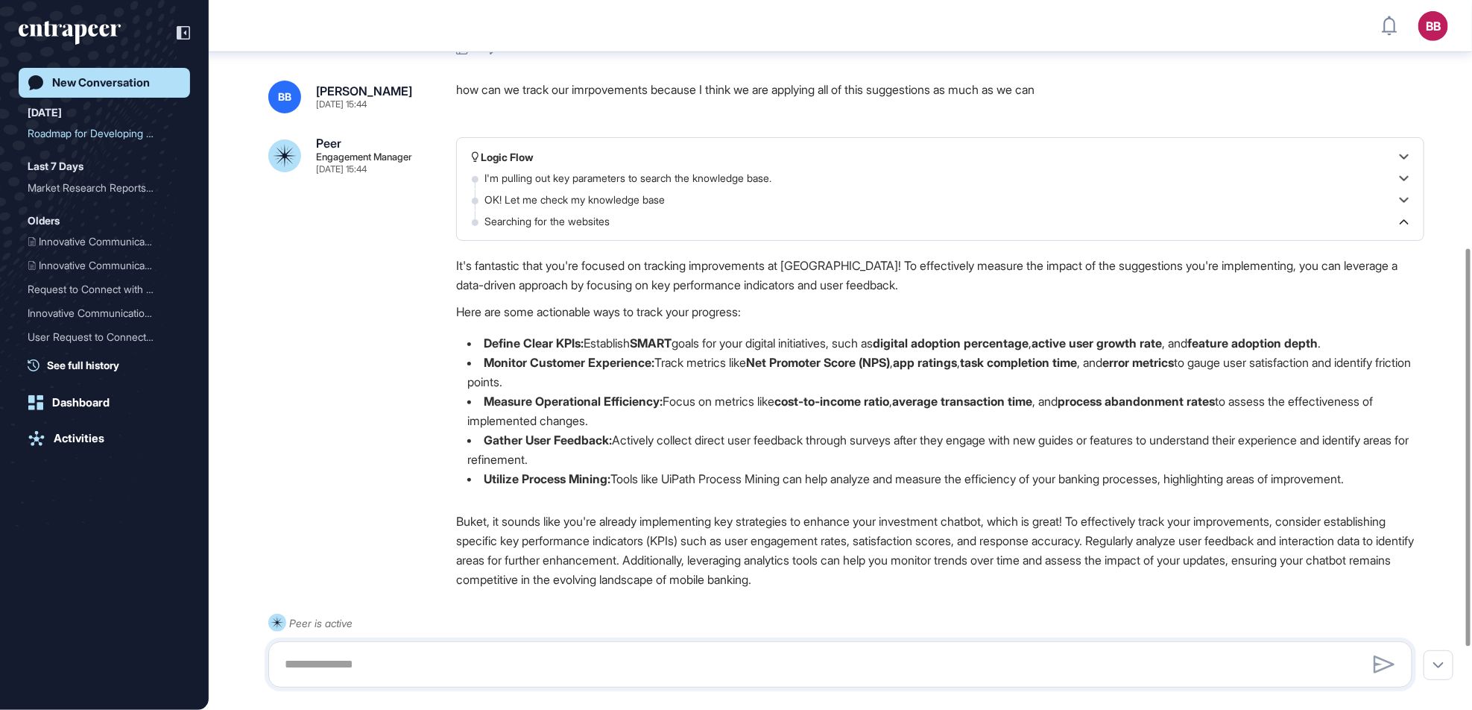
drag, startPoint x: 922, startPoint y: 364, endPoint x: 996, endPoint y: 364, distance: 73.8
click at [996, 364] on li "Monitor Customer Experience: Track metrics like Net Promoter Score (NPS) , app …" at bounding box center [940, 372] width 968 height 39
drag, startPoint x: 996, startPoint y: 364, endPoint x: 1009, endPoint y: 362, distance: 13.7
click at [1009, 362] on strong "task completion time" at bounding box center [1018, 362] width 117 height 15
drag, startPoint x: 993, startPoint y: 362, endPoint x: 1115, endPoint y: 364, distance: 122.3
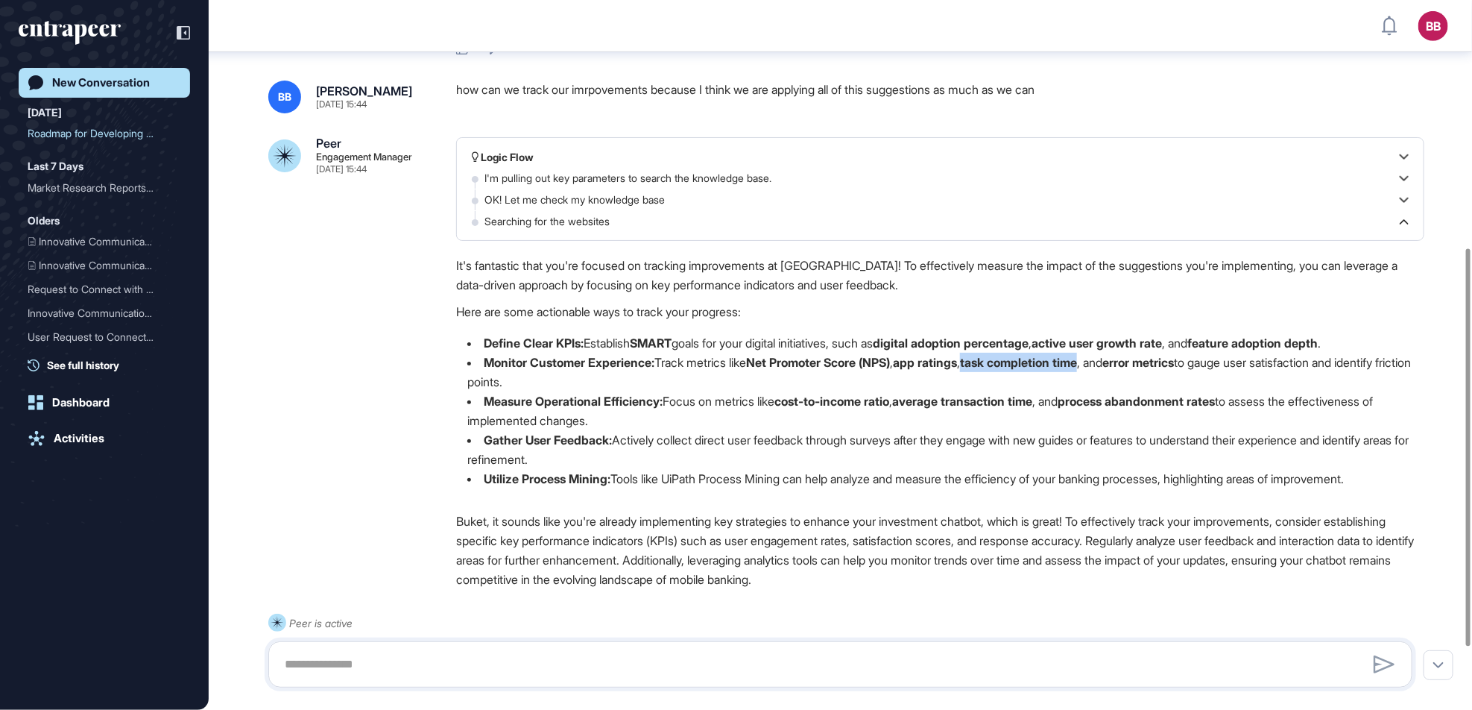
click at [1115, 364] on li "Monitor Customer Experience: Track metrics like Net Promoter Score (NPS) , app …" at bounding box center [940, 372] width 968 height 39
drag, startPoint x: 1115, startPoint y: 364, endPoint x: 1154, endPoint y: 365, distance: 38.8
click at [1154, 365] on strong "error metrics" at bounding box center [1138, 362] width 72 height 15
drag, startPoint x: 1146, startPoint y: 366, endPoint x: 1222, endPoint y: 366, distance: 75.3
click at [1222, 366] on li "Monitor Customer Experience: Track metrics like Net Promoter Score (NPS) , app …" at bounding box center [940, 372] width 968 height 39
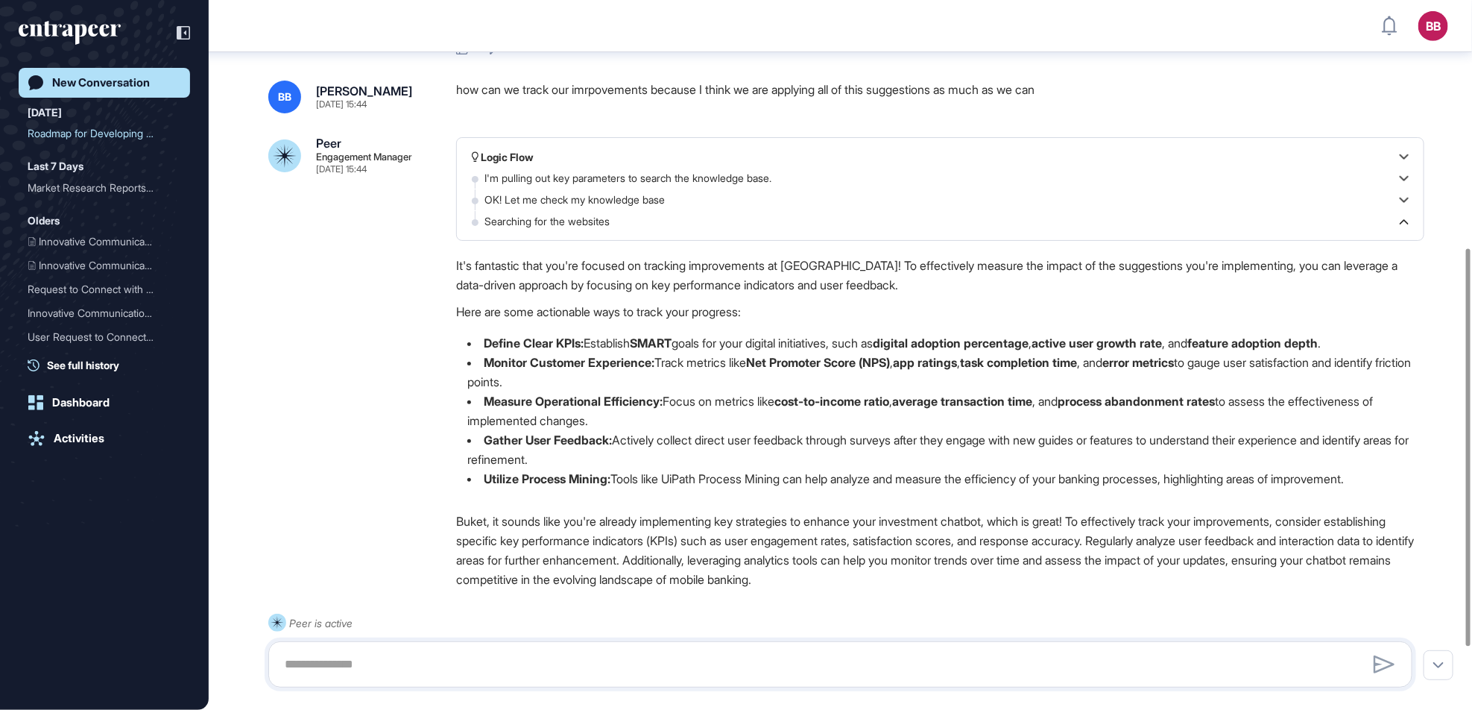
click at [792, 406] on li "Measure Operational Efficiency: Focus on metrics like cost-to-income ratio , av…" at bounding box center [940, 410] width 968 height 39
drag, startPoint x: 795, startPoint y: 402, endPoint x: 912, endPoint y: 403, distance: 117.8
click at [912, 403] on li "Measure Operational Efficiency: Focus on metrics like cost-to-income ratio , av…" at bounding box center [940, 410] width 968 height 39
drag, startPoint x: 912, startPoint y: 403, endPoint x: 808, endPoint y: 408, distance: 104.5
click at [808, 408] on strong "cost-to-income ratio" at bounding box center [831, 401] width 115 height 15
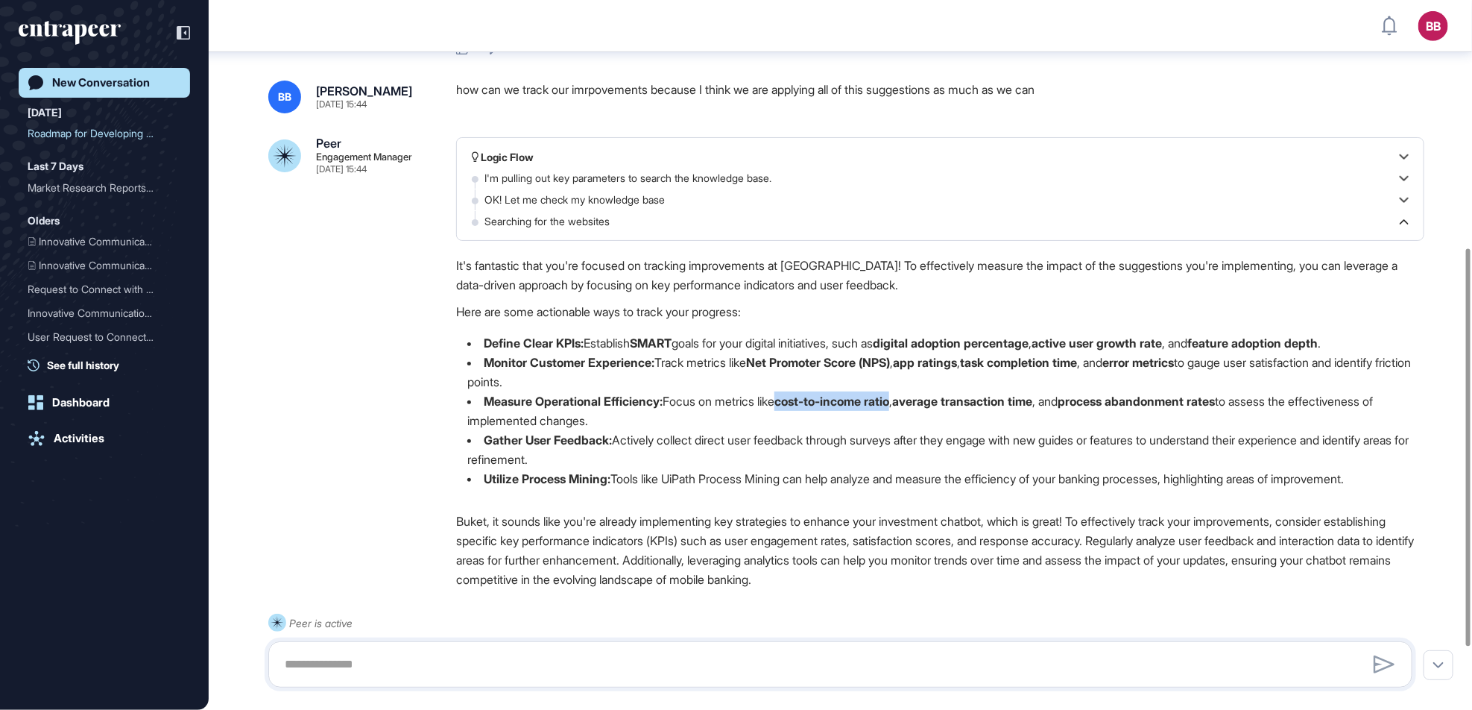
click at [801, 408] on li "Measure Operational Efficiency: Focus on metrics like cost-to-income ratio , av…" at bounding box center [940, 410] width 968 height 39
drag, startPoint x: 921, startPoint y: 403, endPoint x: 1063, endPoint y: 407, distance: 141.7
click at [1032, 407] on strong "average transaction time" at bounding box center [962, 401] width 140 height 15
click at [767, 408] on li "Measure Operational Efficiency: Focus on metrics like cost-to-income ratio , av…" at bounding box center [940, 410] width 968 height 39
click at [1161, 401] on strong "process abandonment rates" at bounding box center [1136, 401] width 157 height 15
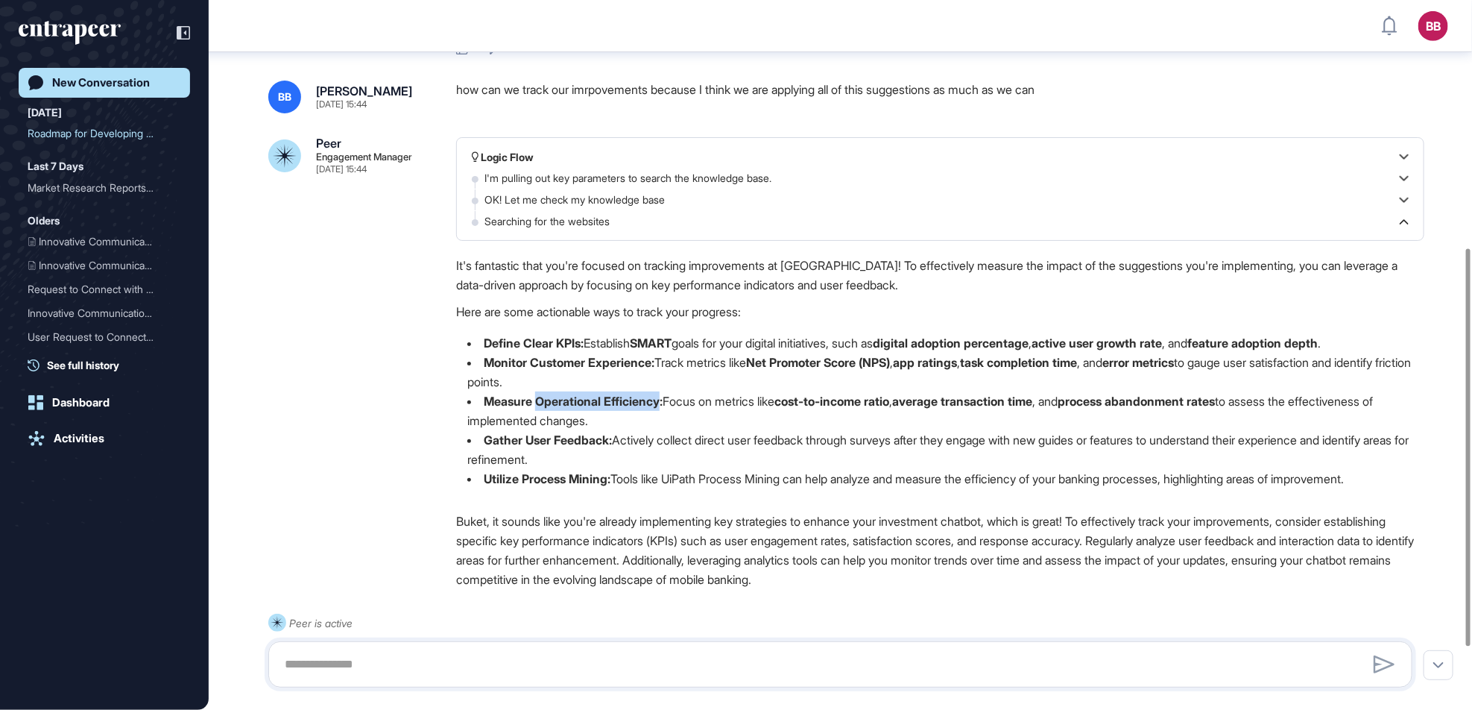
drag, startPoint x: 539, startPoint y: 403, endPoint x: 666, endPoint y: 404, distance: 127.5
click at [663, 404] on strong "Measure Operational Efficiency:" at bounding box center [573, 401] width 179 height 15
drag, startPoint x: 666, startPoint y: 404, endPoint x: 641, endPoint y: 443, distance: 46.3
click at [641, 443] on li "Gather User Feedback: Actively collect direct user feedback through surveys aft…" at bounding box center [940, 449] width 968 height 39
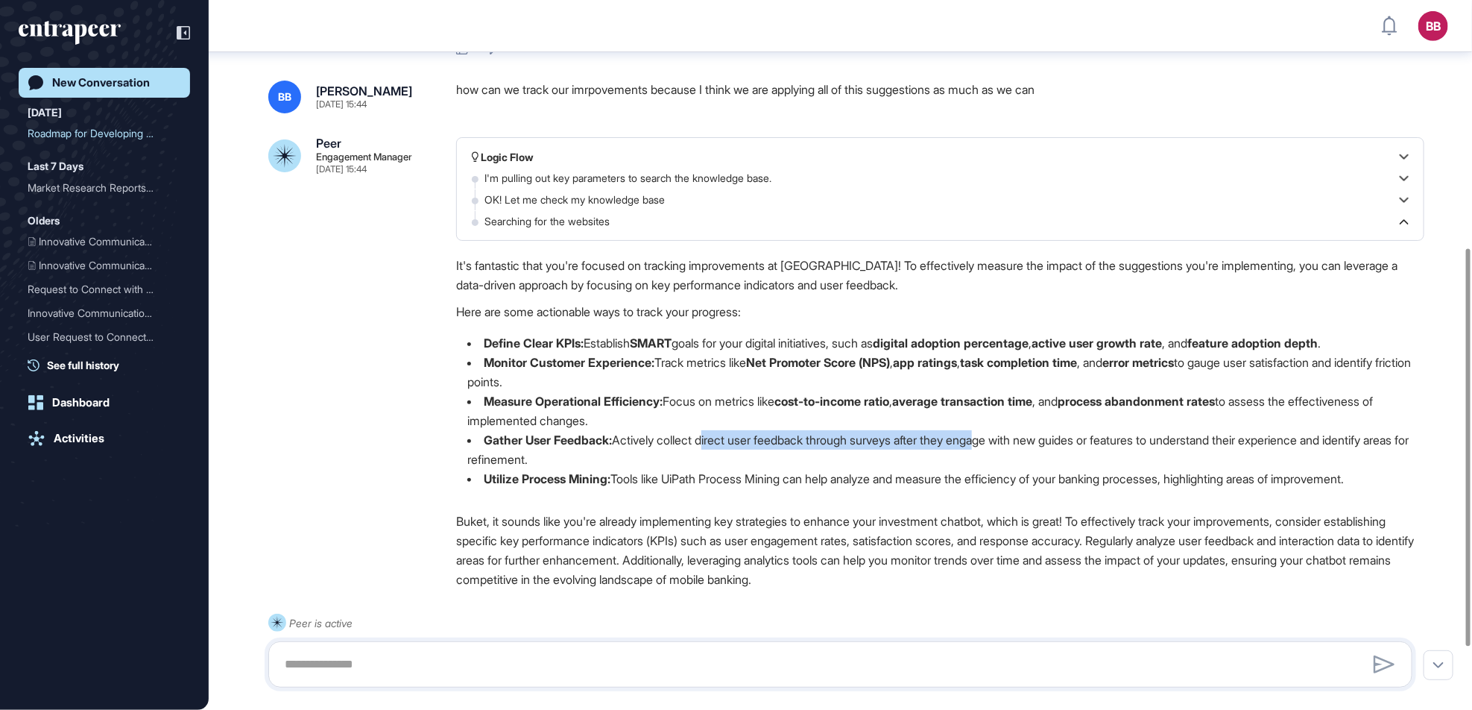
drag, startPoint x: 708, startPoint y: 438, endPoint x: 997, endPoint y: 441, distance: 288.5
click at [997, 441] on li "Gather User Feedback: Actively collect direct user feedback through surveys aft…" at bounding box center [940, 449] width 968 height 39
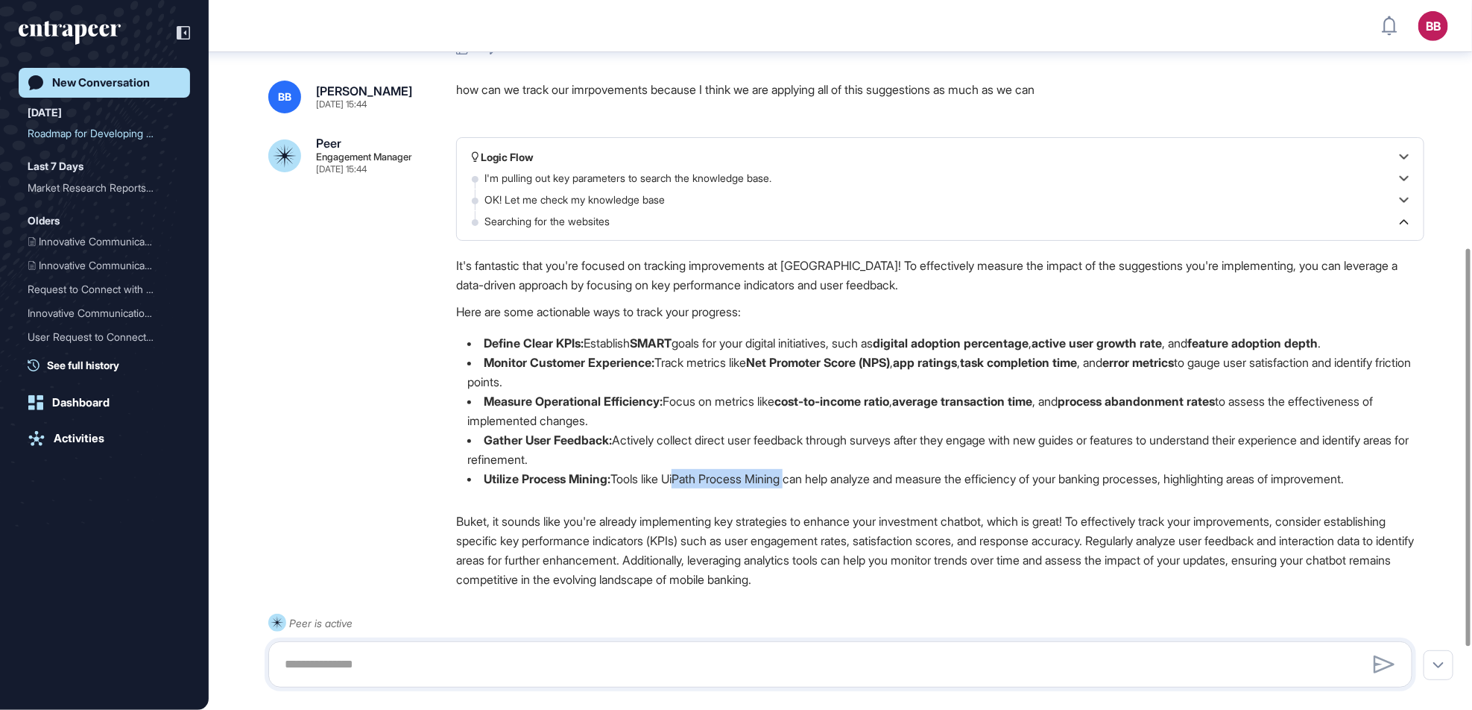
drag, startPoint x: 680, startPoint y: 477, endPoint x: 798, endPoint y: 475, distance: 118.5
click at [798, 475] on li "Utilize Process Mining: Tools like UiPath Process Mining can help analyze and m…" at bounding box center [940, 478] width 968 height 19
click at [672, 479] on li "Utilize Process Mining: Tools like UiPath Process Mining can help analyze and m…" at bounding box center [940, 478] width 968 height 19
drag, startPoint x: 674, startPoint y: 478, endPoint x: 800, endPoint y: 478, distance: 126.0
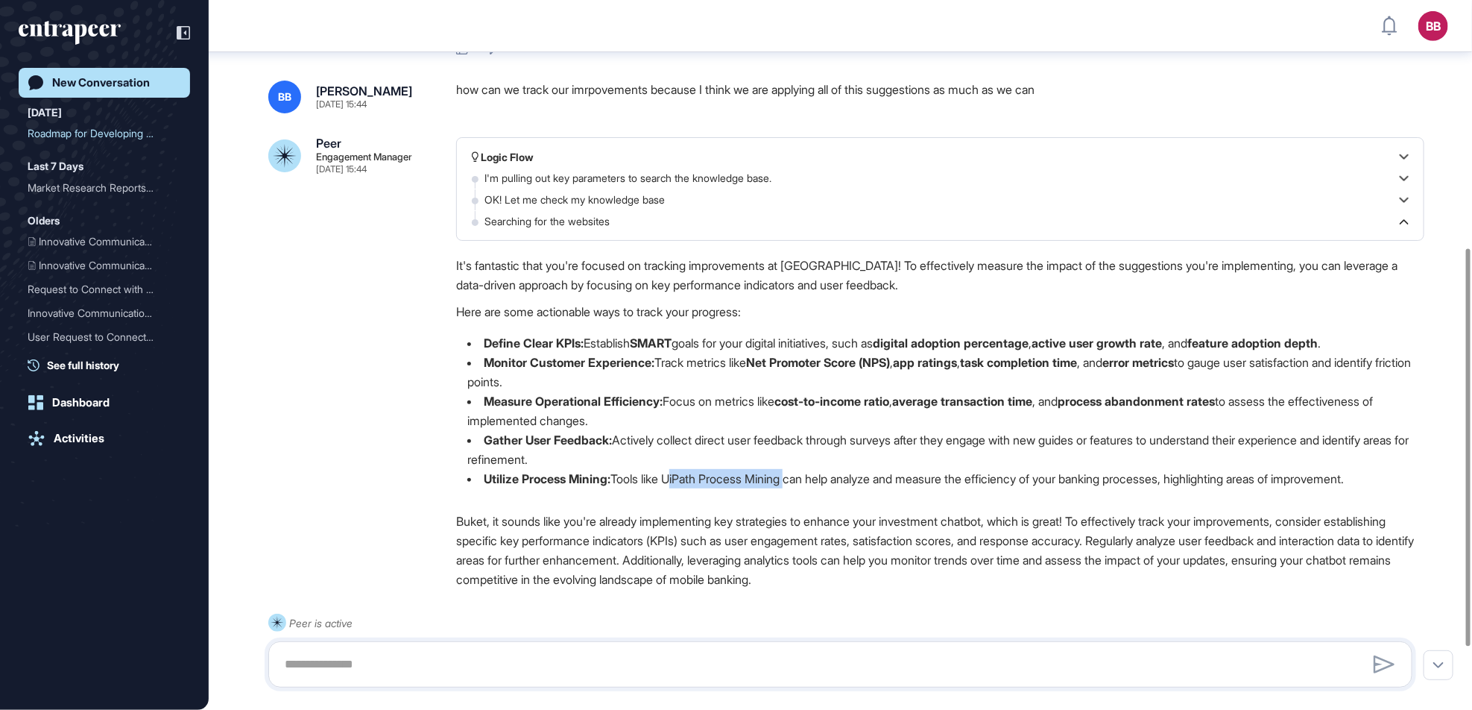
click at [800, 478] on li "Utilize Process Mining: Tools like UiPath Process Mining can help analyze and m…" at bounding box center [940, 478] width 968 height 19
drag, startPoint x: 800, startPoint y: 478, endPoint x: 780, endPoint y: 478, distance: 19.4
copy li "UiPath Process Mining"
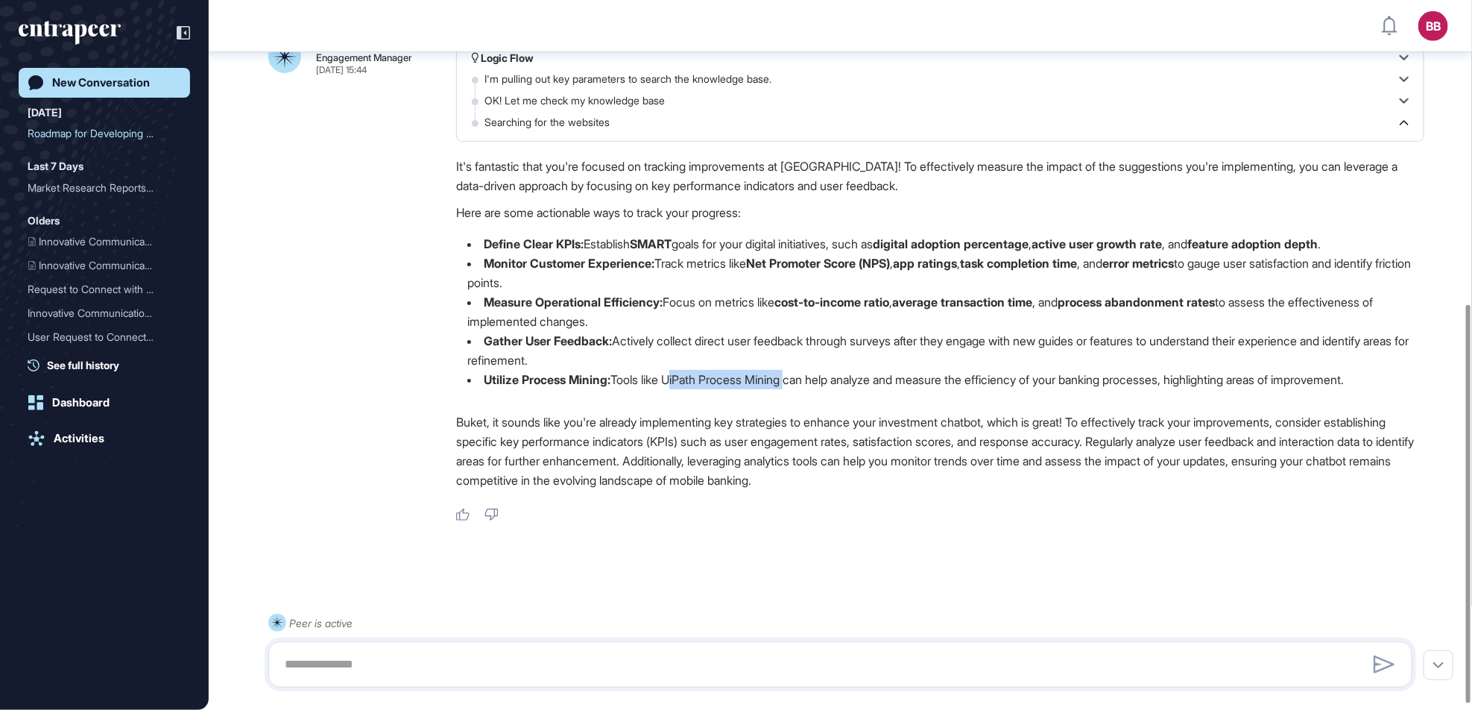
scroll to position [541, 0]
click at [1450, 664] on div at bounding box center [1439, 665] width 30 height 30
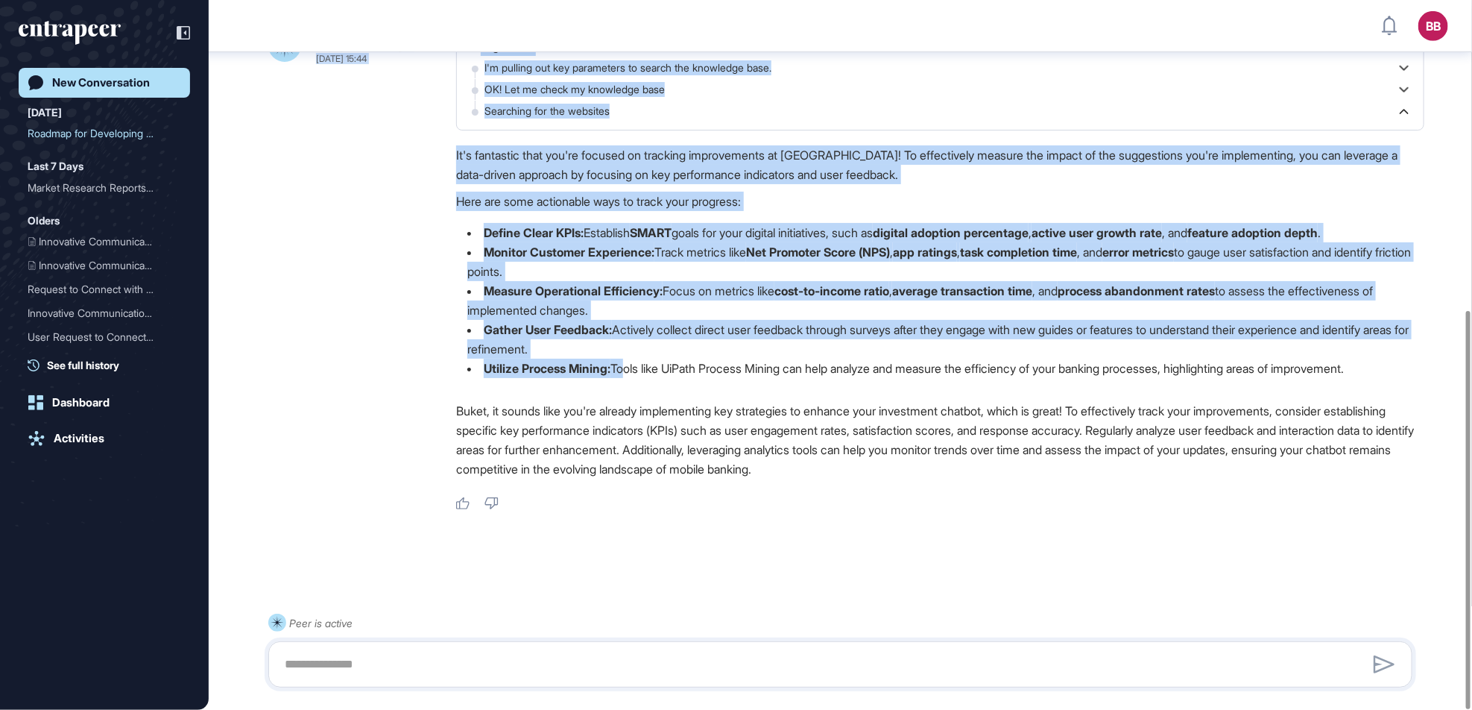
scroll to position [552, 0]
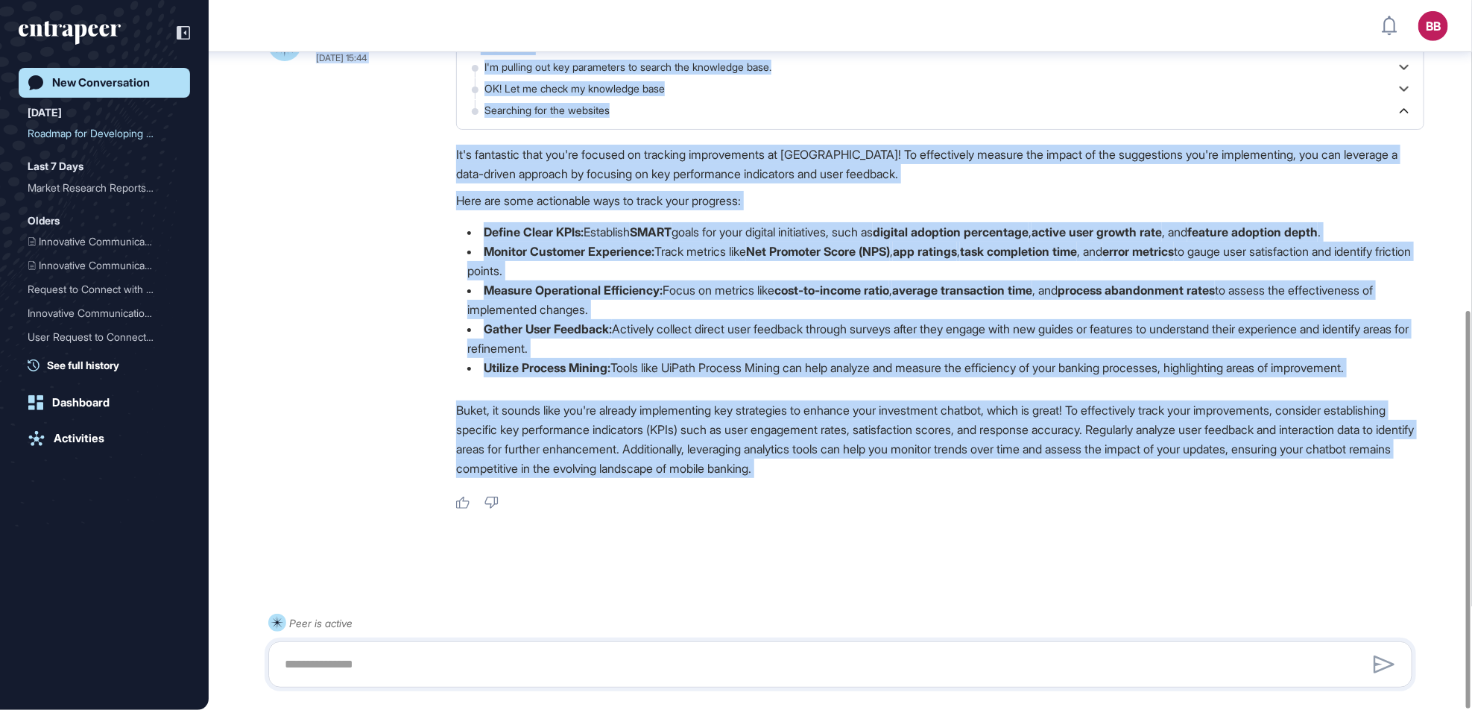
drag, startPoint x: 454, startPoint y: 82, endPoint x: 1031, endPoint y: 490, distance: 706.5
click at [1031, 490] on div "BB Buket Bilgic Aug 15, 2025 15:42 We have an investment chatbot in our mobile …" at bounding box center [840, 84] width 1263 height 1168
drag, startPoint x: 1031, startPoint y: 490, endPoint x: 868, endPoint y: 438, distance: 170.4
copy div "We have an investment chatbot in our mobile banking app İşCep, it is capable of…"
click at [771, 429] on p "Buket, it sounds like you're already implementing key strategies to enhance you…" at bounding box center [940, 439] width 968 height 78
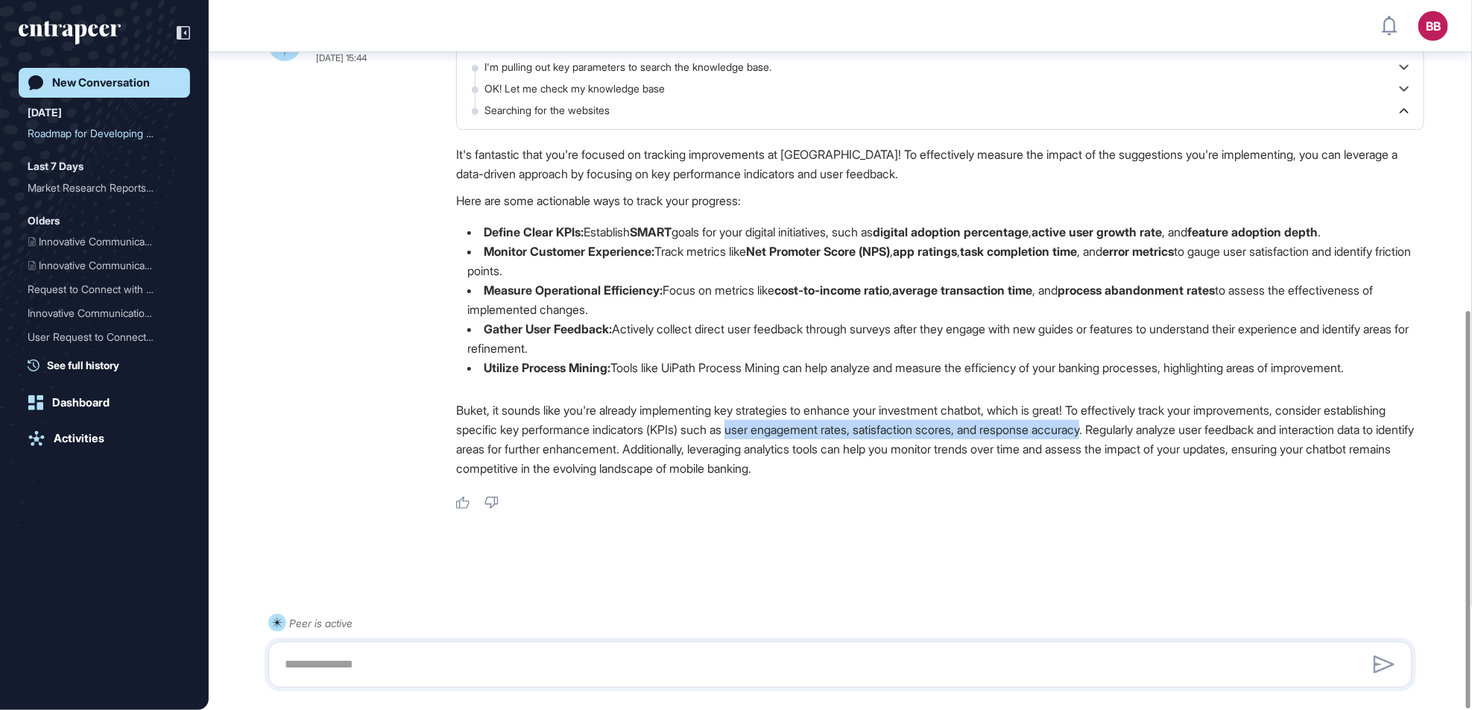
drag, startPoint x: 1190, startPoint y: 431, endPoint x: 815, endPoint y: 432, distance: 374.9
click at [815, 432] on p "Buket, it sounds like you're already implementing key strategies to enhance you…" at bounding box center [940, 439] width 968 height 78
drag, startPoint x: 815, startPoint y: 432, endPoint x: 994, endPoint y: 430, distance: 179.6
click at [994, 430] on p "Buket, it sounds like you're already implementing key strategies to enhance you…" at bounding box center [940, 439] width 968 height 78
click at [1113, 437] on p "Buket, it sounds like you're already implementing key strategies to enhance you…" at bounding box center [940, 439] width 968 height 78
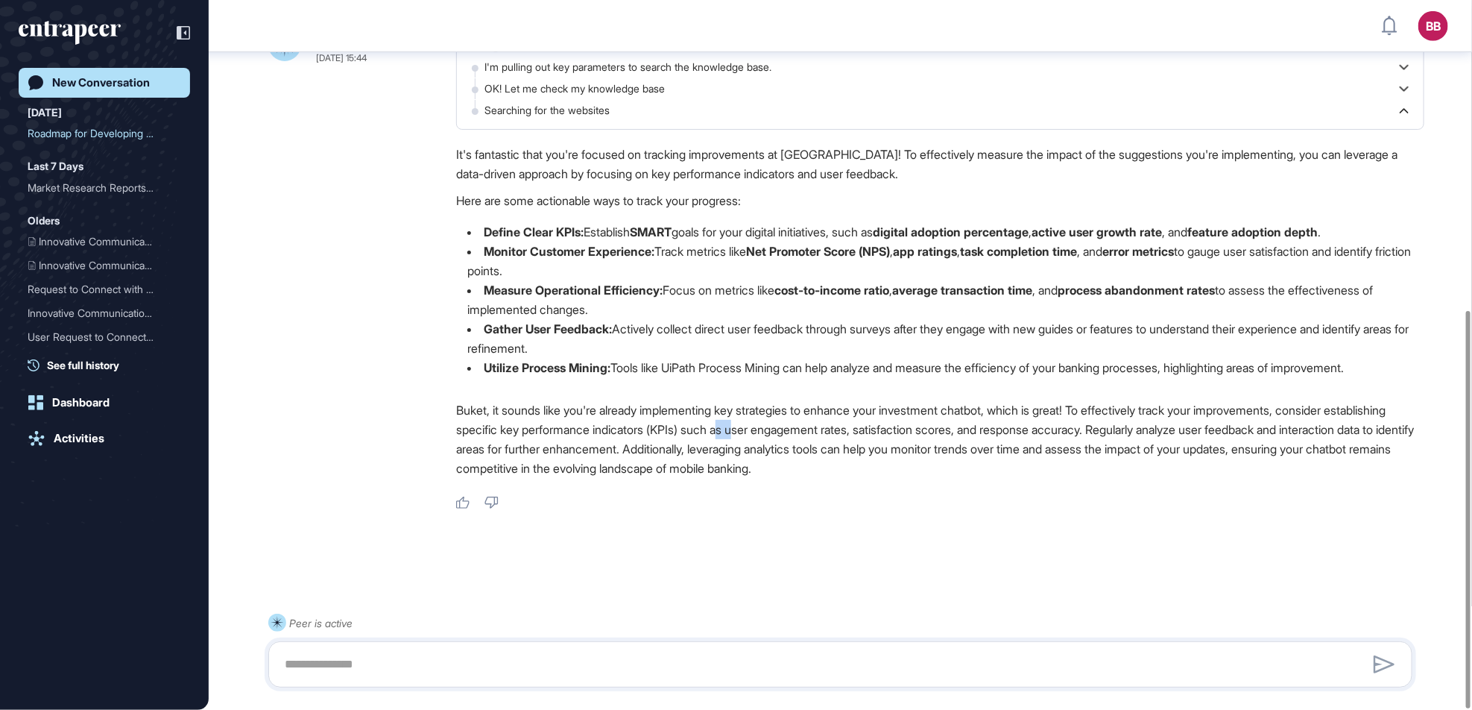
drag, startPoint x: 818, startPoint y: 434, endPoint x: 806, endPoint y: 434, distance: 11.9
click at [806, 434] on p "Buket, it sounds like you're already implementing key strategies to enhance you…" at bounding box center [940, 439] width 968 height 78
click at [809, 434] on p "Buket, it sounds like you're already implementing key strategies to enhance you…" at bounding box center [940, 439] width 968 height 78
click at [812, 429] on p "Buket, it sounds like you're already implementing key strategies to enhance you…" at bounding box center [940, 439] width 968 height 78
drag, startPoint x: 811, startPoint y: 432, endPoint x: 942, endPoint y: 428, distance: 131.2
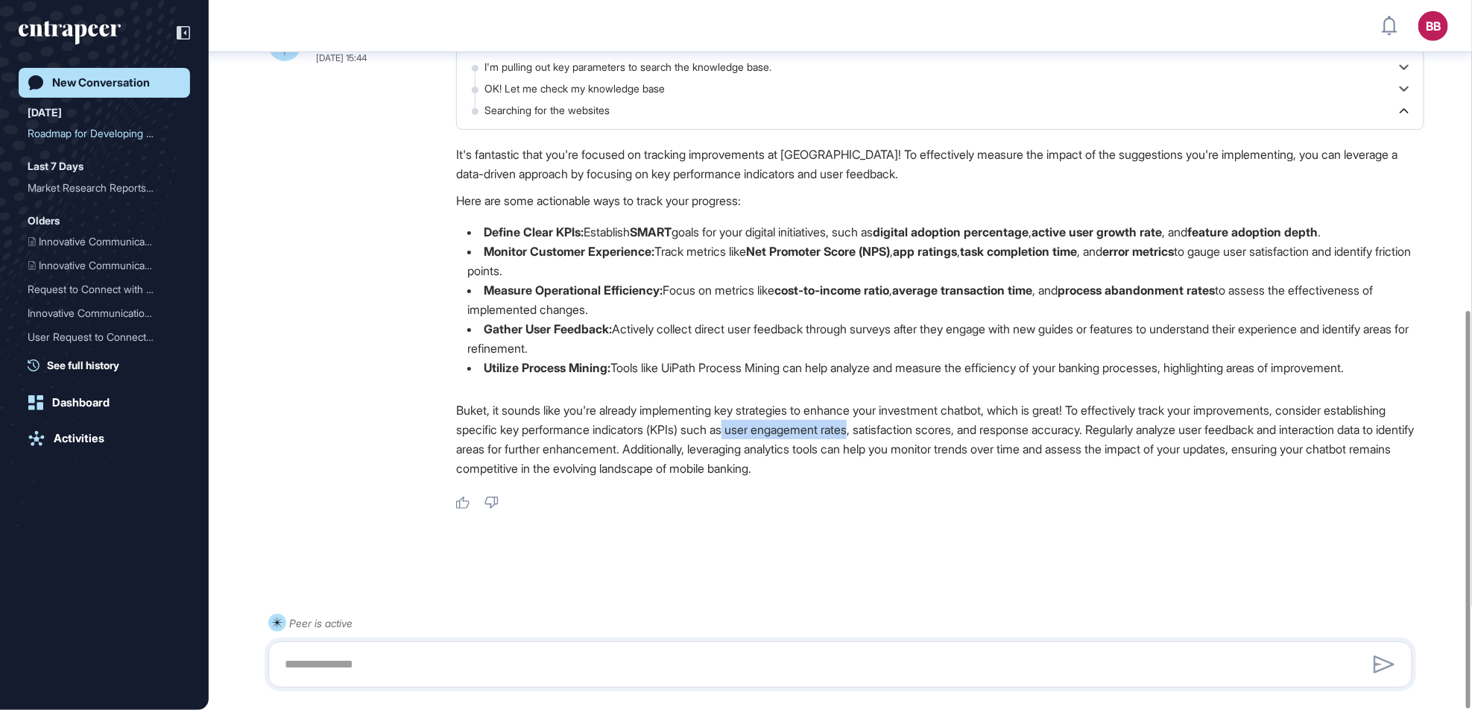
click at [942, 428] on p "Buket, it sounds like you're already implementing key strategies to enhance you…" at bounding box center [940, 439] width 968 height 78
drag, startPoint x: 949, startPoint y: 432, endPoint x: 1055, endPoint y: 432, distance: 105.8
click at [1055, 432] on p "Buket, it sounds like you're already implementing key strategies to enhance you…" at bounding box center [940, 439] width 968 height 78
drag, startPoint x: 1055, startPoint y: 432, endPoint x: 1115, endPoint y: 436, distance: 60.5
click at [1115, 436] on p "Buket, it sounds like you're already implementing key strategies to enhance you…" at bounding box center [940, 439] width 968 height 78
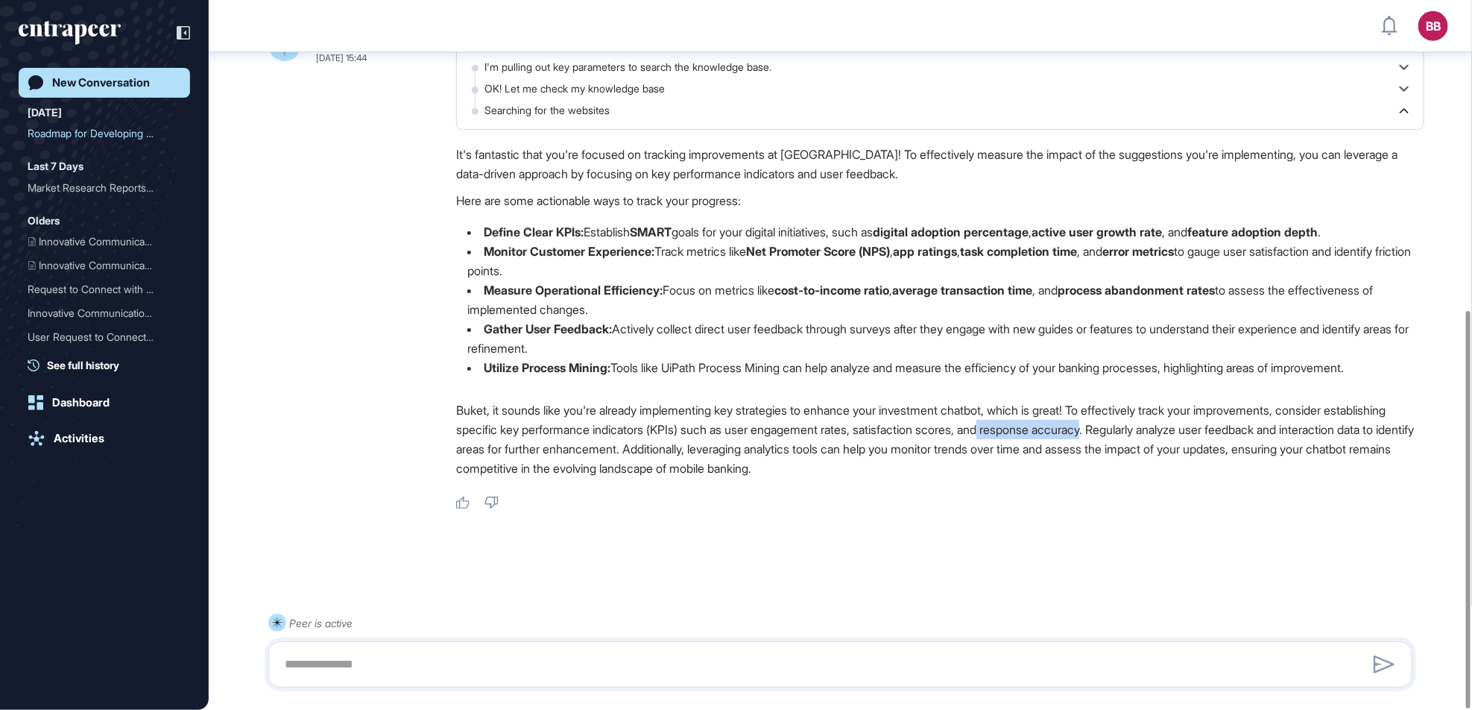
drag, startPoint x: 1082, startPoint y: 428, endPoint x: 1190, endPoint y: 424, distance: 108.1
click at [1190, 424] on p "Buket, it sounds like you're already implementing key strategies to enhance you…" at bounding box center [940, 439] width 968 height 78
drag, startPoint x: 1190, startPoint y: 424, endPoint x: 1178, endPoint y: 433, distance: 15.5
click at [1178, 433] on p "Buket, it sounds like you're already implementing key strategies to enhance you…" at bounding box center [940, 439] width 968 height 78
click at [1125, 434] on p "Buket, it sounds like you're already implementing key strategies to enhance you…" at bounding box center [940, 439] width 968 height 78
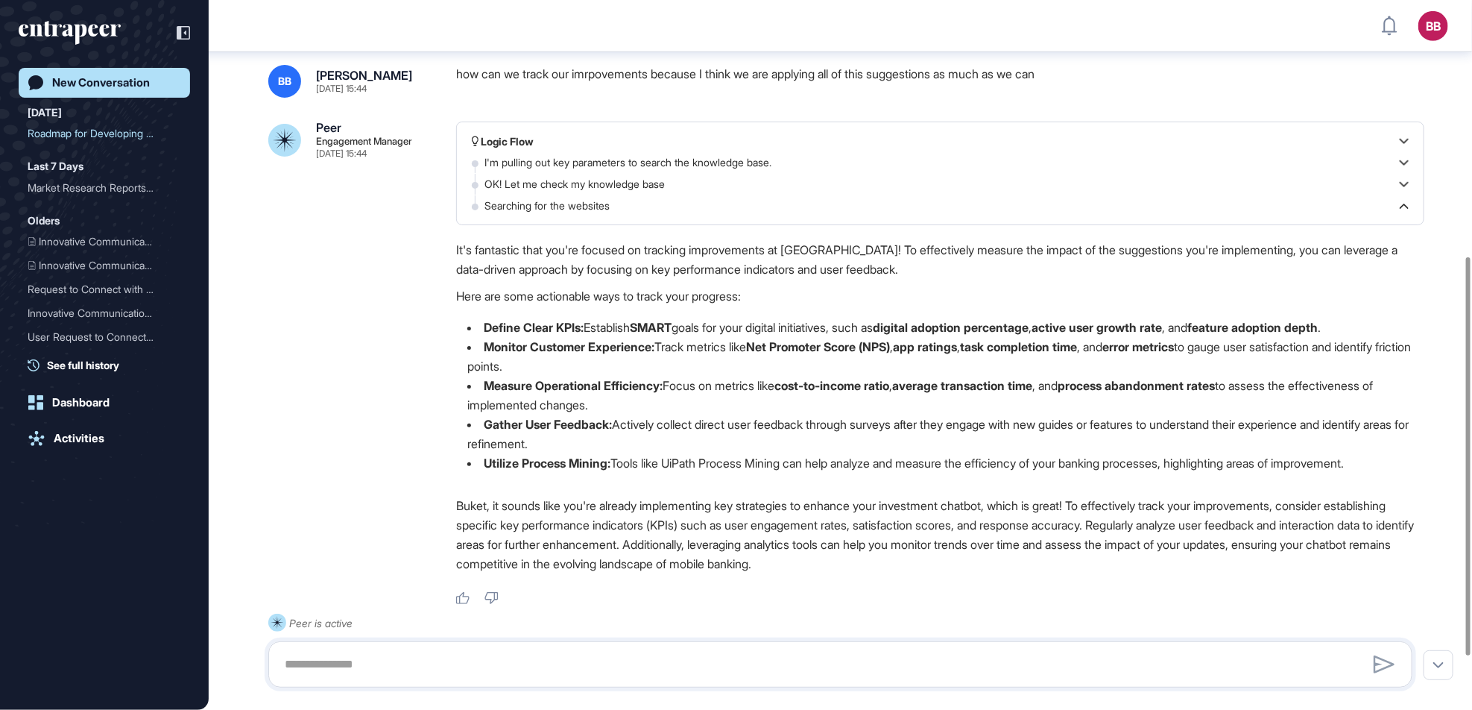
scroll to position [458, 0]
click at [507, 669] on textarea at bounding box center [841, 664] width 1128 height 30
type textarea "*"
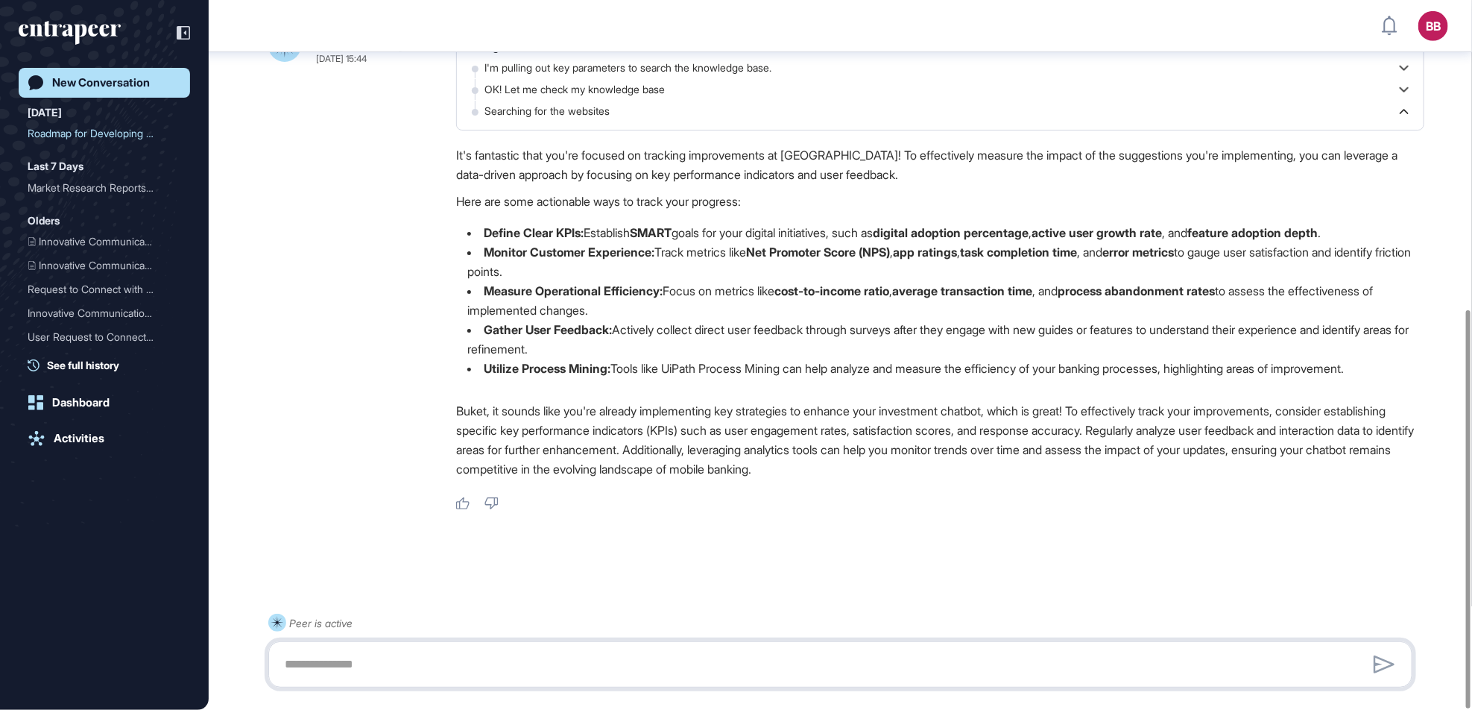
scroll to position [552, 0]
type textarea "**********"
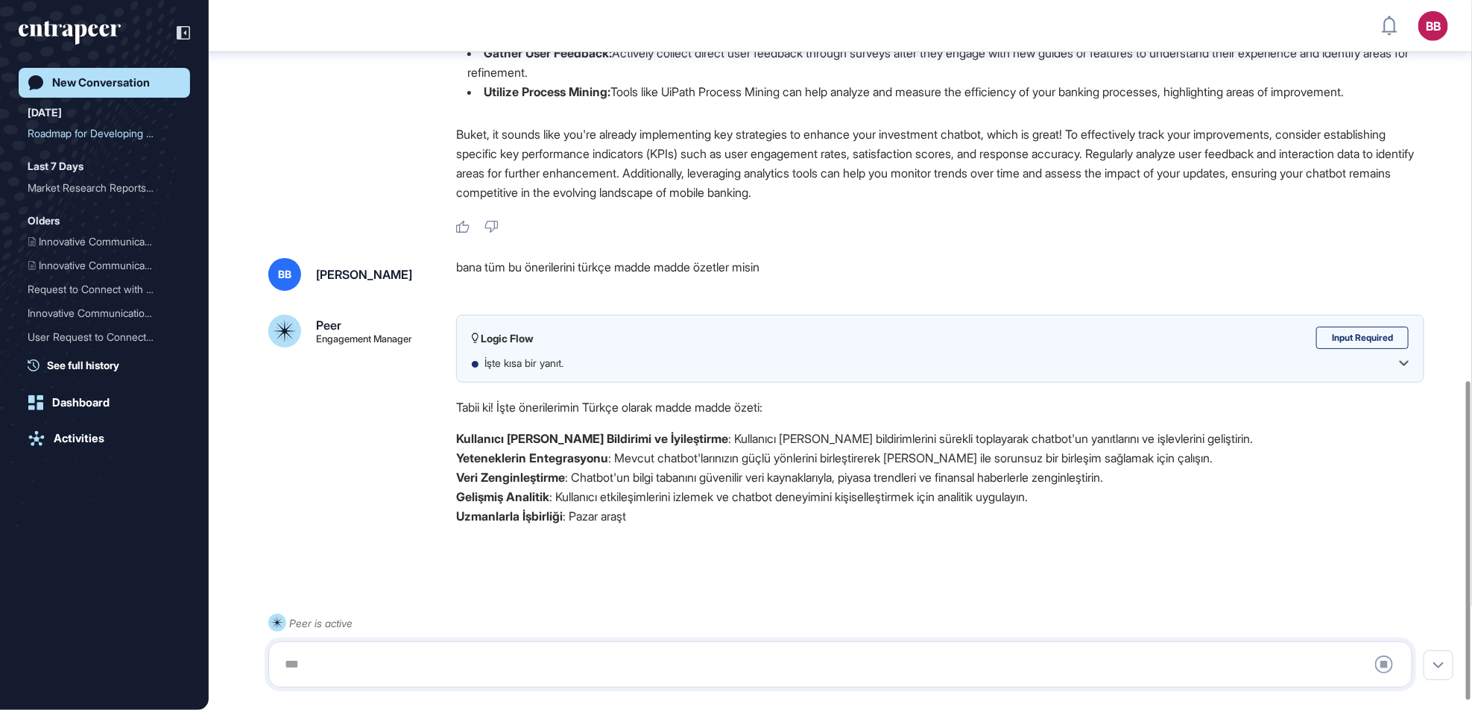
scroll to position [866, 0]
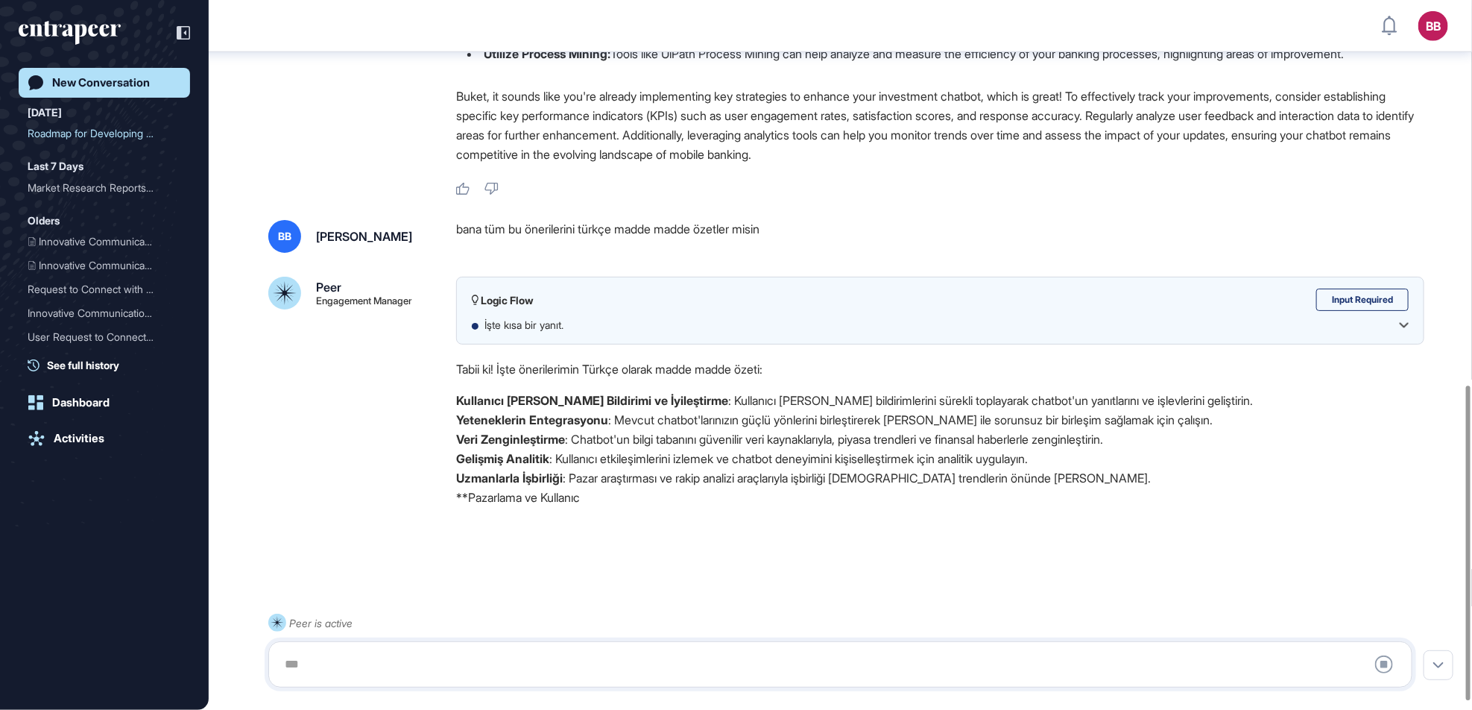
click at [1400, 325] on icon at bounding box center [1404, 325] width 9 height 5
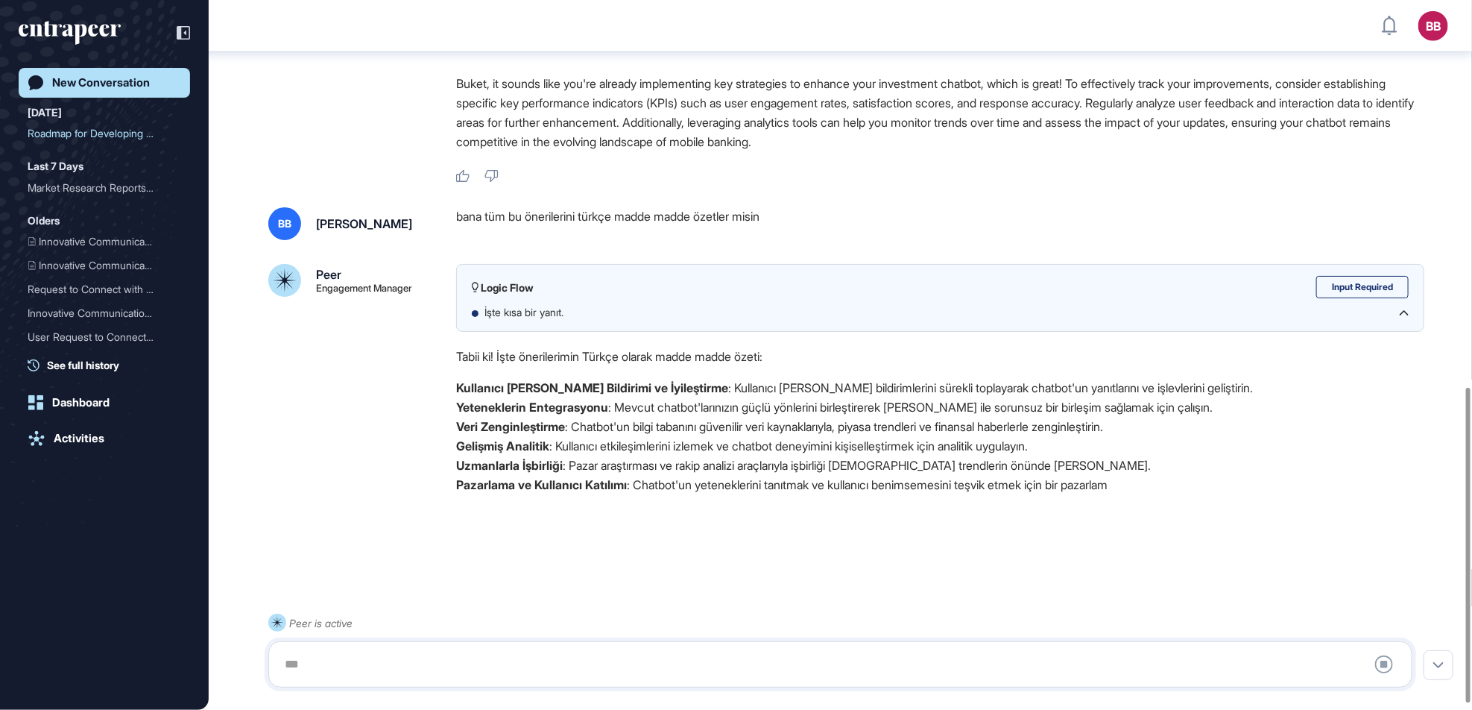
scroll to position [886, 0]
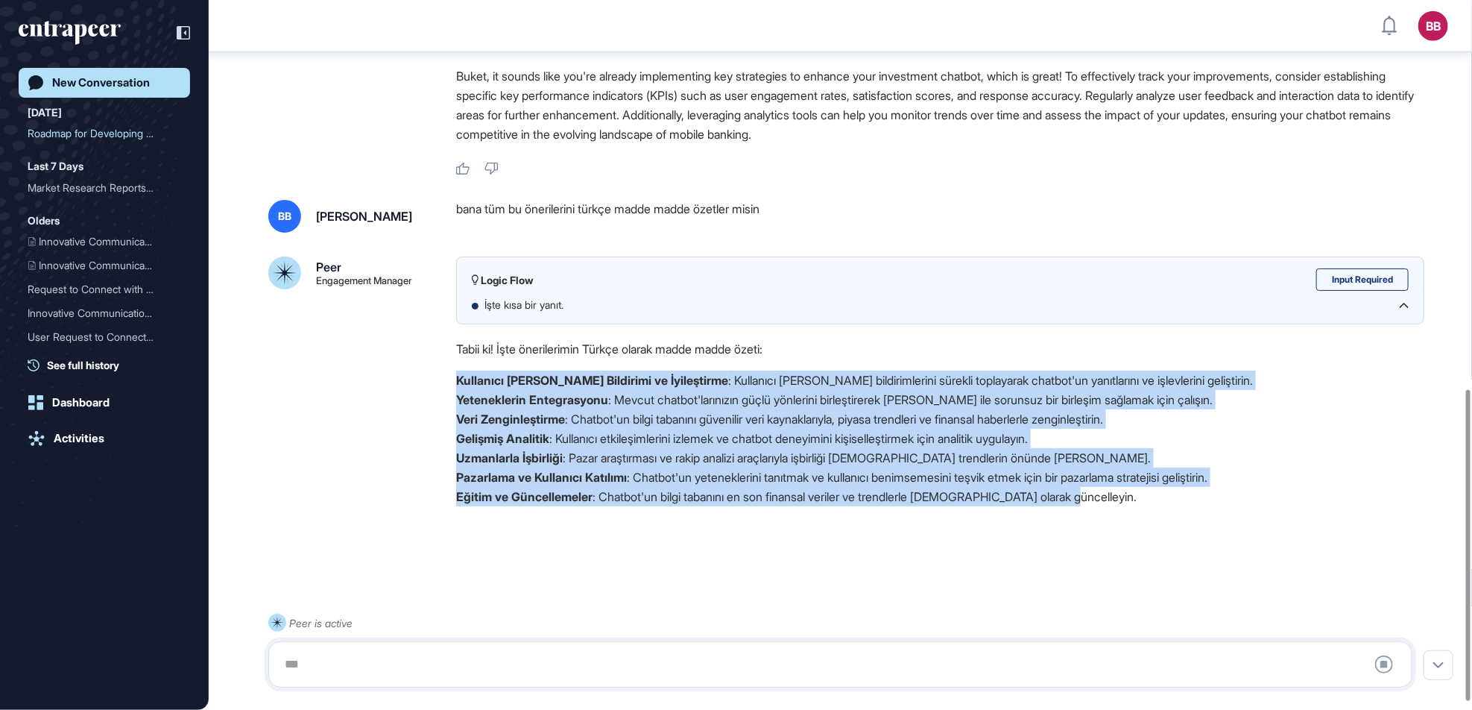
drag, startPoint x: 452, startPoint y: 384, endPoint x: 1135, endPoint y: 503, distance: 693.1
click at [1135, 503] on div "Peer Engagement Manager Logic Flow Input Required İşte kısa bir yanıt. Tabii ki…" at bounding box center [840, 392] width 1144 height 273
drag, startPoint x: 1135, startPoint y: 503, endPoint x: 1018, endPoint y: 486, distance: 118.3
copy ol "Kullanıcı Geri Bildirimi ve İyileştirme : Kullanıcı geri bildirimlerini sürekli…"
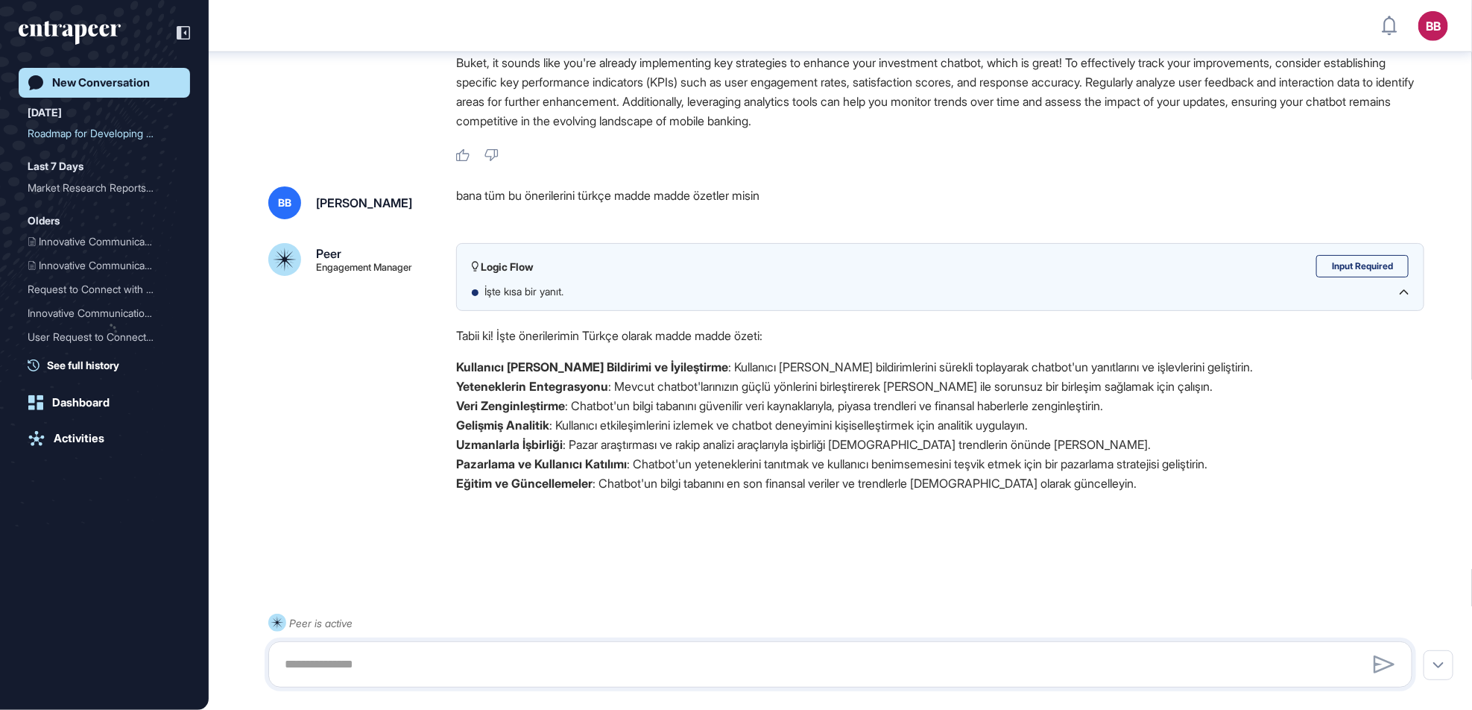
scroll to position [905, 0]
